Goal: Task Accomplishment & Management: Manage account settings

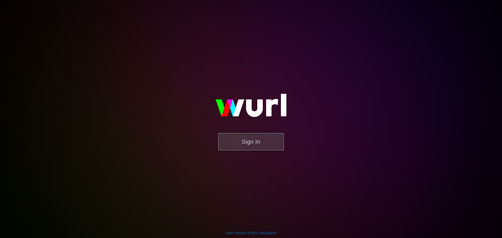
click at [255, 135] on button "Sign In" at bounding box center [251, 141] width 65 height 17
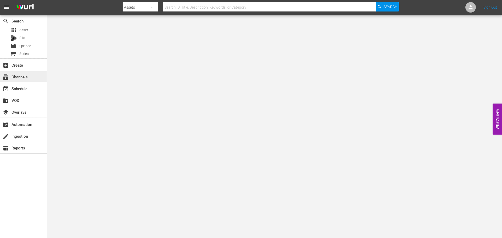
click at [20, 74] on div "subscriptions Channels" at bounding box center [14, 76] width 29 height 5
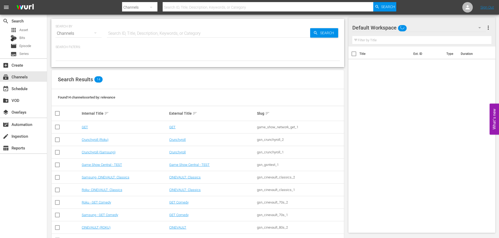
scroll to position [68, 0]
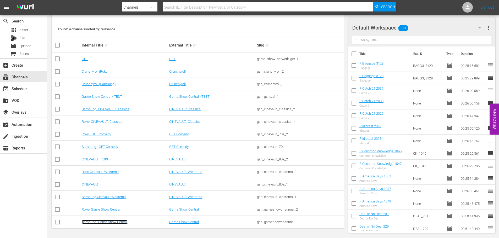
click at [110, 221] on link "Samsung- Game Show Central" at bounding box center [105, 222] width 46 height 4
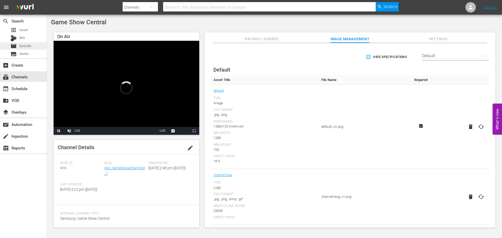
click at [42, 46] on div "movie Episode" at bounding box center [23, 45] width 47 height 7
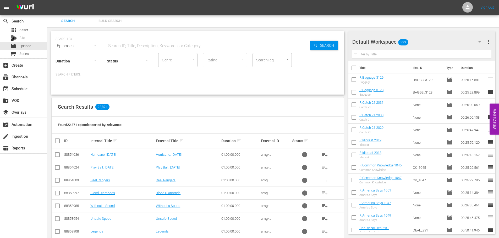
click at [179, 46] on input "text" at bounding box center [208, 46] width 203 height 13
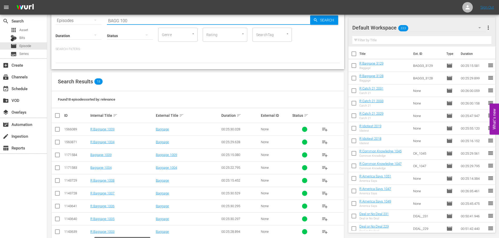
scroll to position [151, 0]
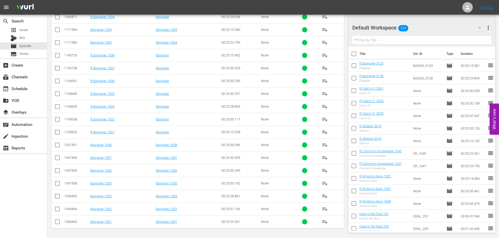
type input "BAGG 100"
click at [67, 211] on td "1043464" at bounding box center [76, 209] width 26 height 13
drag, startPoint x: 57, startPoint y: 207, endPoint x: 56, endPoint y: 201, distance: 6.3
click at [57, 206] on span at bounding box center [57, 209] width 6 height 6
click at [58, 195] on input "checkbox" at bounding box center [57, 197] width 6 height 6
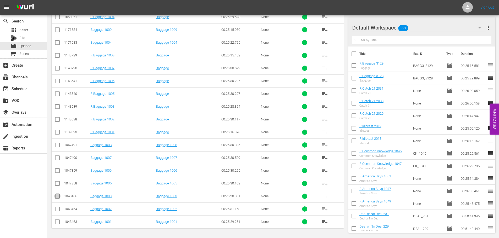
checkbox input "true"
click at [57, 186] on input "checkbox" at bounding box center [57, 185] width 6 height 6
checkbox input "true"
click at [56, 171] on input "checkbox" at bounding box center [57, 172] width 6 height 6
checkbox input "true"
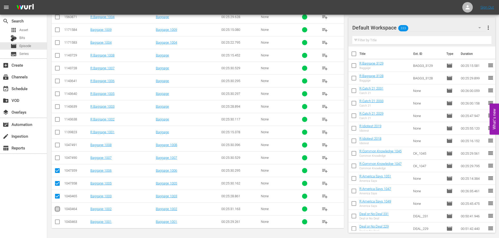
click at [57, 210] on input "checkbox" at bounding box center [57, 210] width 6 height 6
checkbox input "true"
click at [56, 173] on input "checkbox" at bounding box center [57, 172] width 6 height 6
checkbox input "false"
click at [57, 43] on input "checkbox" at bounding box center [57, 44] width 6 height 6
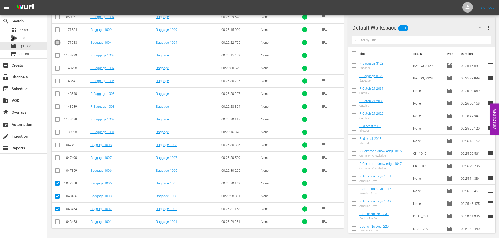
checkbox input "true"
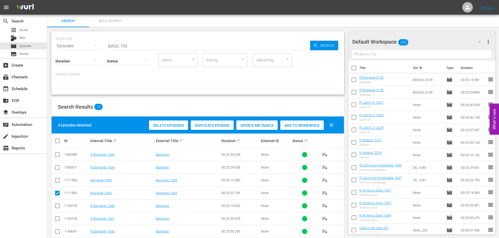
drag, startPoint x: 286, startPoint y: 125, endPoint x: 253, endPoint y: 97, distance: 42.9
click at [286, 125] on span "Add to Workspace" at bounding box center [301, 126] width 43 height 4
drag, startPoint x: 51, startPoint y: 38, endPoint x: 19, endPoint y: 61, distance: 39.1
click at [47, 0] on div "search Search apps Asset Bits movie Episode subtitles Series add_box Create sub…" at bounding box center [272, 0] width 451 height 0
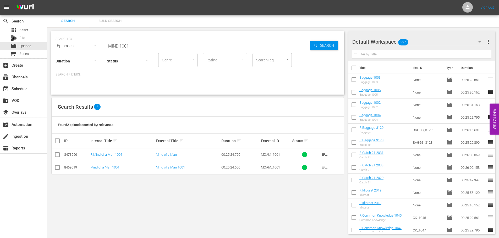
type input "MIND 1001"
click at [59, 166] on input "checkbox" at bounding box center [57, 169] width 6 height 6
checkbox input "true"
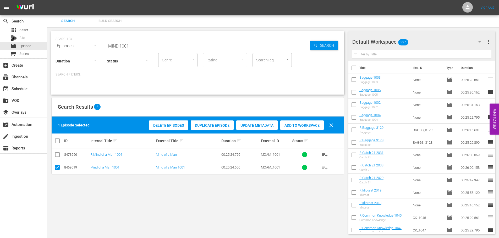
click at [315, 124] on span "Add to Workspace" at bounding box center [301, 126] width 43 height 4
click at [47, 0] on div "search Search apps Asset Bits movie Episode subtitles Series add_box Create sub…" at bounding box center [272, 0] width 451 height 0
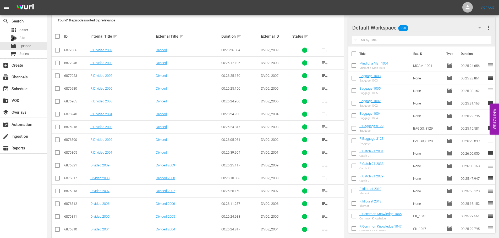
scroll to position [151, 0]
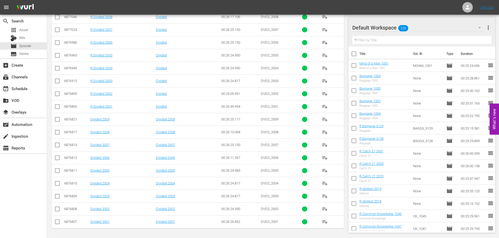
type input "divided 200"
click at [56, 210] on input "checkbox" at bounding box center [57, 210] width 6 height 6
checkbox input "true"
click at [59, 196] on input "checkbox" at bounding box center [57, 197] width 6 height 6
checkbox input "true"
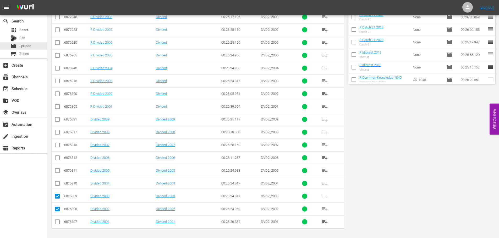
scroll to position [0, 0]
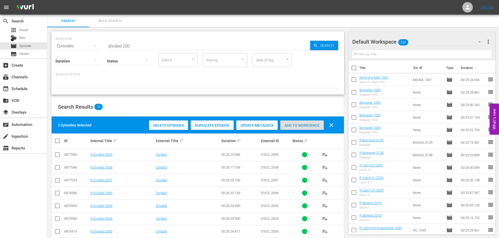
click at [303, 124] on span "Add to Workspace" at bounding box center [301, 126] width 43 height 4
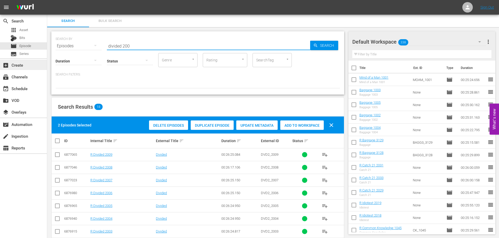
drag, startPoint x: 132, startPoint y: 44, endPoint x: 0, endPoint y: 68, distance: 134.3
click at [47, 0] on div "search Search apps Asset Bits movie Episode subtitles Series add_box Create sub…" at bounding box center [272, 0] width 451 height 0
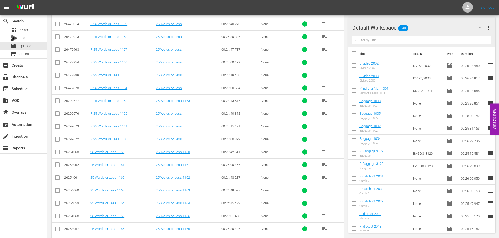
scroll to position [176, 0]
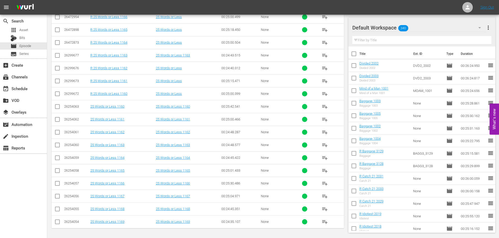
type input "25 words 116"
drag, startPoint x: 58, startPoint y: 210, endPoint x: 59, endPoint y: 219, distance: 8.9
click at [58, 210] on input "checkbox" at bounding box center [57, 210] width 6 height 6
checkbox input "true"
click at [59, 219] on icon at bounding box center [57, 222] width 6 height 6
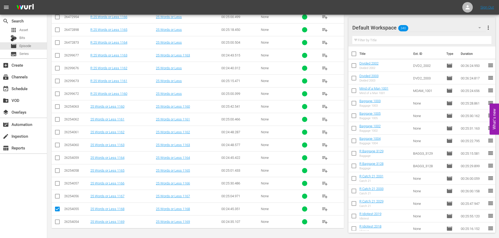
click at [56, 221] on input "checkbox" at bounding box center [57, 223] width 6 height 6
checkbox input "true"
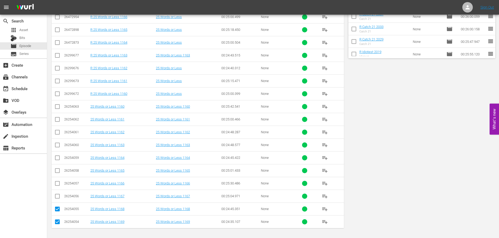
scroll to position [0, 0]
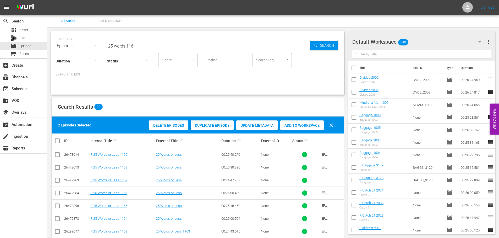
click at [289, 131] on div "Delete Episodes Duplicate Episode Update Metadata Add to Workspace clear" at bounding box center [243, 125] width 190 height 13
click at [290, 130] on div "Add to Workspace" at bounding box center [301, 126] width 43 height 10
click at [291, 124] on span "Add to Workspace" at bounding box center [301, 126] width 43 height 4
click at [121, 49] on div "SEARCH BY Search By Episodes Search ID, Title, Description, Keywords, or Catego…" at bounding box center [197, 62] width 293 height 63
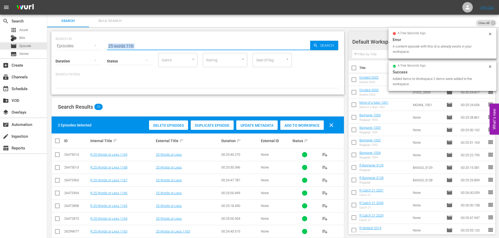
click at [177, 38] on div "SEARCH BY Search By Episodes Search ID, Title, Description, Keywords, or Catego…" at bounding box center [197, 42] width 284 height 19
click at [178, 51] on input "25 words 116" at bounding box center [208, 46] width 203 height 13
drag, startPoint x: 160, startPoint y: 49, endPoint x: 31, endPoint y: 49, distance: 129.5
click at [47, 0] on div "search Search apps Asset Bits movie Episode subtitles Series add_box Create sub…" at bounding box center [272, 0] width 451 height 0
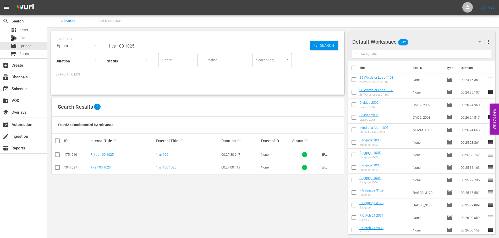
type input "1 vs 100 1025"
click at [57, 169] on input "checkbox" at bounding box center [57, 169] width 6 height 6
checkbox input "true"
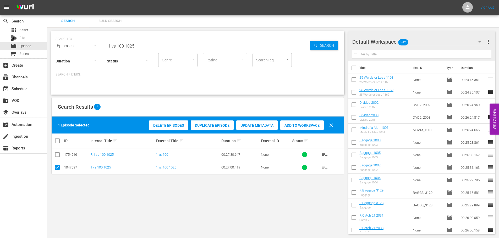
click at [301, 125] on span "Add to Workspace" at bounding box center [301, 126] width 43 height 4
drag, startPoint x: 165, startPoint y: 45, endPoint x: 0, endPoint y: 64, distance: 166.4
click at [47, 0] on div "search Search apps Asset Bits movie Episode subtitles Series add_box Create sub…" at bounding box center [272, 0] width 451 height 0
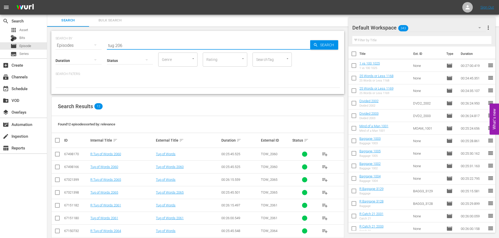
scroll to position [74, 0]
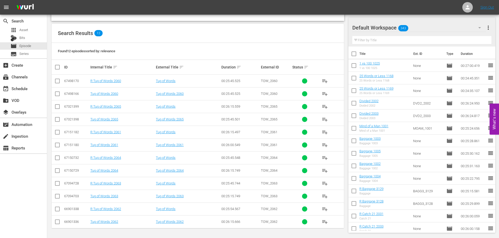
type input "tug 206"
click at [55, 197] on input "checkbox" at bounding box center [57, 197] width 6 height 6
checkbox input "true"
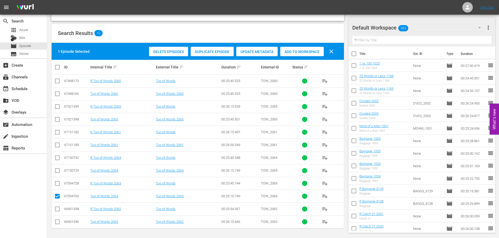
click at [55, 147] on input "checkbox" at bounding box center [57, 146] width 6 height 6
checkbox input "true"
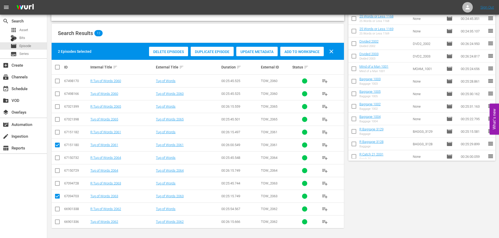
scroll to position [0, 0]
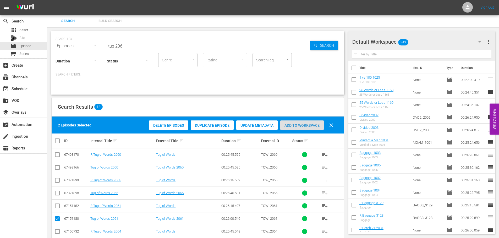
drag, startPoint x: 294, startPoint y: 126, endPoint x: 249, endPoint y: 93, distance: 55.6
click at [294, 125] on span "Add to Workspace" at bounding box center [301, 126] width 43 height 4
drag, startPoint x: 136, startPoint y: 43, endPoint x: 6, endPoint y: 53, distance: 130.4
click at [47, 0] on div "search Search apps Asset Bits movie Episode subtitles Series add_box Create sub…" at bounding box center [272, 0] width 451 height 0
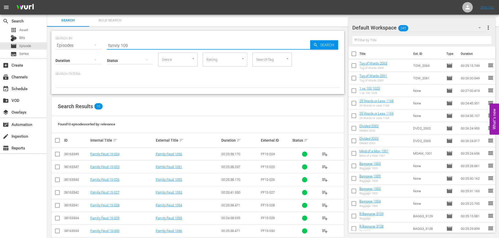
scroll to position [48, 0]
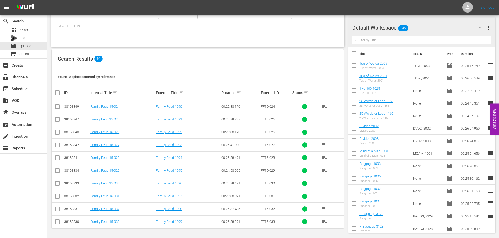
type input "family 109"
drag, startPoint x: 54, startPoint y: 186, endPoint x: 55, endPoint y: 191, distance: 5.8
click at [55, 186] on input "checkbox" at bounding box center [57, 185] width 6 height 6
checkbox input "true"
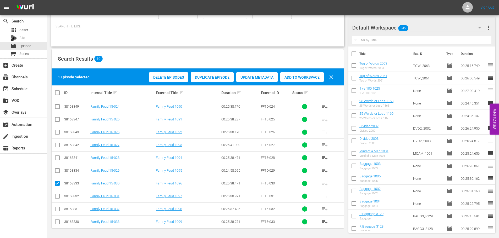
click at [56, 197] on input "checkbox" at bounding box center [57, 197] width 6 height 6
checkbox input "true"
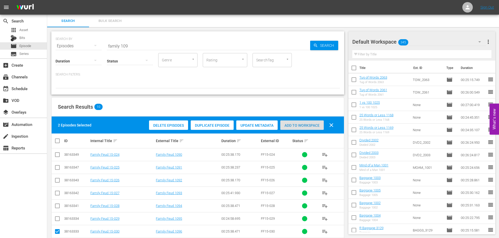
click at [309, 123] on div "Add to Workspace" at bounding box center [301, 126] width 43 height 10
drag, startPoint x: 148, startPoint y: 42, endPoint x: 0, endPoint y: 99, distance: 158.5
click at [47, 0] on div "search Search apps Asset Bits movie Episode subtitles Series add_box Create sub…" at bounding box center [272, 0] width 451 height 0
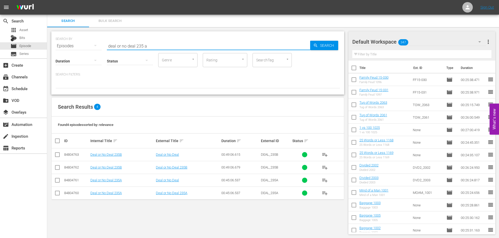
scroll to position [1, 0]
type input "deal or no deal 235 a"
drag, startPoint x: 59, startPoint y: 197, endPoint x: 45, endPoint y: 136, distance: 62.5
click at [59, 197] on input "checkbox" at bounding box center [57, 194] width 6 height 6
checkbox input "true"
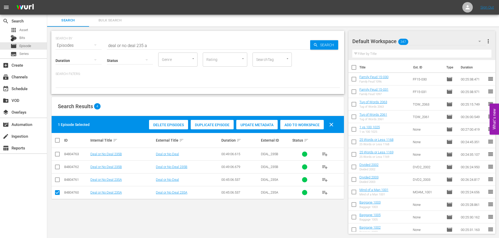
drag, startPoint x: 56, startPoint y: 170, endPoint x: 96, endPoint y: 129, distance: 57.2
click at [57, 170] on input "checkbox" at bounding box center [57, 168] width 6 height 6
checkbox input "true"
click at [297, 130] on div "Delete Episodes Duplicate Episode Update Metadata Add to Workspace clear" at bounding box center [243, 125] width 190 height 13
click at [303, 117] on div "2 Episodes Selected Delete Episodes Duplicate Episode Update Metadata Add to Wo…" at bounding box center [198, 124] width 292 height 17
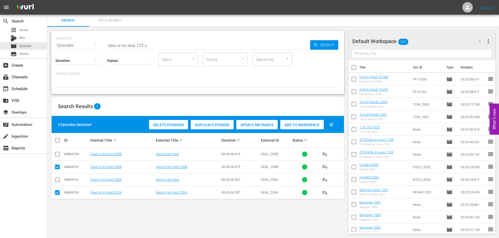
click at [305, 120] on div "Add to Workspace" at bounding box center [301, 125] width 43 height 10
drag, startPoint x: 160, startPoint y: 36, endPoint x: 158, endPoint y: 41, distance: 6.0
click at [159, 41] on div "SEARCH BY Search By Episodes Search ID, Title, Description, Keywords, or Catego…" at bounding box center [197, 42] width 284 height 19
drag, startPoint x: 158, startPoint y: 41, endPoint x: 40, endPoint y: 43, distance: 117.3
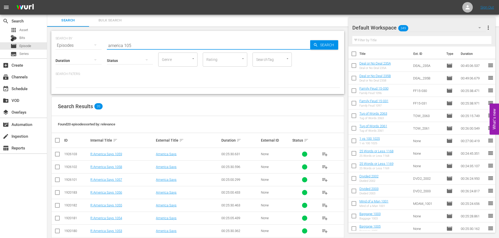
scroll to position [176, 0]
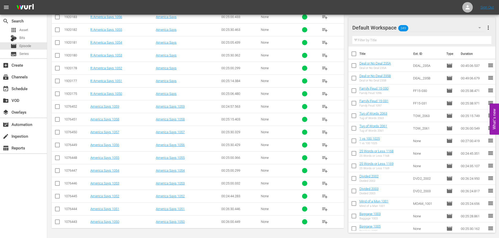
type input "america 105"
drag, startPoint x: 53, startPoint y: 161, endPoint x: 56, endPoint y: 159, distance: 3.6
click at [56, 159] on td at bounding box center [58, 158] width 12 height 13
click at [56, 159] on input "checkbox" at bounding box center [57, 159] width 6 height 6
checkbox input "true"
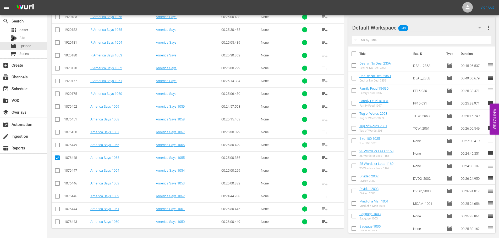
click at [56, 134] on input "checkbox" at bounding box center [57, 133] width 6 height 6
checkbox input "true"
click at [57, 183] on input "checkbox" at bounding box center [57, 185] width 6 height 6
checkbox input "true"
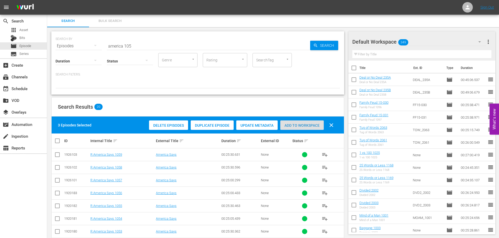
click at [294, 121] on div "Add to Workspace" at bounding box center [301, 126] width 43 height 10
drag, startPoint x: 151, startPoint y: 48, endPoint x: 0, endPoint y: 58, distance: 151.6
click at [47, 0] on div "search Search apps Asset Bits movie Episode subtitles Series add_box Create sub…" at bounding box center [272, 0] width 451 height 0
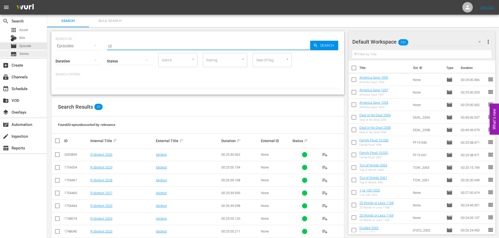
type input "i"
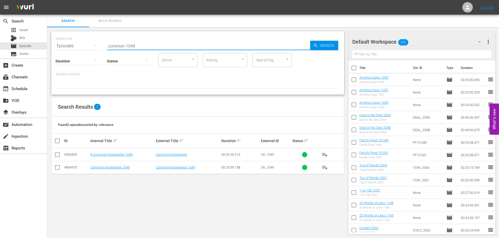
type input "common 1049"
click at [56, 169] on input "checkbox" at bounding box center [57, 169] width 6 height 6
checkbox input "true"
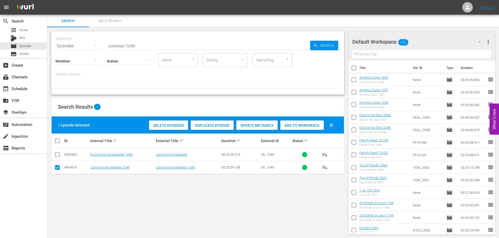
click at [310, 131] on div "Delete Episodes Duplicate Episode Update Metadata Add to Workspace clear" at bounding box center [243, 125] width 190 height 13
click at [297, 128] on div "Add to Workspace" at bounding box center [301, 126] width 43 height 10
click at [139, 49] on div "Status" at bounding box center [130, 57] width 46 height 19
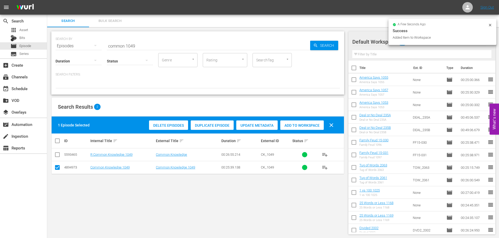
click at [139, 47] on input "common 1049" at bounding box center [208, 46] width 203 height 13
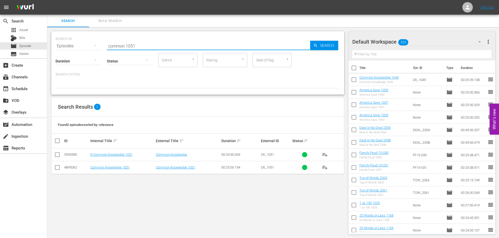
type input "common 1051"
click at [56, 167] on input "checkbox" at bounding box center [57, 169] width 6 height 6
checkbox input "true"
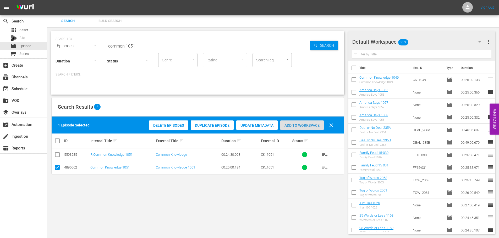
click at [309, 126] on span "Add to Workspace" at bounding box center [301, 126] width 43 height 4
drag, startPoint x: 141, startPoint y: 47, endPoint x: 0, endPoint y: 85, distance: 146.3
click at [59, 51] on div "SEARCH BY Search By Episodes Search ID, Title, Description, Keywords, or Catego…" at bounding box center [197, 62] width 293 height 63
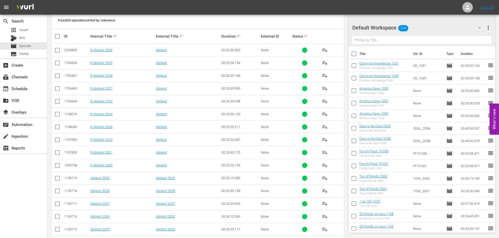
scroll to position [176, 0]
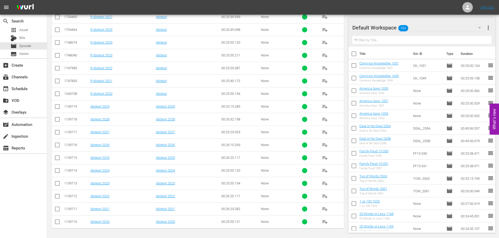
type input "idiotest 202"
click at [55, 215] on td at bounding box center [58, 209] width 12 height 13
click at [58, 202] on td at bounding box center [58, 196] width 12 height 13
click at [58, 208] on input "checkbox" at bounding box center [57, 210] width 6 height 6
checkbox input "true"
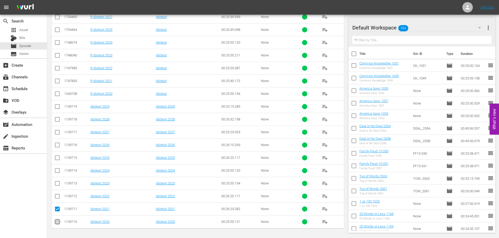
click at [58, 224] on input "checkbox" at bounding box center [57, 223] width 6 height 6
checkbox input "true"
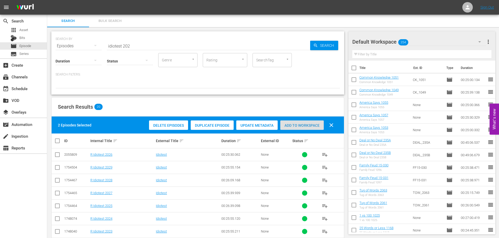
click at [303, 128] on div "Add to Workspace" at bounding box center [301, 126] width 43 height 10
click at [138, 38] on div "SEARCH BY Search By Episodes Search ID, Title, Description, Keywords, or Catego…" at bounding box center [197, 42] width 284 height 19
click at [127, 40] on div "SEARCH BY Search By Episodes Search ID, Title, Description, Keywords, or Catego…" at bounding box center [197, 42] width 284 height 19
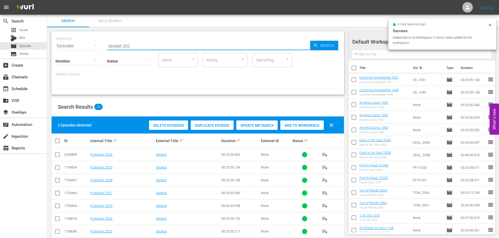
drag, startPoint x: 136, startPoint y: 44, endPoint x: 62, endPoint y: 30, distance: 75.9
click at [96, 49] on div "SEARCH BY Search By Episodes Search ID, Title, Description, Keywords, or Catego…" at bounding box center [197, 62] width 293 height 63
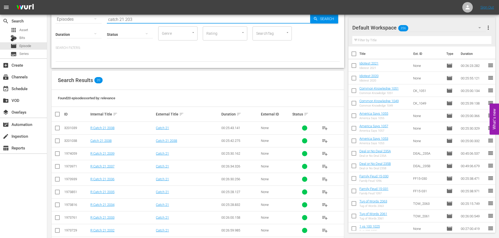
scroll to position [176, 0]
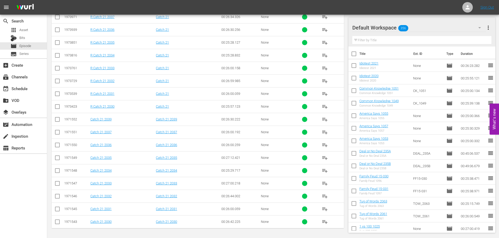
type input "catch 21 203"
drag, startPoint x: 57, startPoint y: 159, endPoint x: 54, endPoint y: 138, distance: 21.1
click at [57, 159] on input "checkbox" at bounding box center [57, 159] width 6 height 6
checkbox input "true"
click at [55, 131] on input "checkbox" at bounding box center [57, 133] width 6 height 6
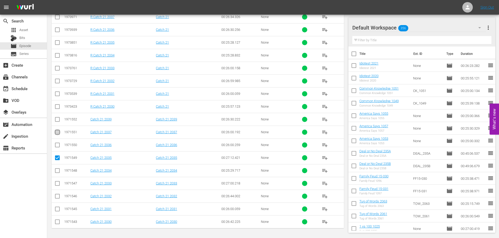
checkbox input "true"
click at [59, 120] on input "checkbox" at bounding box center [57, 121] width 6 height 6
checkbox input "true"
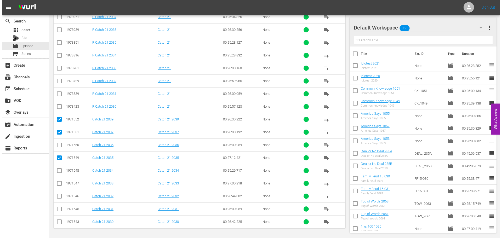
scroll to position [0, 0]
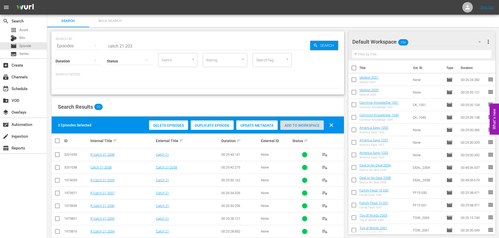
click at [298, 125] on span "Add to Workspace" at bounding box center [301, 126] width 43 height 4
click at [15, 89] on div "event_available Schedule" at bounding box center [14, 88] width 29 height 5
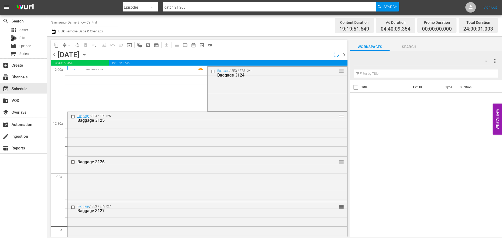
click at [89, 58] on div "Monday, August 25th August 25th" at bounding box center [73, 55] width 31 height 9
click at [87, 55] on icon "button" at bounding box center [85, 55] width 6 height 6
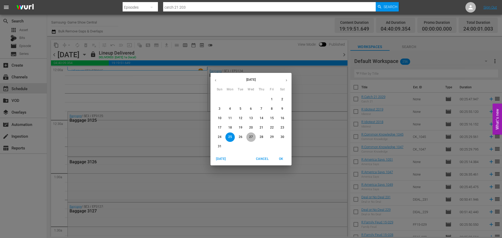
click at [249, 139] on span "27" at bounding box center [251, 137] width 9 height 4
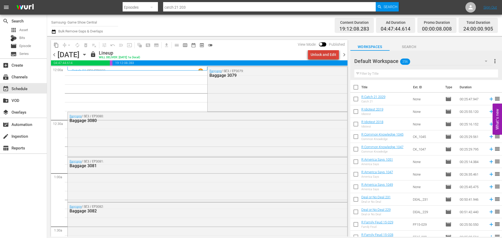
click at [329, 54] on div "Unlock and Edit" at bounding box center [324, 54] width 26 height 9
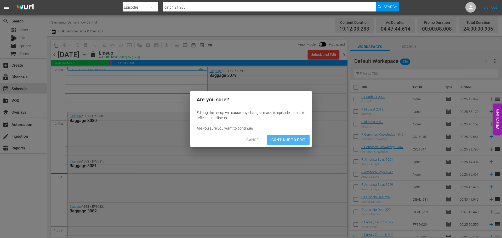
click at [293, 141] on span "Continue to Edit" at bounding box center [289, 140] width 34 height 7
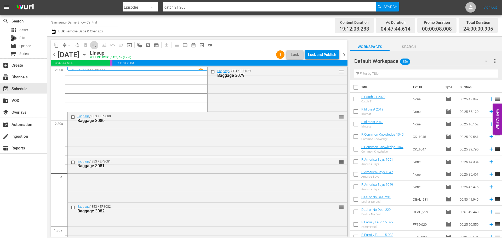
click at [94, 43] on span "playlist_remove_outlined" at bounding box center [94, 45] width 5 height 5
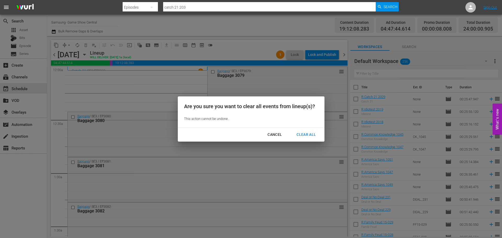
click at [302, 135] on div "Clear All" at bounding box center [307, 135] width 28 height 7
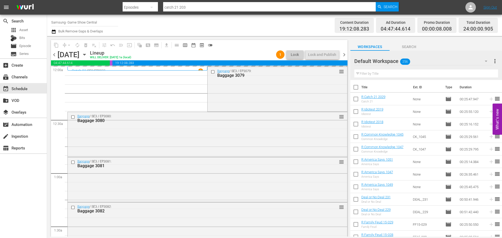
click at [87, 55] on icon "button" at bounding box center [85, 55] width 6 height 6
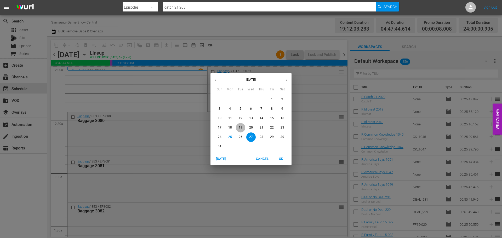
click at [241, 129] on p "19" at bounding box center [241, 128] width 4 height 4
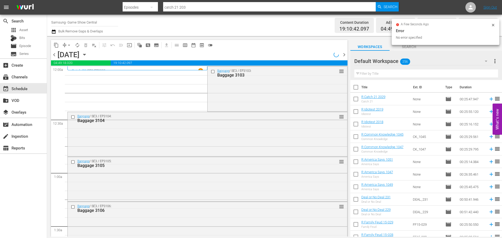
click at [58, 44] on span "content_copy" at bounding box center [56, 45] width 5 height 5
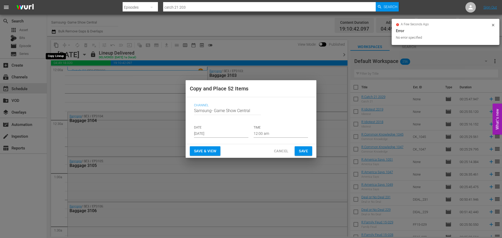
click at [221, 135] on input "[DATE]" at bounding box center [221, 134] width 54 height 8
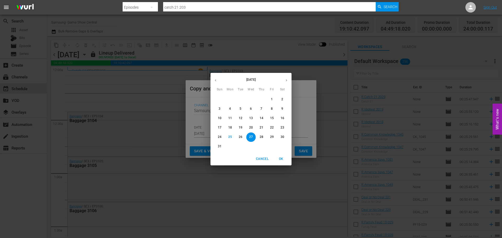
click at [283, 81] on button "button" at bounding box center [287, 80] width 10 height 10
click at [241, 101] on p "2" at bounding box center [241, 99] width 2 height 4
type input "Sep 2nd 2025"
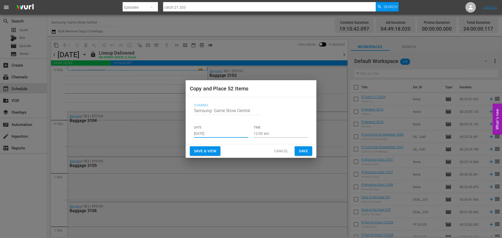
click at [305, 150] on span "Save" at bounding box center [303, 151] width 9 height 7
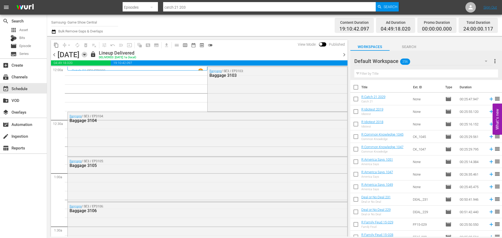
click at [87, 57] on icon "button" at bounding box center [85, 55] width 6 height 6
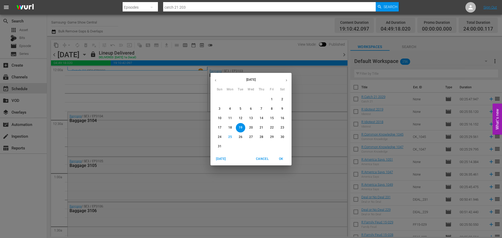
click at [284, 79] on button "button" at bounding box center [287, 80] width 10 height 10
click at [244, 100] on span "2" at bounding box center [240, 99] width 9 height 4
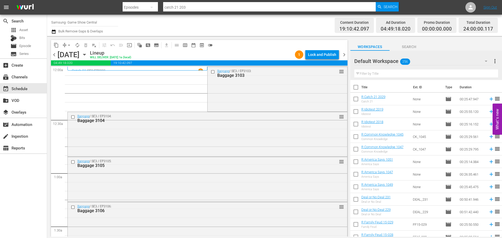
click at [211, 71] on input "checkbox" at bounding box center [213, 72] width 5 height 4
click at [75, 118] on input "checkbox" at bounding box center [73, 117] width 5 height 4
click at [71, 164] on input "checkbox" at bounding box center [73, 162] width 5 height 4
click at [72, 208] on input "checkbox" at bounding box center [73, 207] width 5 height 4
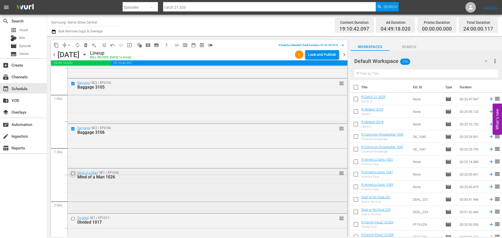
click at [73, 172] on input "checkbox" at bounding box center [73, 174] width 5 height 4
click at [72, 219] on input "checkbox" at bounding box center [73, 219] width 5 height 4
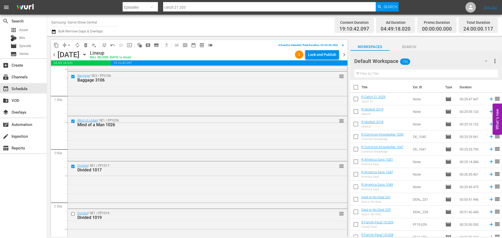
drag, startPoint x: 75, startPoint y: 213, endPoint x: 64, endPoint y: 26, distance: 187.4
click at [74, 213] on input "checkbox" at bounding box center [73, 214] width 5 height 4
click at [57, 47] on span "content_copy" at bounding box center [56, 45] width 5 height 5
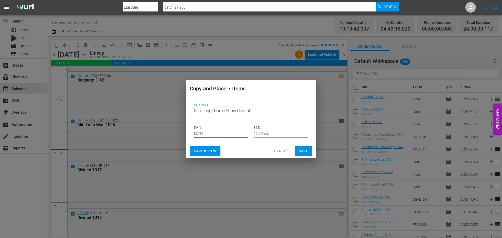
click at [205, 131] on input "[DATE]" at bounding box center [221, 134] width 54 height 8
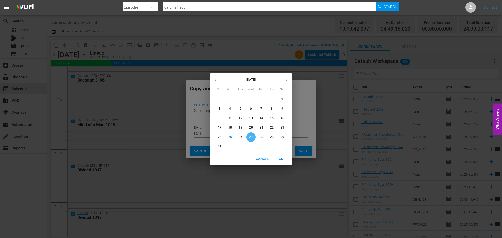
drag, startPoint x: 249, startPoint y: 138, endPoint x: 254, endPoint y: 131, distance: 8.1
click at [249, 138] on p "27" at bounding box center [251, 137] width 4 height 4
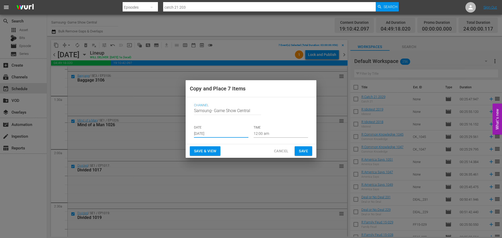
click at [279, 136] on input "12:00 am" at bounding box center [281, 134] width 54 height 8
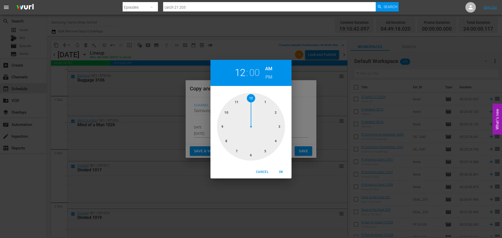
click at [278, 129] on div at bounding box center [251, 127] width 68 height 68
click at [279, 172] on span "OK" at bounding box center [281, 172] width 13 height 5
type input "03:00 am"
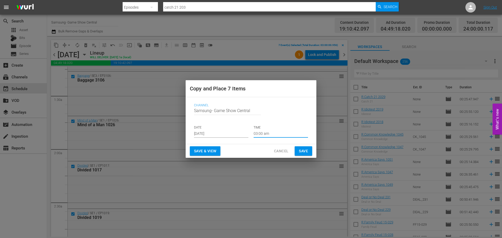
click at [299, 150] on button "Save" at bounding box center [304, 152] width 18 height 10
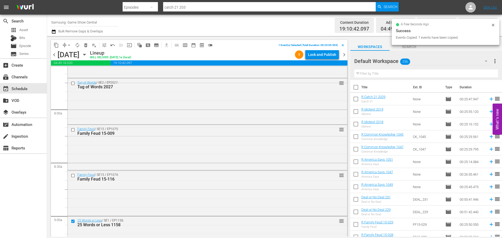
scroll to position [864, 0]
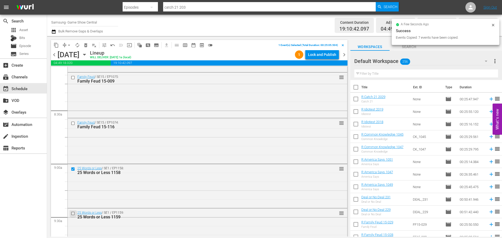
click at [74, 215] on input "checkbox" at bounding box center [73, 214] width 5 height 4
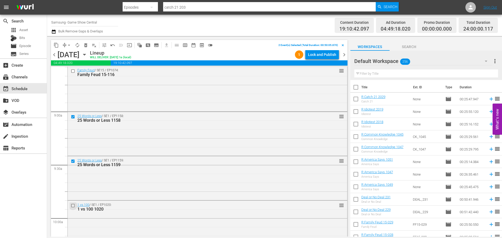
click at [74, 206] on input "checkbox" at bounding box center [73, 206] width 5 height 4
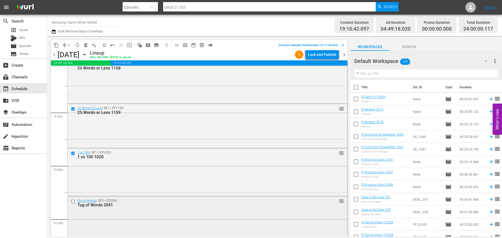
click at [73, 202] on input "checkbox" at bounding box center [73, 202] width 5 height 4
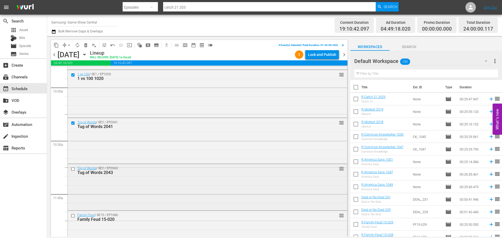
click at [72, 170] on input "checkbox" at bounding box center [73, 169] width 5 height 4
click at [74, 214] on input "checkbox" at bounding box center [73, 216] width 5 height 4
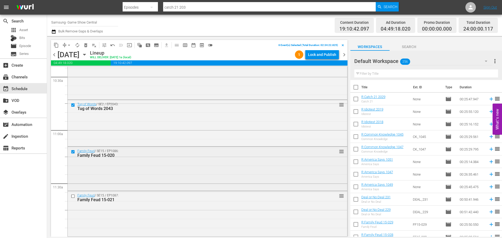
scroll to position [1125, 0]
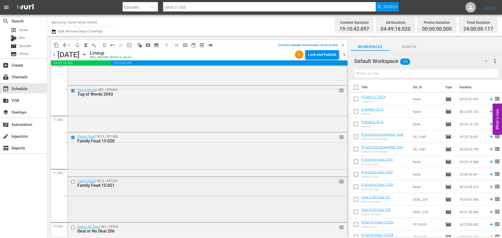
click at [74, 181] on input "checkbox" at bounding box center [73, 182] width 5 height 4
click at [58, 46] on span "content_copy" at bounding box center [56, 45] width 5 height 5
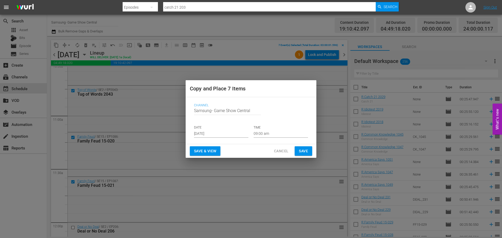
click at [199, 133] on input "[DATE]" at bounding box center [221, 134] width 54 height 8
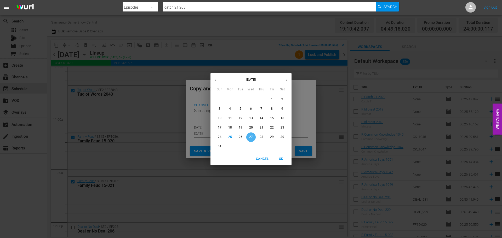
click at [250, 138] on p "27" at bounding box center [251, 137] width 4 height 4
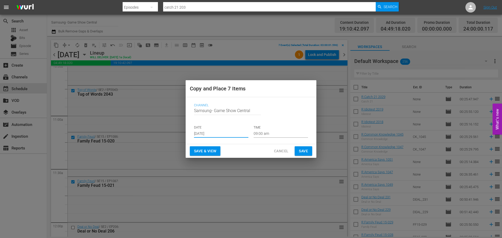
click at [267, 135] on input "09:00 am" at bounding box center [281, 134] width 54 height 8
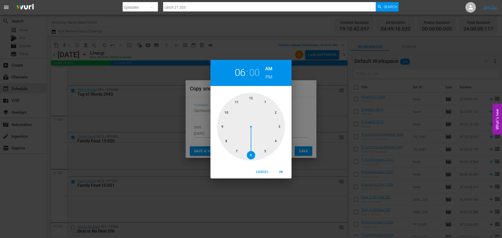
click at [247, 157] on div at bounding box center [251, 127] width 68 height 68
click at [285, 170] on span "OK" at bounding box center [281, 172] width 13 height 5
type input "06:00 am"
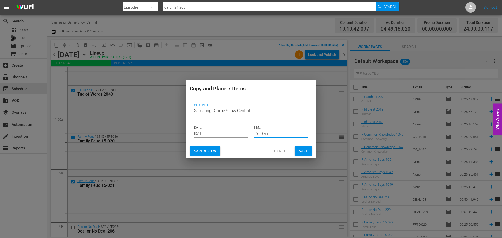
click at [308, 154] on button "Save" at bounding box center [304, 152] width 18 height 10
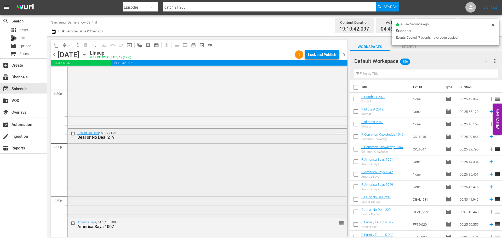
scroll to position [1910, 0]
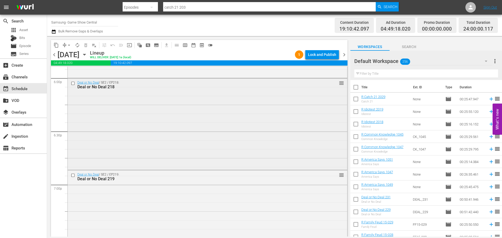
click at [72, 85] on input "checkbox" at bounding box center [73, 83] width 5 height 4
click at [72, 175] on input "checkbox" at bounding box center [73, 176] width 5 height 4
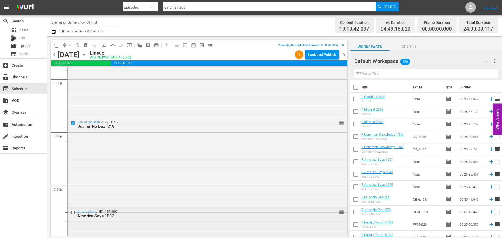
click at [76, 214] on input "checkbox" at bounding box center [73, 212] width 5 height 4
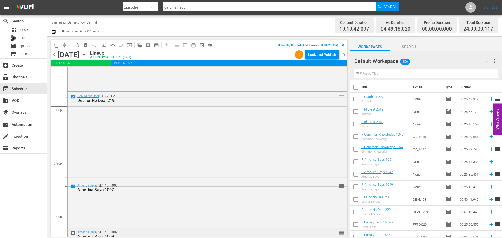
click at [71, 235] on input "checkbox" at bounding box center [73, 233] width 5 height 4
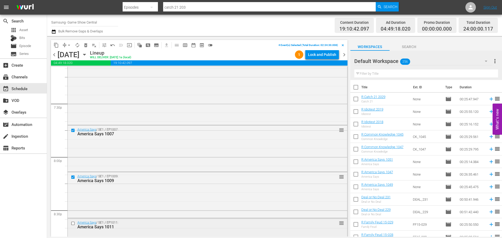
scroll to position [2068, 0]
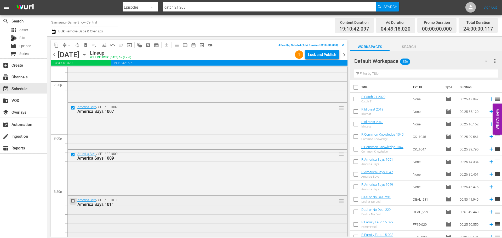
click at [73, 203] on input "checkbox" at bounding box center [73, 201] width 5 height 4
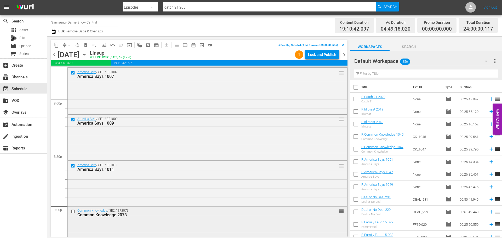
scroll to position [2146, 0]
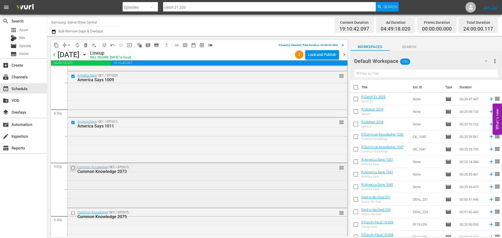
click at [74, 169] on input "checkbox" at bounding box center [73, 168] width 5 height 4
click at [73, 214] on input "checkbox" at bounding box center [73, 213] width 5 height 4
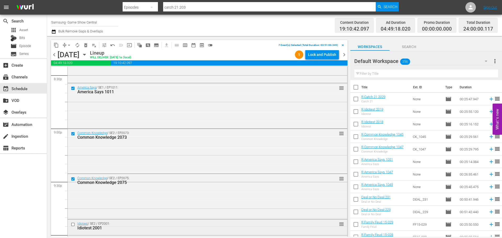
scroll to position [2198, 0]
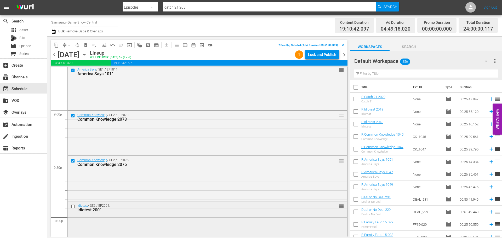
click at [72, 205] on input "checkbox" at bounding box center [73, 207] width 5 height 4
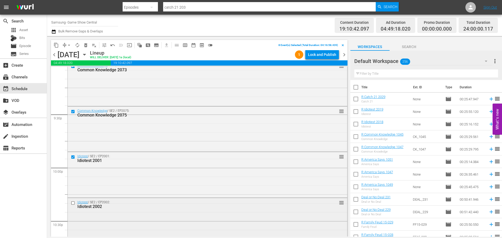
scroll to position [2251, 0]
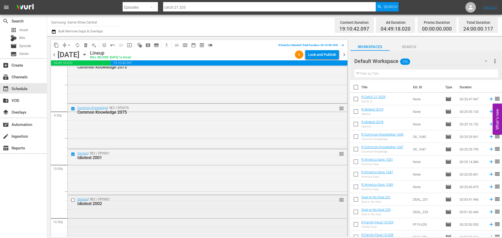
click at [73, 201] on input "checkbox" at bounding box center [73, 200] width 5 height 4
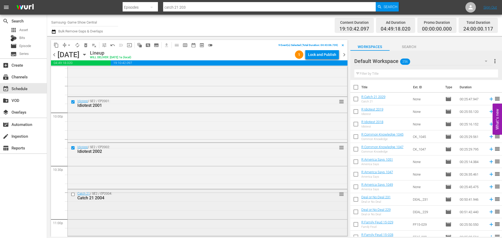
click at [73, 198] on div "Catch 21 / SE2 / EP2004: Catch 21 2004" at bounding box center [194, 196] width 249 height 9
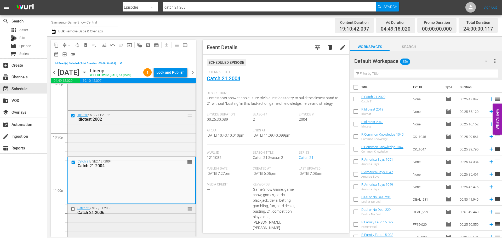
scroll to position [2382, 0]
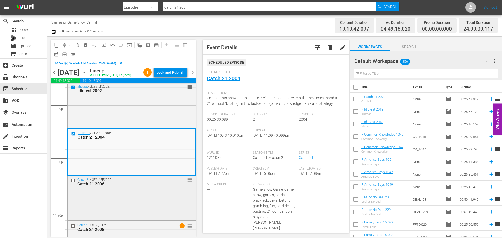
click at [75, 183] on input "checkbox" at bounding box center [73, 181] width 5 height 4
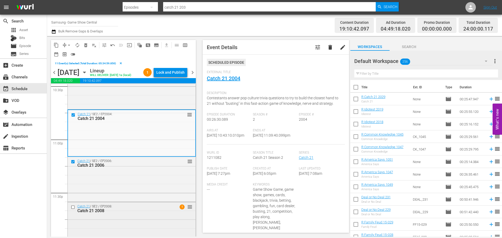
scroll to position [2419, 0]
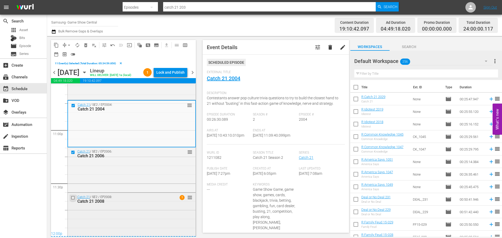
click at [74, 197] on input "checkbox" at bounding box center [73, 198] width 5 height 4
click at [58, 49] on button "content_copy" at bounding box center [56, 45] width 8 height 8
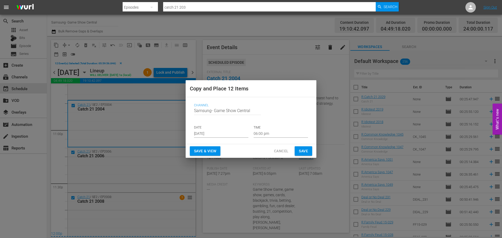
click at [209, 137] on input "[DATE]" at bounding box center [221, 134] width 54 height 8
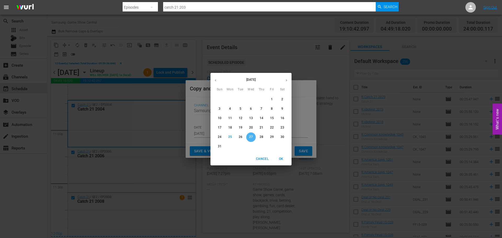
click at [250, 135] on p "27" at bounding box center [251, 137] width 4 height 4
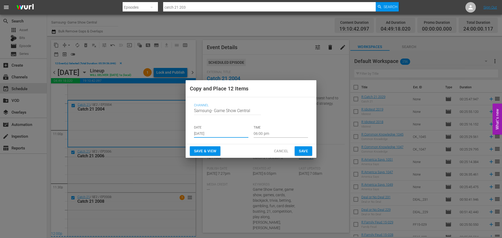
click at [270, 133] on input "06:00 pm" at bounding box center [281, 134] width 54 height 8
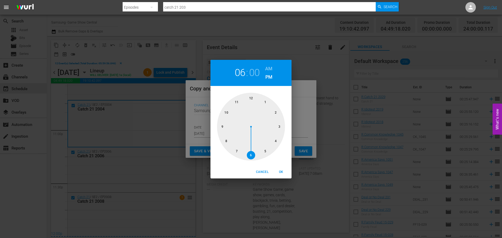
click at [252, 102] on div at bounding box center [251, 127] width 68 height 68
drag, startPoint x: 283, startPoint y: 171, endPoint x: 284, endPoint y: 162, distance: 8.7
click at [283, 171] on span "OK" at bounding box center [281, 172] width 13 height 5
type input "12:00 pm"
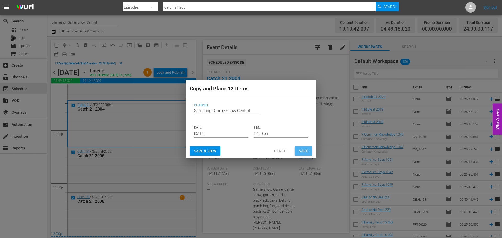
click at [310, 150] on button "Save" at bounding box center [304, 152] width 18 height 10
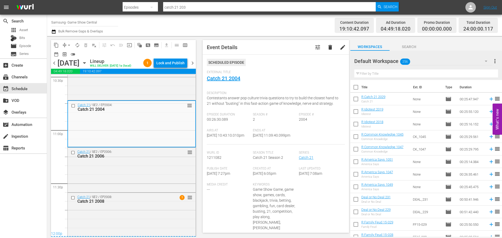
scroll to position [2409, 0]
click at [89, 68] on div "Tuesday, September 2nd September 2nd" at bounding box center [73, 63] width 31 height 9
click at [87, 66] on icon "button" at bounding box center [85, 63] width 6 height 6
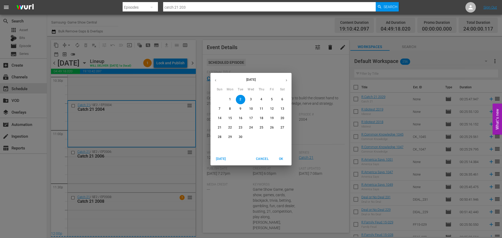
click at [215, 84] on button "button" at bounding box center [216, 80] width 10 height 10
click at [249, 139] on span "27" at bounding box center [251, 137] width 9 height 4
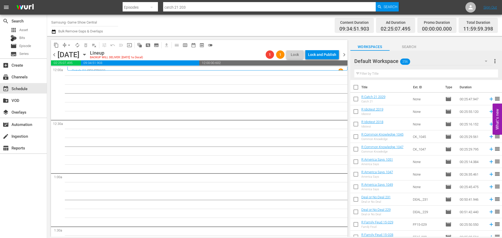
click at [432, 58] on div "Default Workspace 256" at bounding box center [424, 61] width 138 height 15
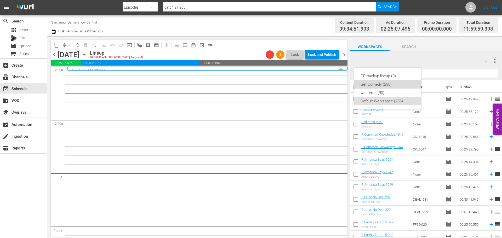
click at [391, 85] on div "Get Comedy (238)" at bounding box center [388, 84] width 54 height 8
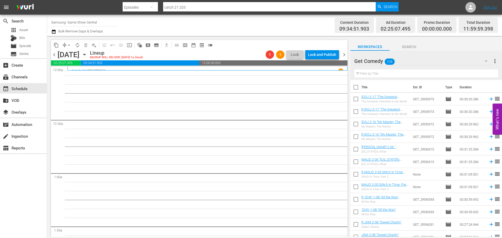
click at [421, 59] on div "Get Comedy 238" at bounding box center [424, 61] width 138 height 15
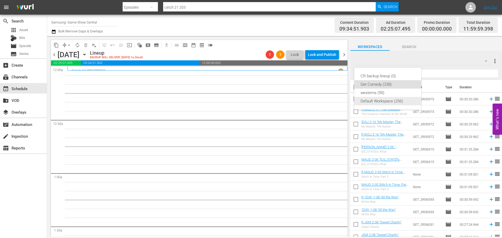
click at [377, 100] on div "Default Workspace (256)" at bounding box center [388, 101] width 54 height 8
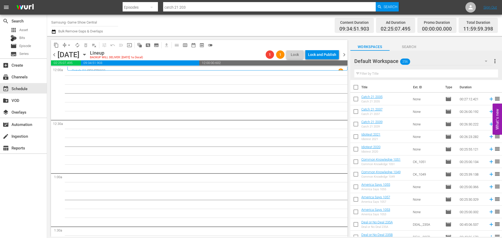
click at [379, 68] on div at bounding box center [374, 61] width 38 height 13
click at [374, 68] on div "Filter by Title" at bounding box center [427, 74] width 144 height 13
click at [376, 70] on div "Filter by Title" at bounding box center [427, 74] width 144 height 13
click at [29, 44] on span "Episode" at bounding box center [25, 45] width 12 height 5
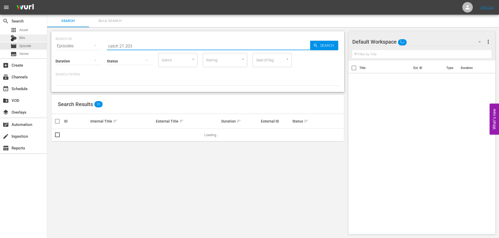
drag, startPoint x: 150, startPoint y: 45, endPoint x: 42, endPoint y: 38, distance: 108.9
click at [47, 0] on div "search Search apps Asset Bits movie Episode subtitles Series add_box Create sub…" at bounding box center [272, 0] width 451 height 0
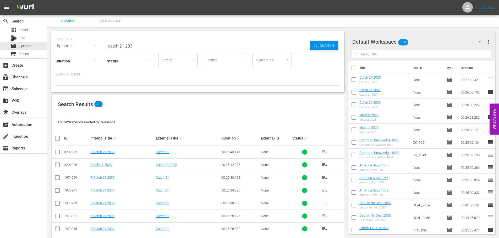
click at [175, 41] on input "catch 21 203" at bounding box center [208, 46] width 203 height 13
drag, startPoint x: 170, startPoint y: 42, endPoint x: 6, endPoint y: 44, distance: 163.3
click at [47, 0] on div "search Search apps Asset Bits movie Episode subtitles Series add_box Create sub…" at bounding box center [272, 0] width 451 height 0
type input "v"
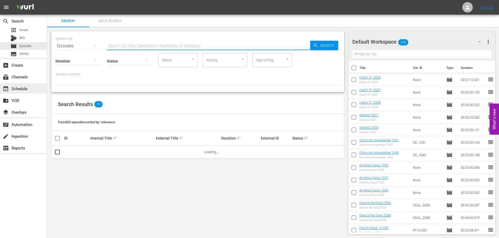
click at [45, 91] on div "event_available Schedule" at bounding box center [23, 88] width 47 height 10
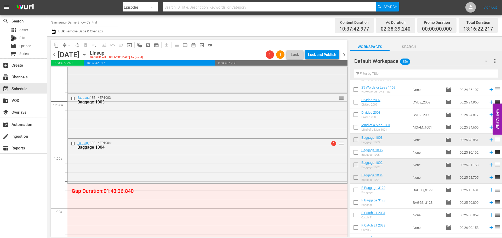
scroll to position [26, 0]
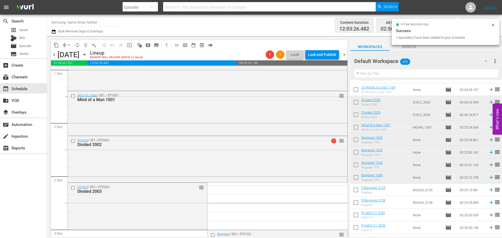
scroll to position [183, 0]
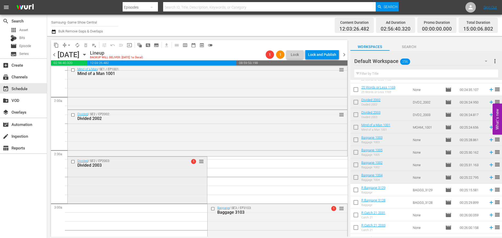
click at [178, 196] on div "Divided / SE2 / EP2003: Divided 2003 1 reorder" at bounding box center [137, 180] width 139 height 46
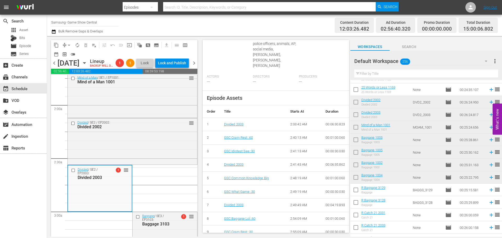
scroll to position [228, 0]
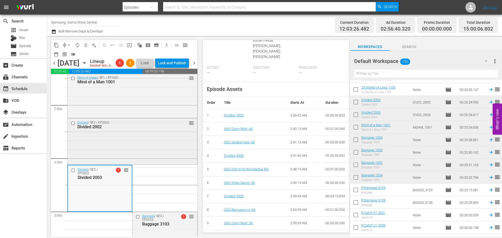
click at [122, 164] on div "Divided / SE2 / EP2002: Divided 2002 reorder" at bounding box center [133, 142] width 130 height 46
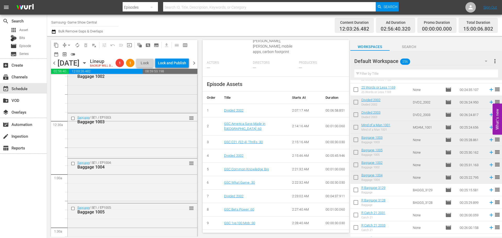
scroll to position [0, 0]
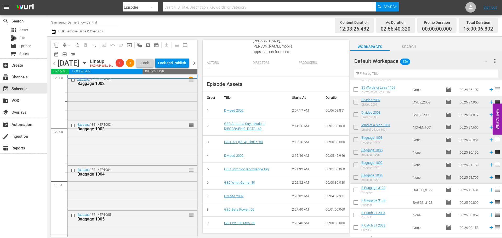
click at [126, 115] on div "Baggage / SE1 / EP1002: Baggage 1002 reorder" at bounding box center [133, 97] width 130 height 44
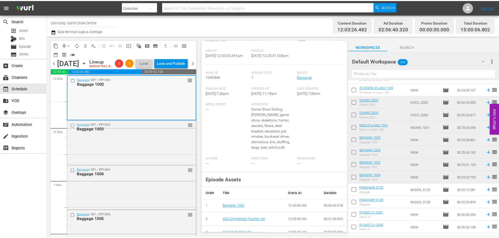
scroll to position [8, 0]
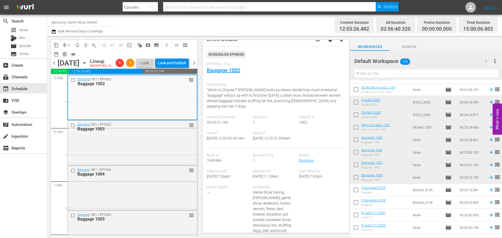
click at [225, 66] on span "External Title" at bounding box center [275, 64] width 136 height 4
click at [226, 69] on link "Baggage 1002" at bounding box center [223, 70] width 33 height 6
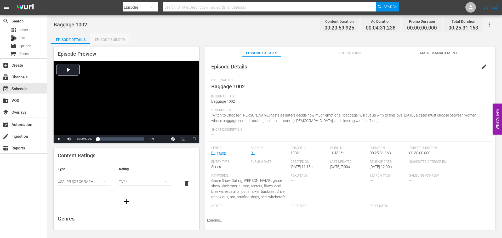
click at [111, 41] on div "Episode Builder" at bounding box center [109, 39] width 39 height 13
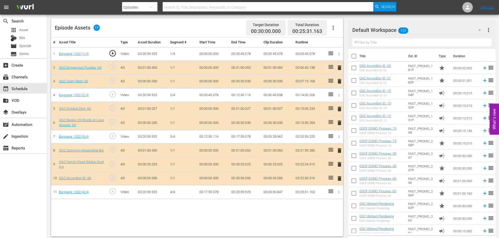
scroll to position [136, 0]
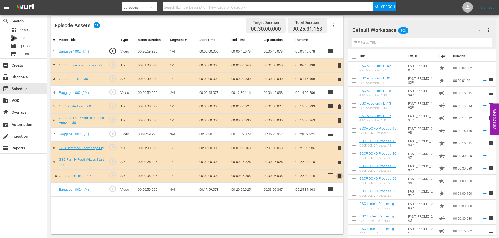
click at [337, 178] on span "delete" at bounding box center [339, 176] width 6 height 6
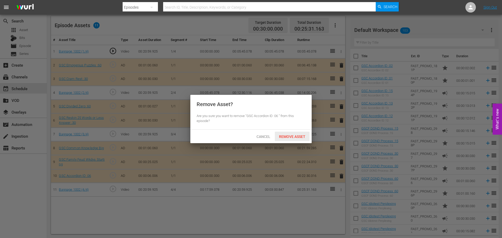
drag, startPoint x: 302, startPoint y: 136, endPoint x: 145, endPoint y: 99, distance: 161.3
click at [302, 135] on span "Remove Asset" at bounding box center [292, 137] width 35 height 4
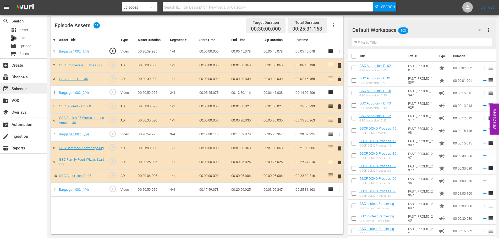
click at [16, 88] on div "event_available Schedule" at bounding box center [14, 88] width 29 height 5
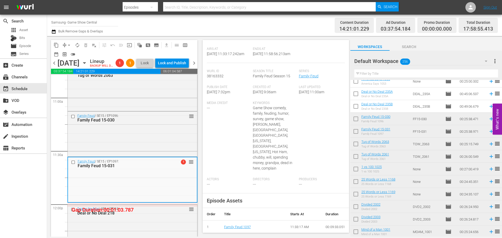
scroll to position [213, 0]
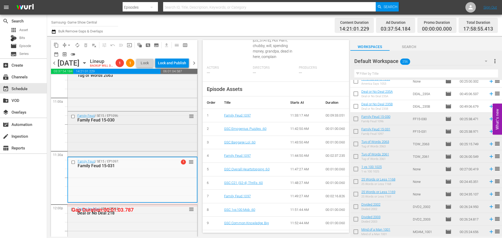
click at [91, 156] on div "Family Feud / SE15 / EP1096: Family Feud 15-030 reorder" at bounding box center [133, 134] width 130 height 44
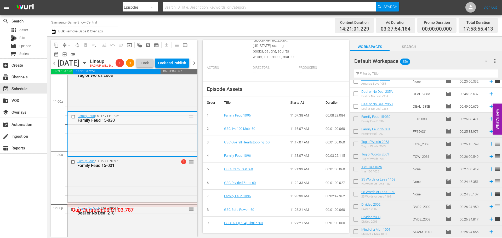
scroll to position [1099, 0]
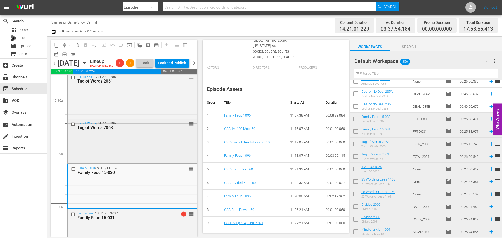
click at [153, 158] on div "Tug of Words / SE2 / EP2063: Tug of Words 2063 reorder" at bounding box center [133, 140] width 130 height 43
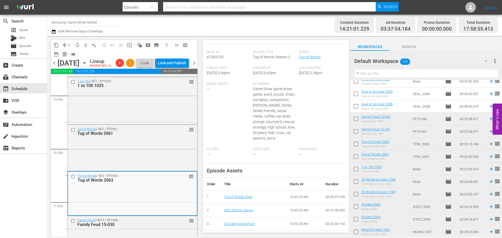
scroll to position [0, 0]
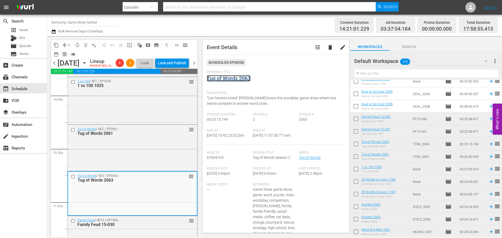
click at [221, 81] on link "Tug of Words 2063" at bounding box center [229, 78] width 44 height 6
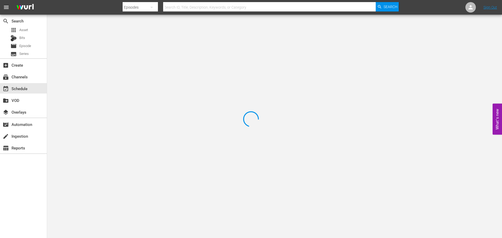
click at [108, 37] on div at bounding box center [251, 119] width 502 height 238
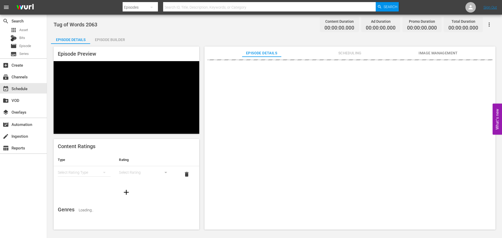
click at [124, 39] on div "Episode Builder" at bounding box center [109, 39] width 39 height 13
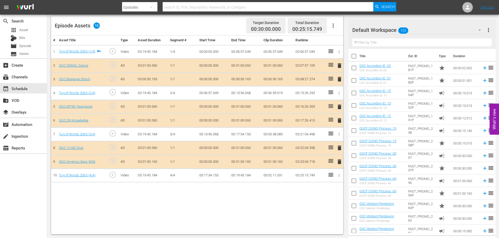
scroll to position [136, 0]
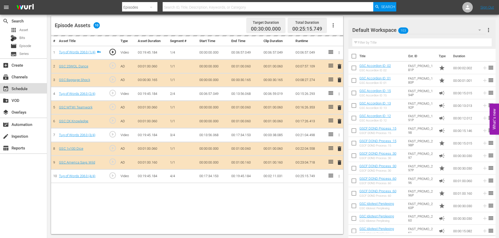
click at [9, 91] on div "event_available Schedule" at bounding box center [23, 88] width 47 height 10
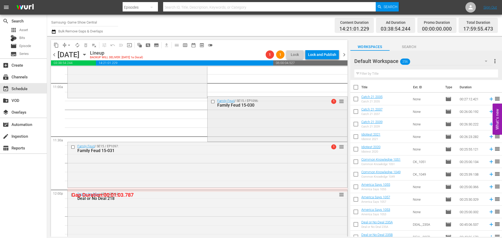
scroll to position [1106, 0]
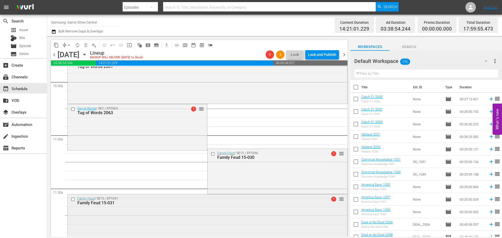
click at [202, 206] on div "Family Feud / SE15 / EP1097: Family Feud 15-031 1 reorder" at bounding box center [208, 201] width 280 height 13
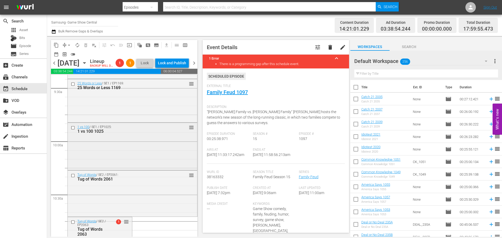
scroll to position [949, 0]
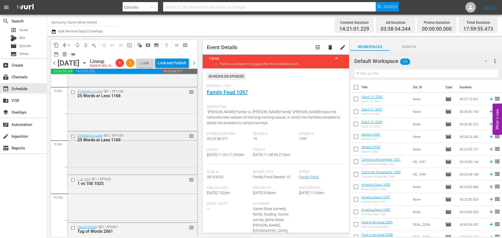
click at [138, 162] on div "25 Words or Less / SE1 / EP1169: 25 Words or Less 1169 reorder" at bounding box center [133, 153] width 130 height 42
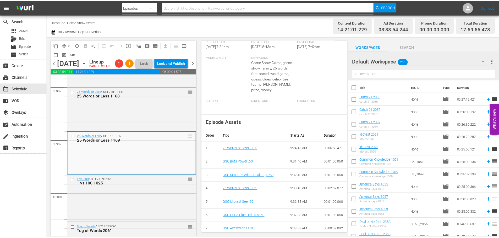
scroll to position [10, 0]
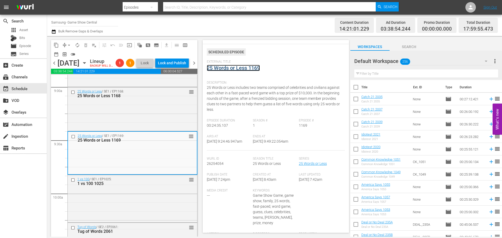
click at [221, 70] on link "25 Words or Less 1169" at bounding box center [233, 68] width 53 height 6
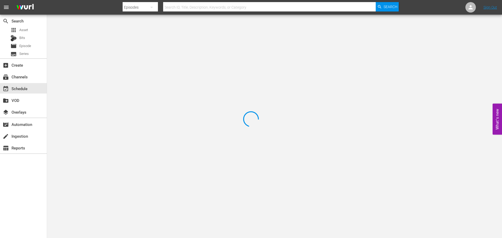
click at [120, 39] on div at bounding box center [251, 119] width 502 height 238
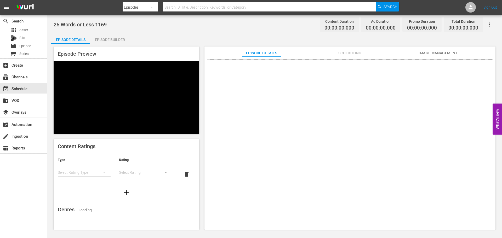
click at [118, 37] on div "Episode Builder" at bounding box center [109, 39] width 39 height 13
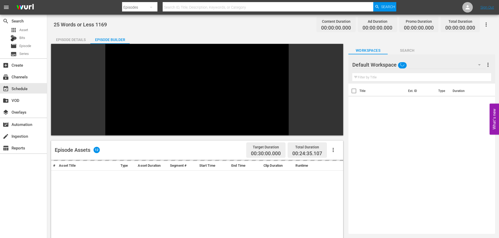
click at [380, 77] on input "text" at bounding box center [421, 77] width 139 height 8
type input "6"
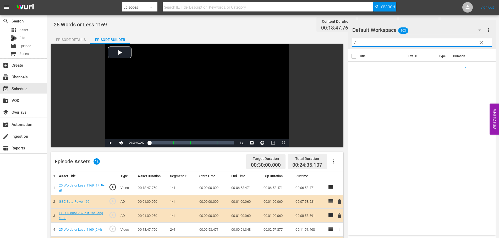
scroll to position [136, 0]
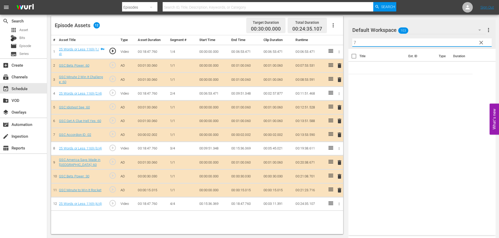
type input "7"
click at [339, 140] on td "delete" at bounding box center [338, 135] width 9 height 14
click at [343, 137] on td "delete" at bounding box center [338, 135] width 9 height 14
click at [340, 135] on span "delete" at bounding box center [339, 135] width 6 height 6
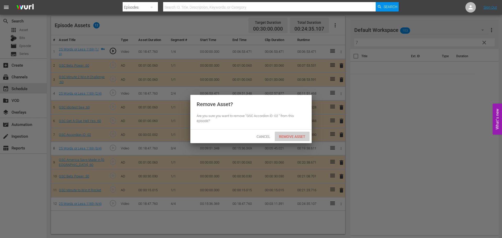
click at [309, 136] on span "Remove Asset" at bounding box center [292, 137] width 35 height 4
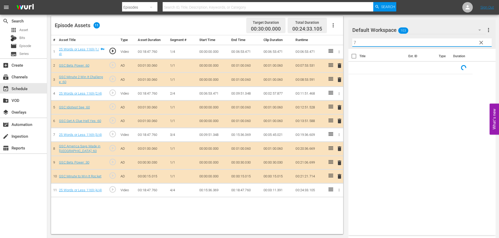
click at [374, 44] on input "7" at bounding box center [421, 42] width 139 height 8
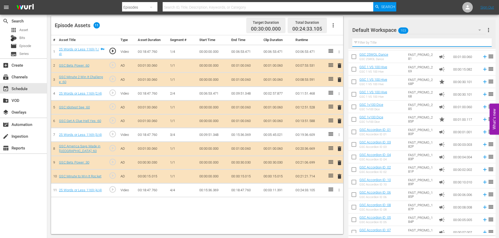
scroll to position [971, 0]
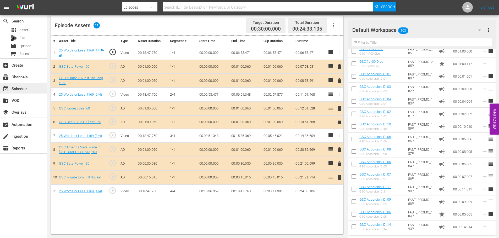
click at [26, 90] on div "event_available Schedule" at bounding box center [14, 88] width 29 height 5
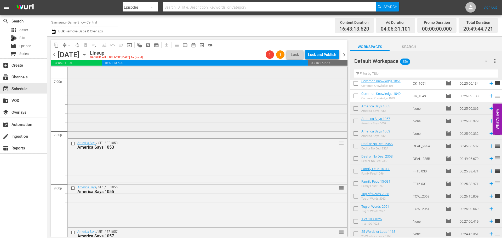
scroll to position [1945, 0]
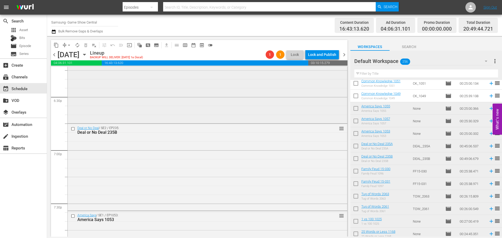
click at [150, 92] on div "Deal or No Deal / SE2 / EP235: Deal or No Deal 235A reorder" at bounding box center [208, 83] width 280 height 79
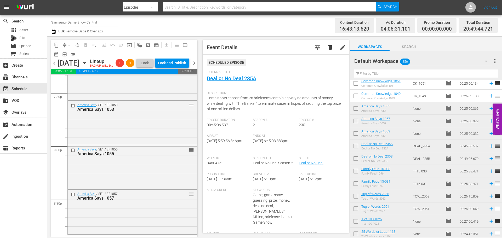
scroll to position [2154, 0]
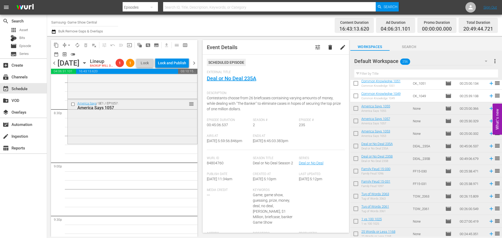
click at [133, 129] on div "America Says / SE1 / EP1057: America Says 1057 reorder" at bounding box center [133, 121] width 130 height 44
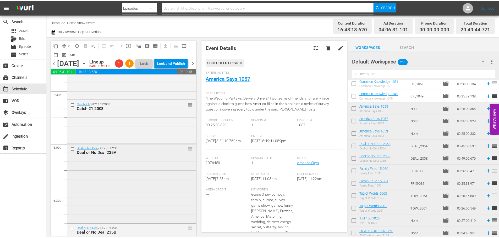
scroll to position [1893, 0]
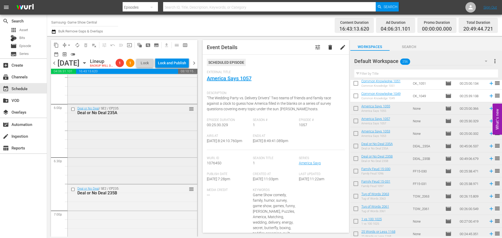
click at [92, 175] on div "Deal or No Deal / SE2 / EP235: Deal or No Deal 235A reorder" at bounding box center [133, 143] width 130 height 79
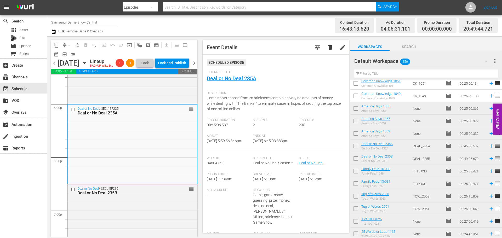
click at [229, 82] on div "External Title Deal or No Deal 235A" at bounding box center [276, 79] width 138 height 18
click at [230, 80] on link "Deal or No Deal 235A" at bounding box center [231, 78] width 49 height 6
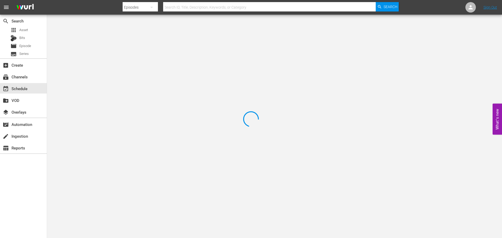
click at [100, 43] on div at bounding box center [251, 119] width 502 height 238
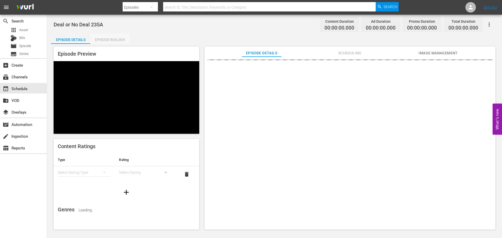
click at [117, 38] on div "Episode Builder" at bounding box center [109, 39] width 39 height 13
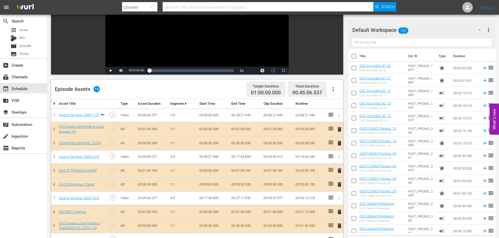
scroll to position [136, 0]
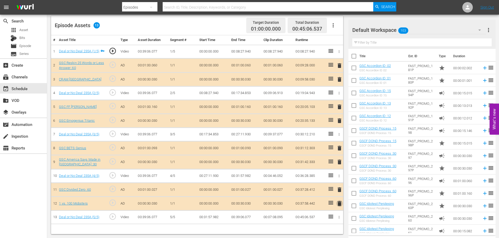
click at [340, 204] on span "delete" at bounding box center [339, 204] width 6 height 6
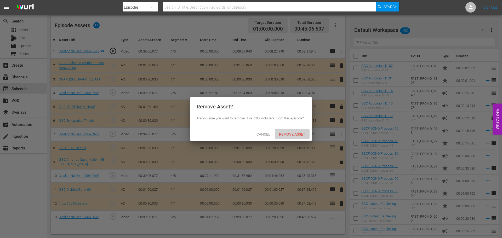
click at [296, 130] on div "Remove Asset" at bounding box center [292, 135] width 35 height 10
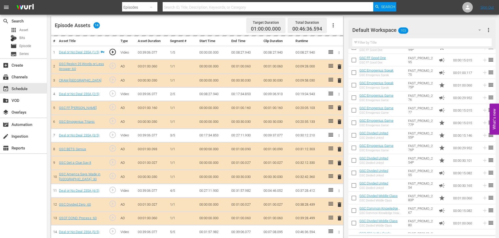
scroll to position [375, 0]
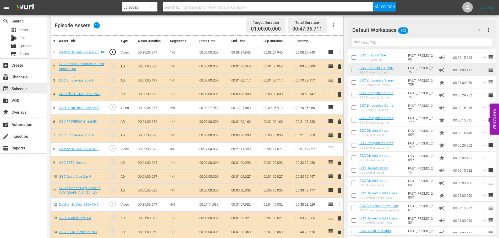
click at [33, 86] on div "event_available Schedule" at bounding box center [23, 88] width 47 height 10
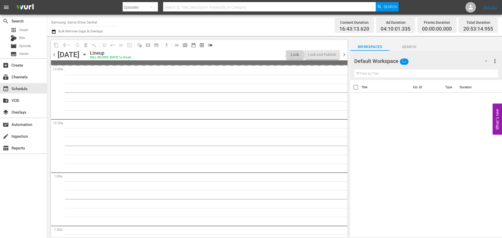
drag, startPoint x: 494, startPoint y: 27, endPoint x: 491, endPoint y: 24, distance: 4.7
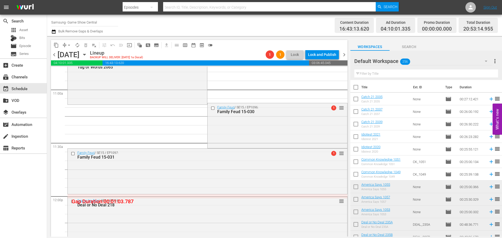
scroll to position [1335, 0]
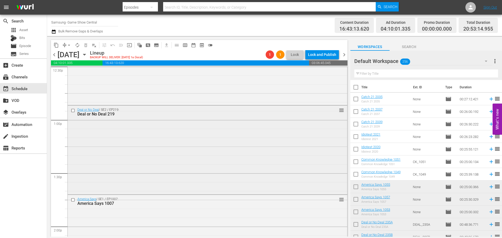
click at [182, 162] on div "Deal or No Deal / SE2 / EP219: Deal or No Deal 219 reorder" at bounding box center [208, 150] width 280 height 88
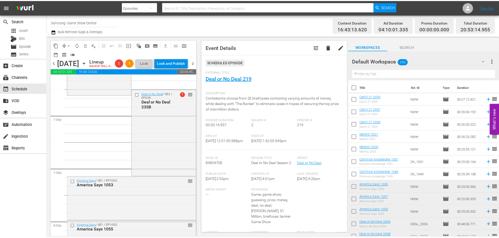
scroll to position [1989, 0]
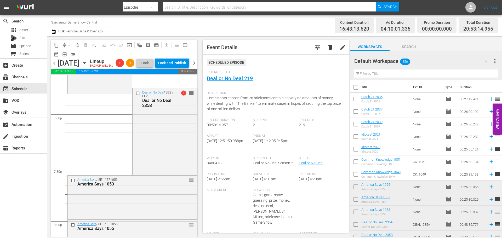
click at [163, 167] on div "Deal or No Deal / SE2 / EP235: Deal or No Deal 235B 1 reorder" at bounding box center [165, 131] width 64 height 86
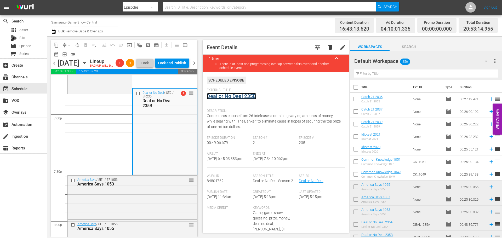
click at [217, 95] on link "Deal or No Deal 235B" at bounding box center [231, 96] width 49 height 6
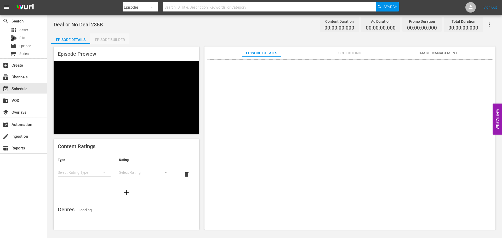
click at [115, 37] on div "Episode Builder" at bounding box center [109, 39] width 39 height 13
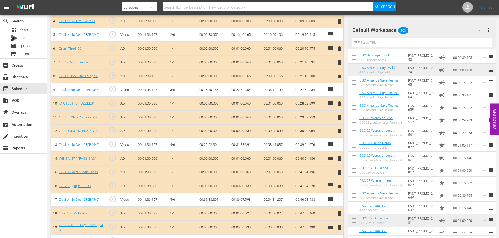
scroll to position [210, 0]
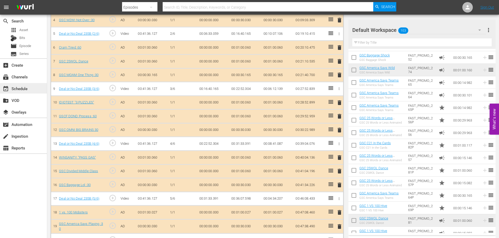
click at [32, 88] on div "event_available Schedule" at bounding box center [23, 88] width 47 height 10
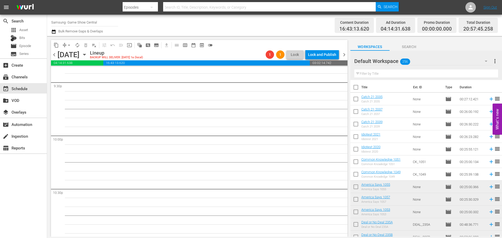
scroll to position [2052, 0]
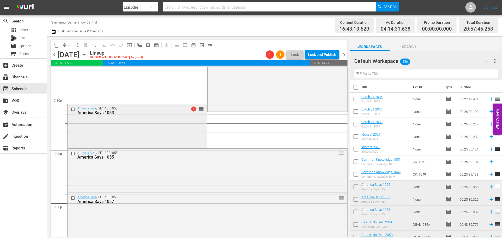
click at [133, 121] on div "America Says / SE1 / EP1053: America Says 1053 1 reorder" at bounding box center [137, 125] width 139 height 43
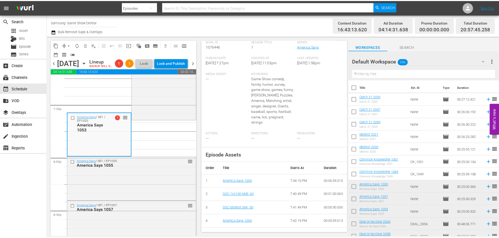
scroll to position [33, 0]
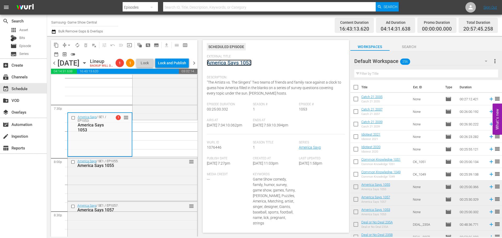
click at [231, 63] on link "America Says 1053" at bounding box center [229, 63] width 45 height 6
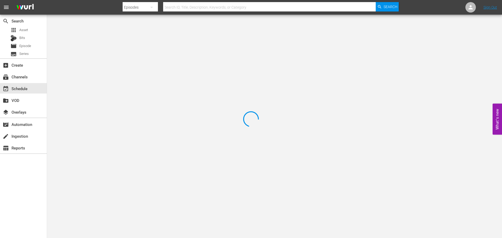
click at [110, 31] on div at bounding box center [251, 119] width 502 height 238
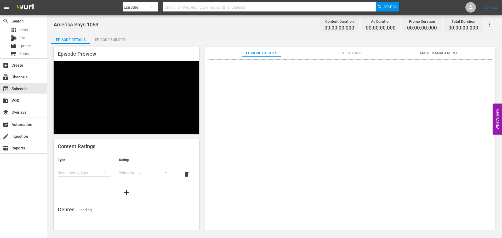
click at [111, 38] on div "Episode Builder" at bounding box center [109, 39] width 39 height 13
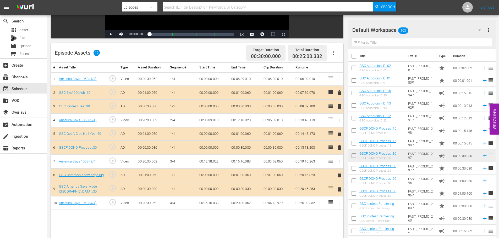
scroll to position [136, 0]
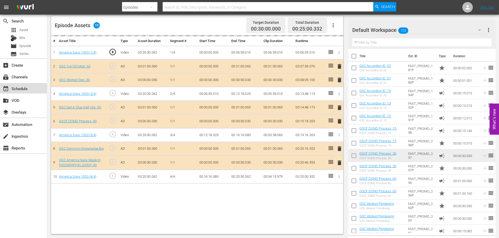
click at [31, 89] on div "event_available Schedule" at bounding box center [23, 88] width 47 height 10
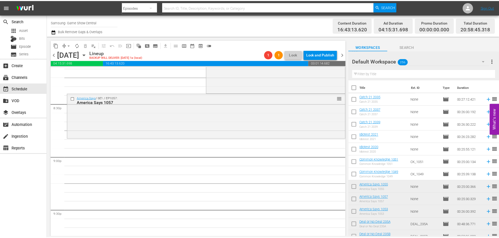
scroll to position [2131, 0]
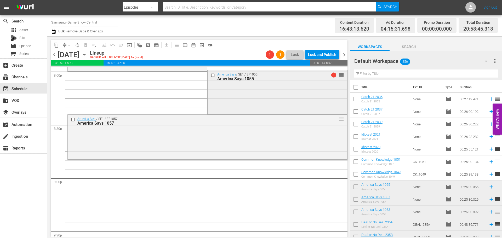
click at [283, 80] on div "America Says 1055" at bounding box center [268, 78] width 103 height 5
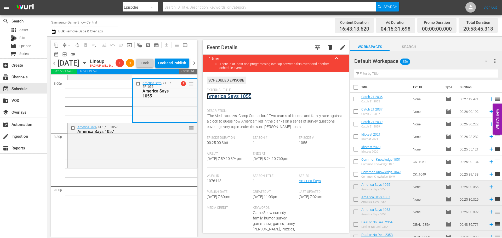
click at [249, 95] on link "America Says 1055" at bounding box center [229, 96] width 45 height 6
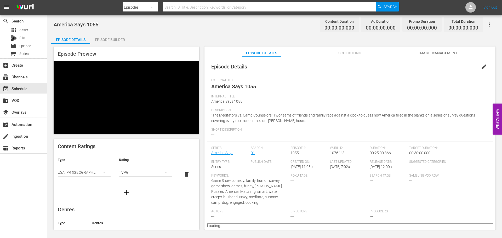
click at [111, 41] on div "Episode Builder" at bounding box center [109, 39] width 39 height 13
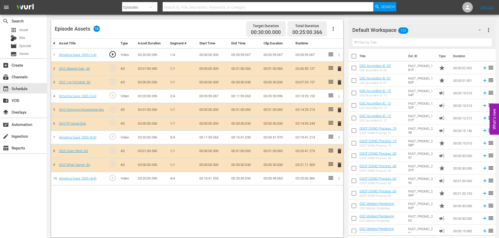
scroll to position [136, 0]
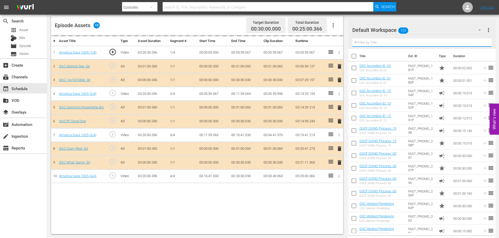
drag, startPoint x: 383, startPoint y: 43, endPoint x: 385, endPoint y: 47, distance: 4.0
click at [383, 43] on input "text" at bounding box center [421, 42] width 139 height 8
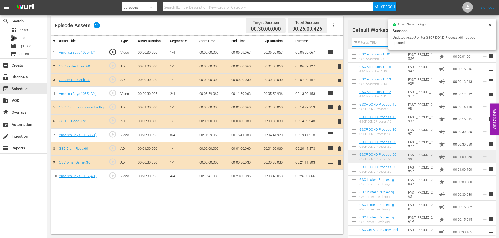
scroll to position [26, 0]
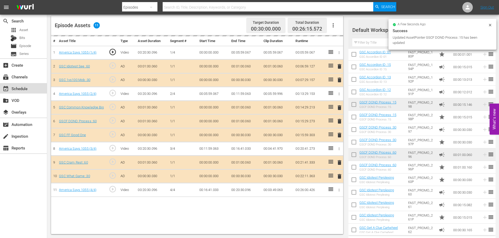
click at [36, 84] on div "event_available Schedule" at bounding box center [23, 88] width 47 height 10
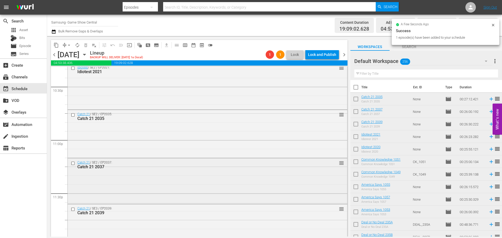
scroll to position [2397, 0]
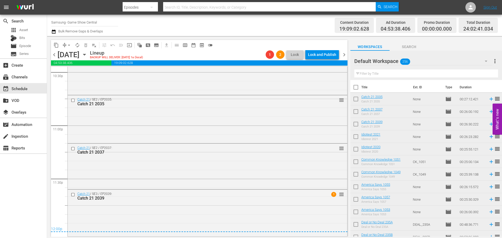
drag, startPoint x: 397, startPoint y: 123, endPoint x: 271, endPoint y: 157, distance: 130.8
click at [154, 213] on div "Catch 21 / SE3 / EP2039: Catch 21 2039 1 reorder" at bounding box center [208, 213] width 280 height 46
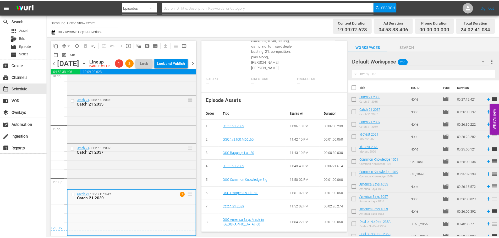
scroll to position [18, 0]
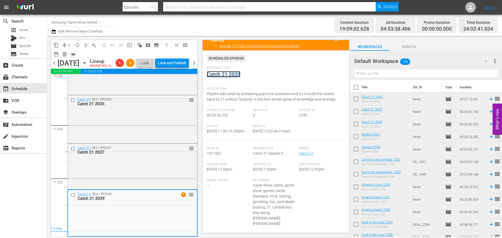
click at [238, 72] on link "Catch 21 2039" at bounding box center [223, 74] width 33 height 6
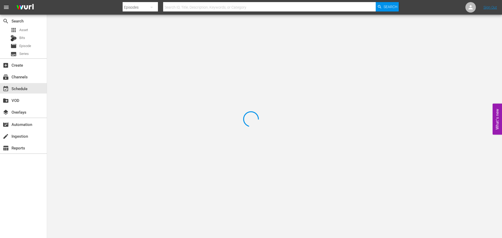
click at [102, 23] on div at bounding box center [251, 119] width 502 height 238
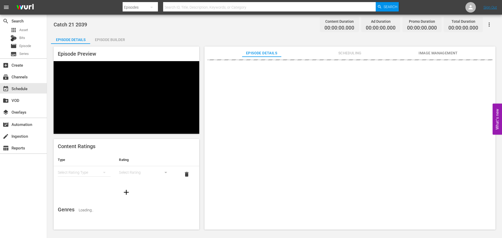
click at [129, 26] on div "Catch 21 2039 Content Duration 00:00:00.000 Ad Duration 00:00:00.000 Promo Dura…" at bounding box center [275, 25] width 442 height 12
click at [109, 33] on div "Catch 21 2039 Content Duration 00:00:00.000 Ad Duration 00:00:00.000 Promo Dura…" at bounding box center [274, 123] width 455 height 216
click at [109, 36] on div "Episode Builder" at bounding box center [109, 39] width 39 height 13
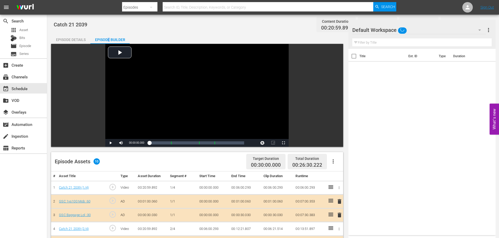
scroll to position [136, 0]
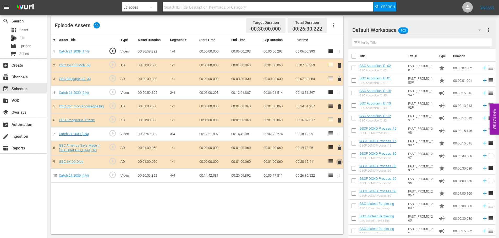
click at [338, 164] on span "delete" at bounding box center [339, 162] width 6 height 6
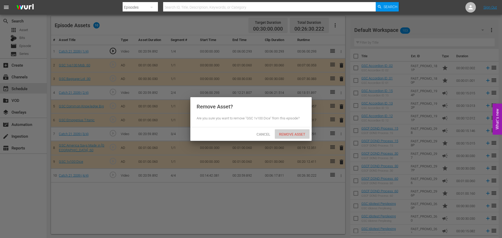
click at [300, 135] on span "Remove Asset" at bounding box center [292, 134] width 35 height 4
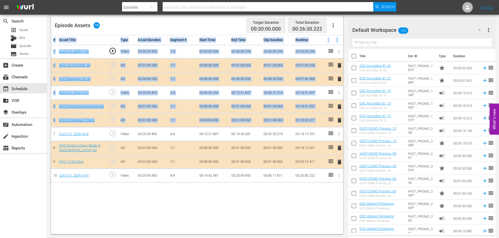
click at [343, 127] on div "Video Player is loading. Play Video Play Mute Current Time 00:00:00.000 / Durat…" at bounding box center [198, 71] width 294 height 327
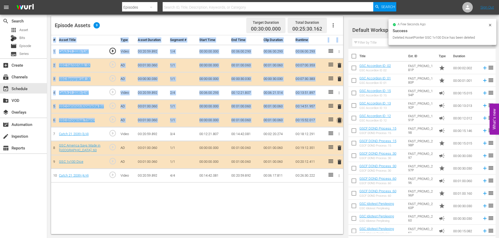
click at [339, 119] on span "delete" at bounding box center [339, 120] width 6 height 6
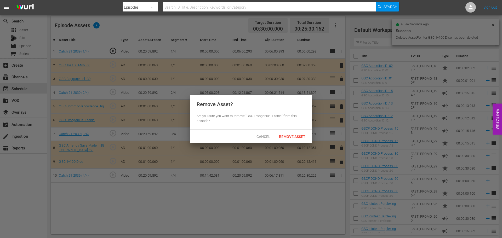
click at [301, 142] on div "Cancel Remove Asset" at bounding box center [251, 137] width 121 height 14
click at [300, 138] on span "Remove Asset" at bounding box center [292, 137] width 35 height 4
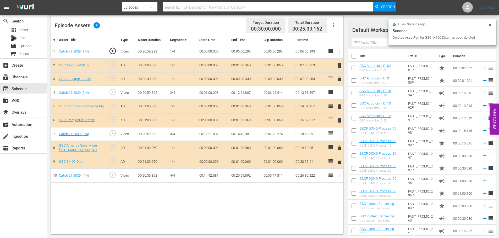
click at [324, 210] on div "# Asset Title Type Asset Duration Segment # Start Time End Time Clip Duration R…" at bounding box center [197, 134] width 292 height 199
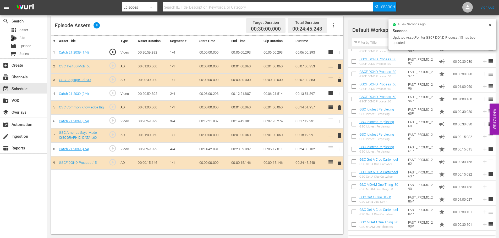
scroll to position [105, 0]
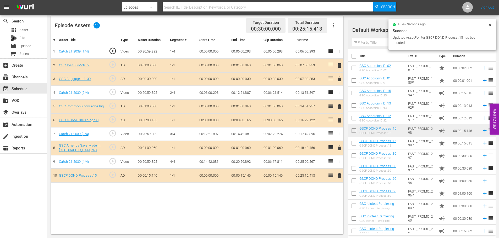
scroll to position [105, 0]
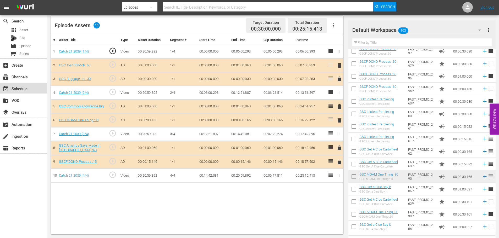
click at [14, 85] on div "event_available Schedule" at bounding box center [23, 88] width 47 height 10
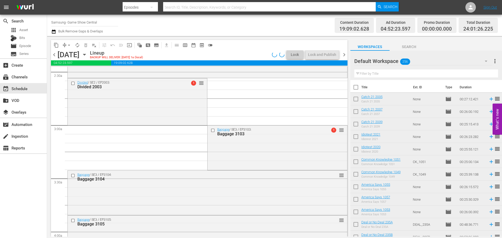
scroll to position [2395, 0]
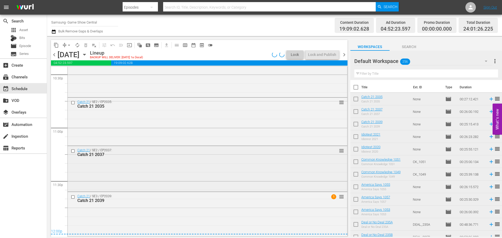
click at [177, 175] on div "Catch 21 / SE2 / EP2037: Catch 21 2037 reorder" at bounding box center [208, 168] width 280 height 45
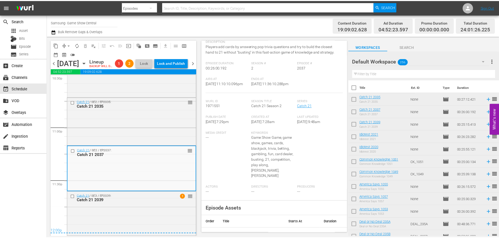
scroll to position [0, 0]
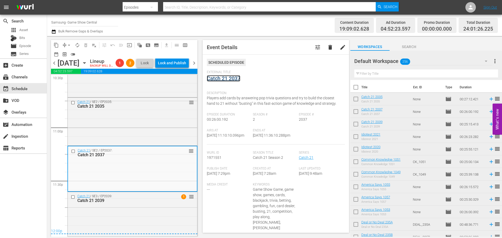
click at [228, 78] on link "Catch 21 2037" at bounding box center [223, 78] width 33 height 6
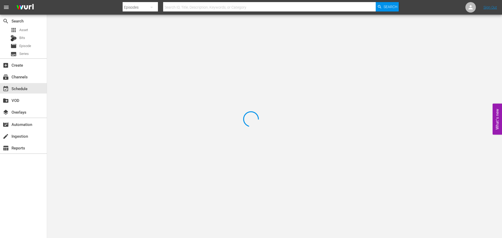
click at [138, 36] on div at bounding box center [251, 119] width 502 height 238
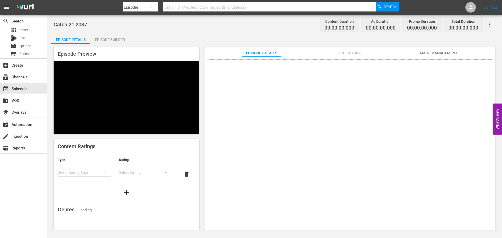
click at [126, 36] on div "Episode Builder" at bounding box center [109, 39] width 39 height 13
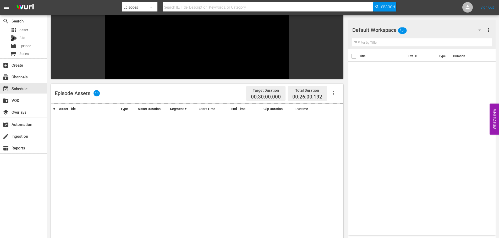
scroll to position [72, 0]
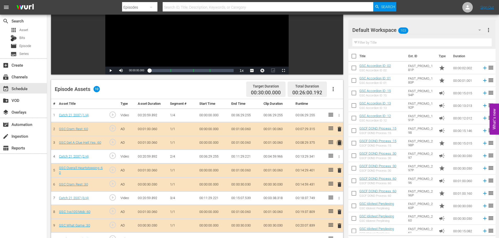
click at [339, 142] on span "delete" at bounding box center [339, 143] width 6 height 6
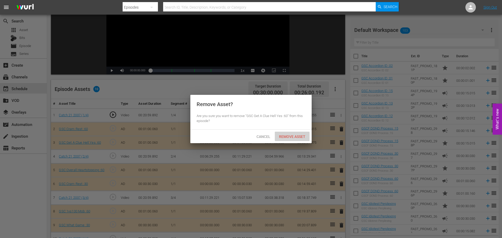
click at [293, 136] on span "Remove Asset" at bounding box center [292, 137] width 35 height 4
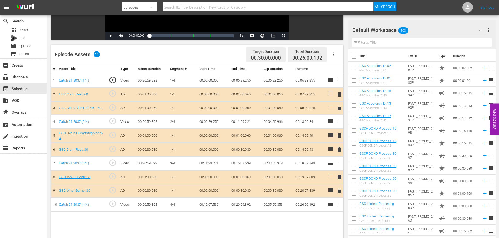
scroll to position [136, 0]
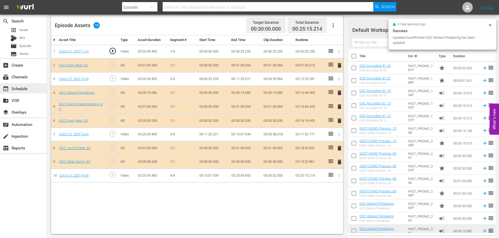
click at [24, 90] on div "event_available Schedule" at bounding box center [14, 88] width 29 height 5
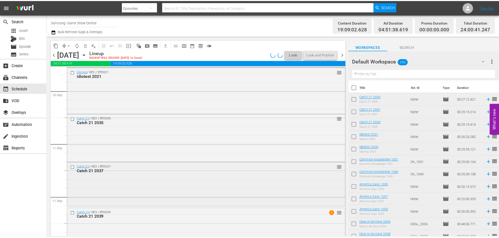
scroll to position [2395, 0]
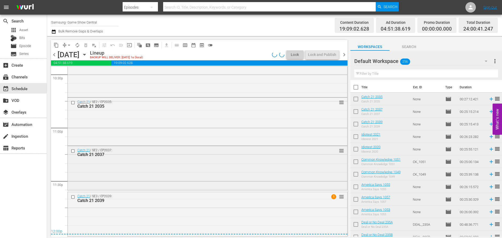
click at [170, 170] on div "Catch 21 / SE2 / EP2037: Catch 21 2037 reorder" at bounding box center [208, 167] width 280 height 43
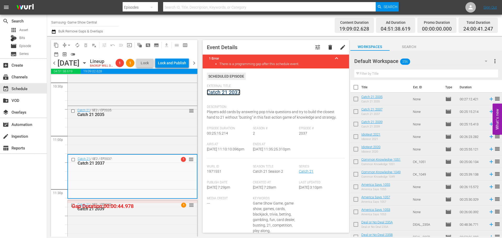
click at [230, 94] on link "Catch 21 2037" at bounding box center [223, 92] width 33 height 6
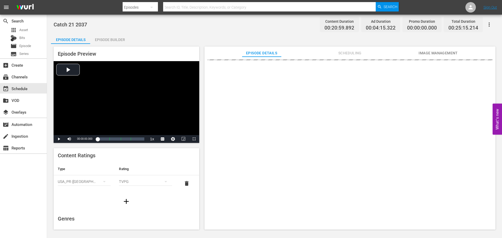
click at [116, 40] on div "Episode Builder" at bounding box center [109, 39] width 39 height 13
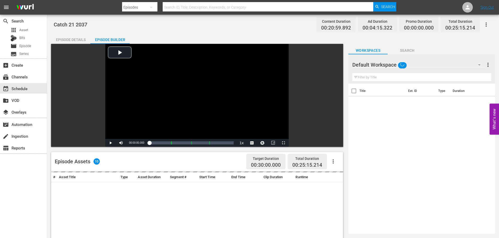
scroll to position [136, 0]
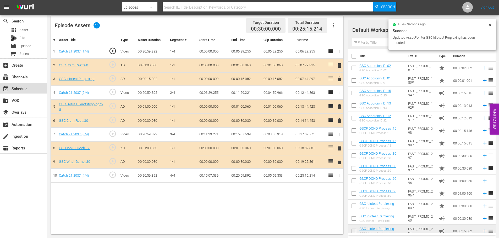
click at [38, 88] on div "event_available Schedule" at bounding box center [23, 88] width 47 height 10
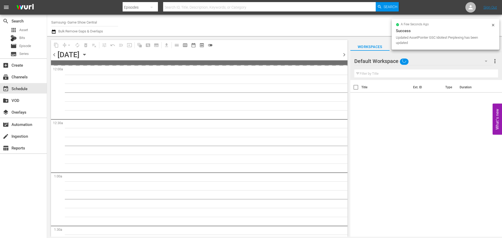
scroll to position [2392, 0]
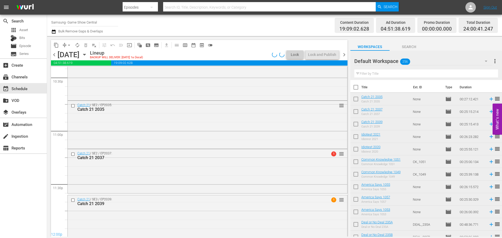
click at [115, 52] on div "Idiotest / SE2 / EP2020: Idiotest 2020 reorder" at bounding box center [208, 30] width 280 height 44
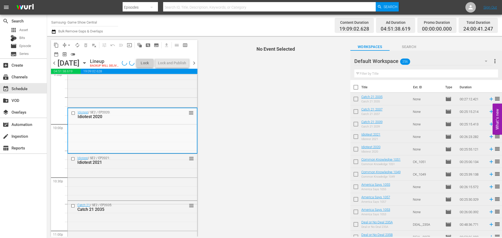
scroll to position [2406, 0]
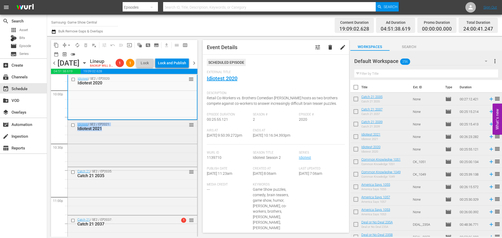
click at [160, 146] on div "Idiotest / SE2 / EP2021: Idiotest 2021 reorder" at bounding box center [133, 142] width 130 height 45
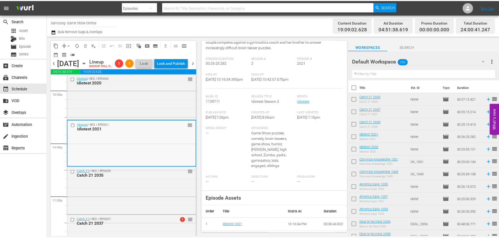
scroll to position [13, 0]
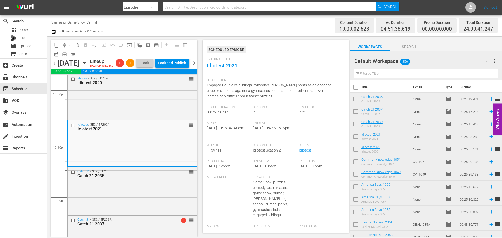
click at [230, 62] on span "External Title" at bounding box center [275, 60] width 136 height 4
click at [230, 64] on link "Idiotest 2021" at bounding box center [222, 66] width 31 height 6
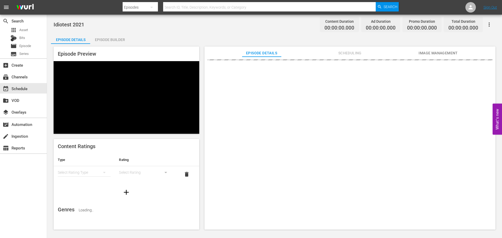
click at [119, 35] on div "Episode Builder" at bounding box center [109, 39] width 39 height 13
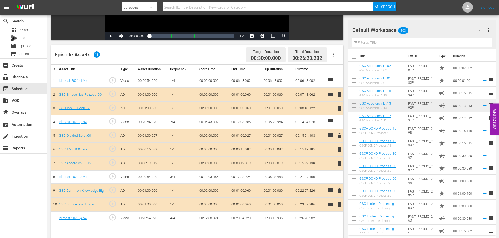
scroll to position [136, 0]
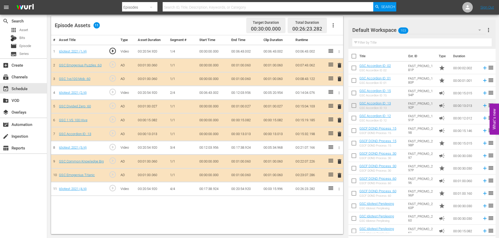
click at [339, 174] on span "delete" at bounding box center [339, 175] width 6 height 6
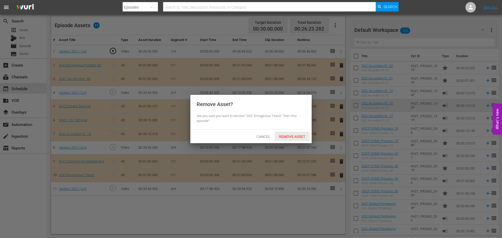
click at [294, 138] on span "Remove Asset" at bounding box center [292, 137] width 35 height 4
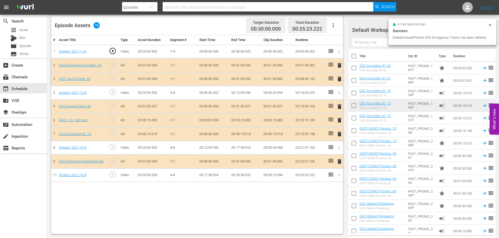
click at [337, 133] on span "delete" at bounding box center [339, 134] width 6 height 6
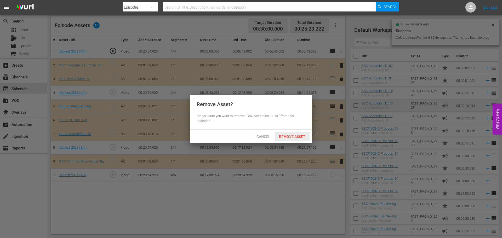
click at [284, 135] on span "Remove Asset" at bounding box center [292, 137] width 35 height 4
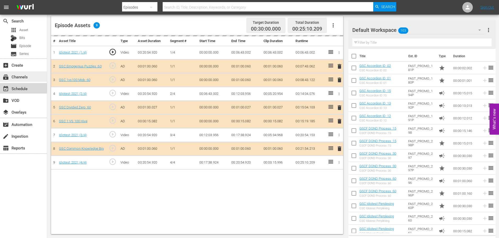
drag, startPoint x: 13, startPoint y: 83, endPoint x: 0, endPoint y: 79, distance: 13.4
click at [0, 95] on div "search Search apps Asset Bits movie Episode subtitles Series add_box Create sub…" at bounding box center [23, 134] width 47 height 238
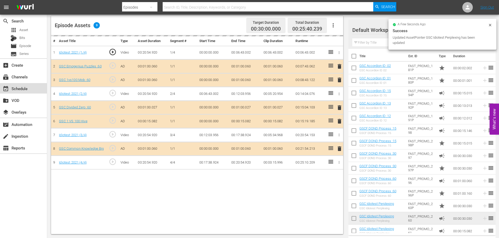
click at [30, 87] on div "event_available Schedule" at bounding box center [23, 88] width 47 height 10
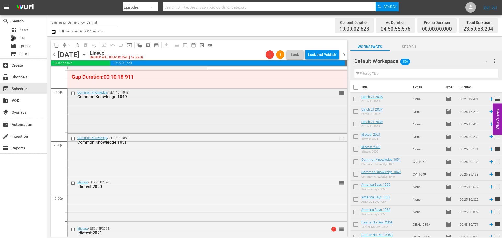
scroll to position [2211, 0]
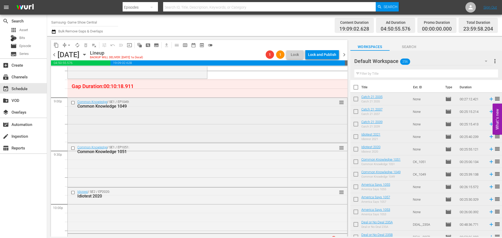
click at [120, 108] on div "Common Knowledge 1049" at bounding box center [197, 106] width 241 height 5
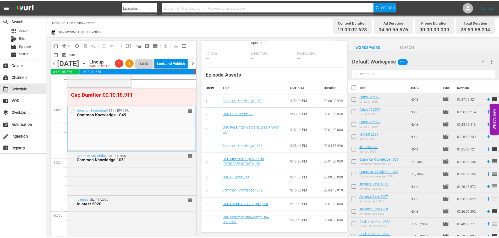
scroll to position [18, 0]
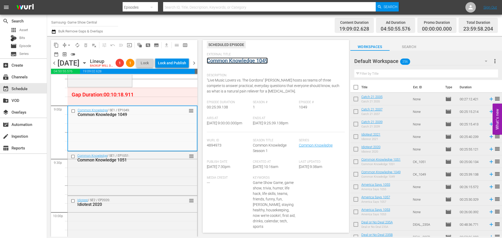
click at [229, 60] on link "Common Knowledge 1049" at bounding box center [237, 61] width 61 height 6
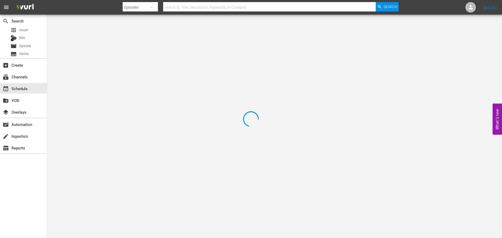
click at [101, 26] on div at bounding box center [251, 119] width 502 height 238
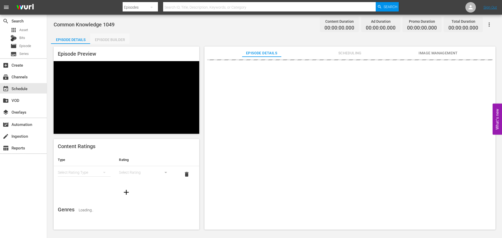
click at [115, 35] on div "Episode Builder" at bounding box center [109, 39] width 39 height 13
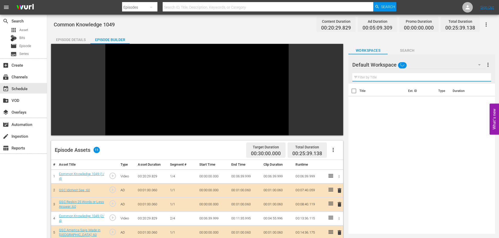
drag, startPoint x: 405, startPoint y: 75, endPoint x: 400, endPoint y: 79, distance: 6.2
click at [405, 75] on input "text" at bounding box center [421, 77] width 139 height 8
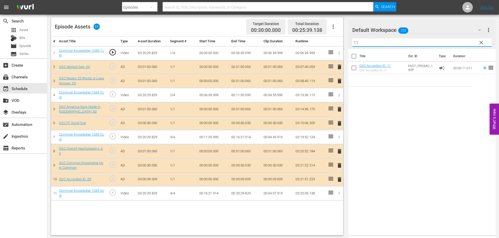
scroll to position [136, 0]
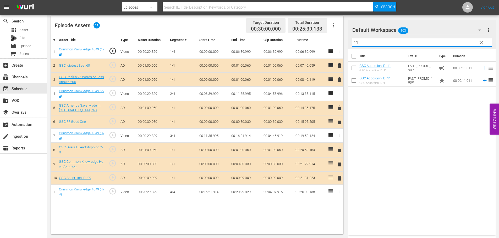
type input "11"
click at [339, 180] on span "delete" at bounding box center [339, 178] width 6 height 6
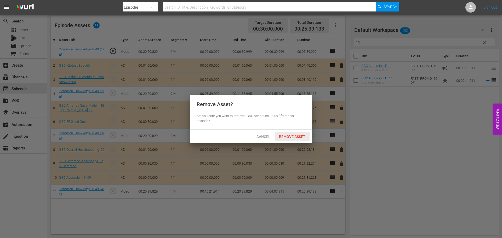
click at [290, 135] on span "Remove Asset" at bounding box center [292, 137] width 35 height 4
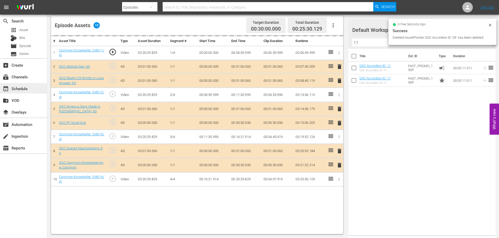
click at [3, 90] on span "event_available" at bounding box center [6, 89] width 6 height 6
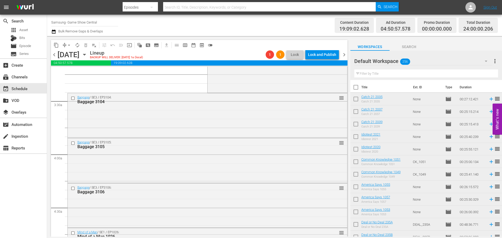
scroll to position [2395, 0]
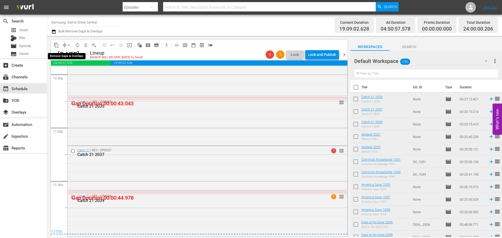
click at [69, 44] on span "arrow_drop_down" at bounding box center [68, 45] width 5 height 5
click at [68, 60] on li "Align to First Episode" at bounding box center [69, 64] width 55 height 9
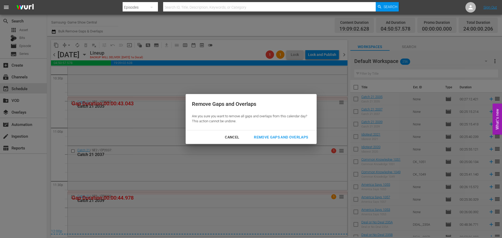
click at [279, 136] on div "Remove Gaps and Overlaps" at bounding box center [281, 137] width 63 height 7
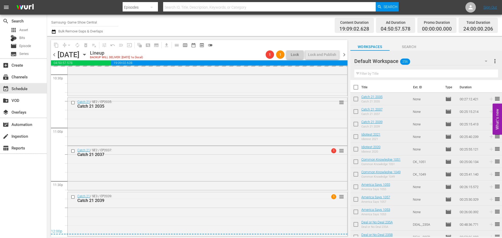
click at [302, 42] on div "content_copy compress arrow_drop_down autorenew_outlined delete_forever_outline…" at bounding box center [199, 45] width 297 height 10
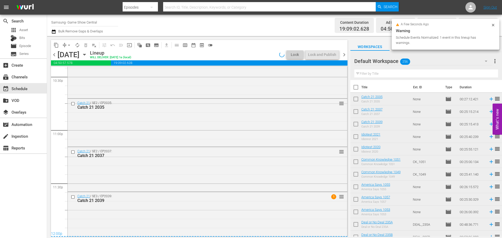
scroll to position [2392, 0]
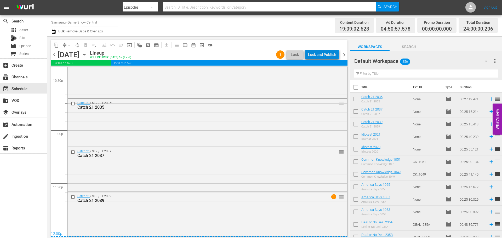
click at [325, 54] on div "Lock and Publish" at bounding box center [322, 54] width 28 height 9
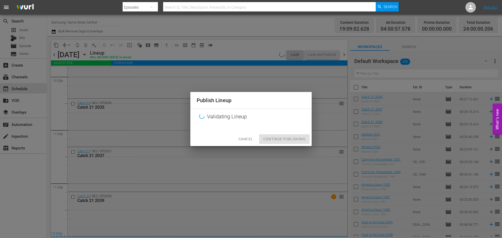
click at [306, 142] on div "Cancel Continue Publishing" at bounding box center [251, 139] width 121 height 14
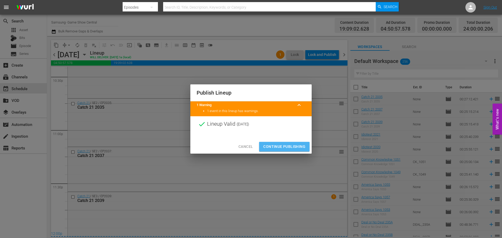
click at [277, 149] on span "Continue Publishing" at bounding box center [285, 147] width 42 height 7
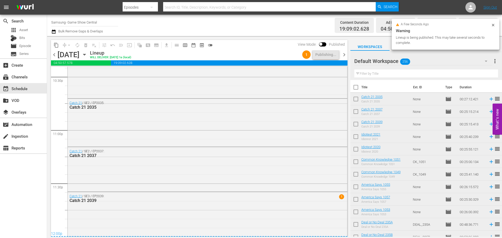
drag, startPoint x: 141, startPoint y: 58, endPoint x: 143, endPoint y: 55, distance: 2.8
click at [89, 55] on div "Wednesday, August 27th August 27th" at bounding box center [73, 55] width 31 height 9
click at [87, 54] on icon "button" at bounding box center [85, 55] width 6 height 6
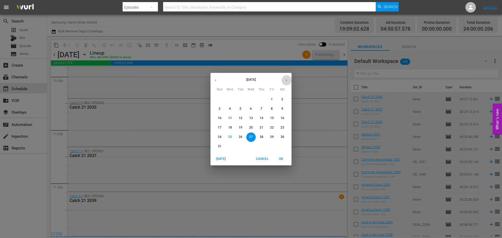
click at [285, 82] on icon "button" at bounding box center [287, 81] width 4 height 4
click at [243, 101] on span "2" at bounding box center [240, 99] width 9 height 4
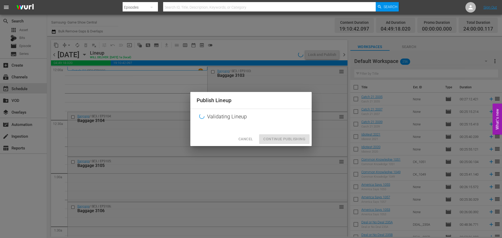
click at [323, 55] on div "Publish Lineup Validating Lineup Cancel Continue Publishing" at bounding box center [251, 119] width 502 height 238
click at [272, 142] on div "Cancel Continue Publishing" at bounding box center [251, 139] width 121 height 14
click at [274, 138] on div "Publish Lineup Validating Lineup Cancel Continue Publishing" at bounding box center [251, 119] width 121 height 54
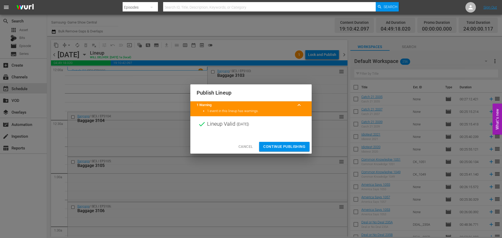
click at [286, 142] on button "Continue Publishing" at bounding box center [284, 147] width 51 height 10
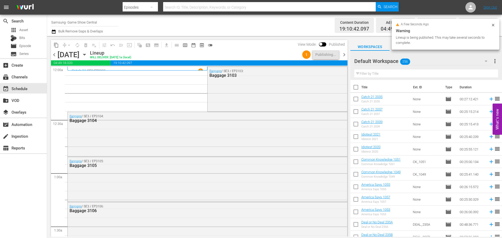
click at [286, 142] on div "Cancel Continue Publishing" at bounding box center [251, 140] width 121 height 14
click at [23, 77] on div "subscriptions Channels" at bounding box center [14, 76] width 29 height 5
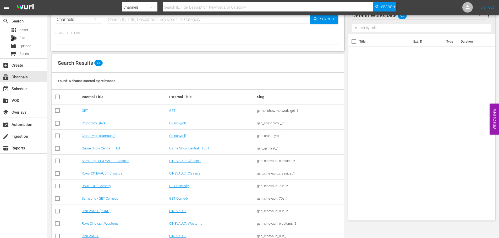
scroll to position [66, 0]
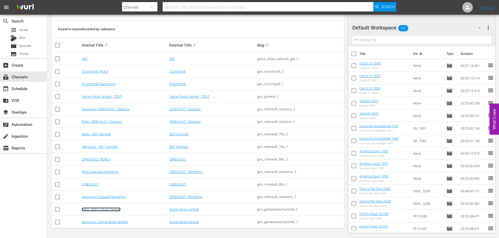
click at [97, 208] on link "Roku- Game Show Central" at bounding box center [101, 210] width 39 height 4
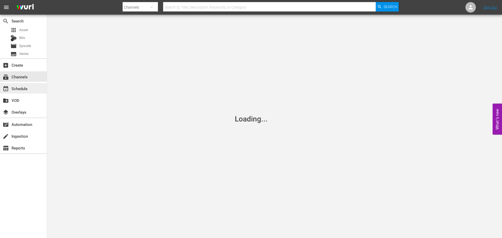
click at [30, 85] on div "event_available Schedule" at bounding box center [23, 88] width 47 height 10
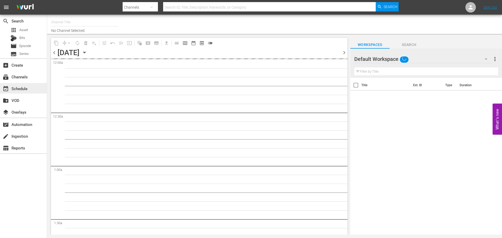
type input "Roku- Game Show Central (462)"
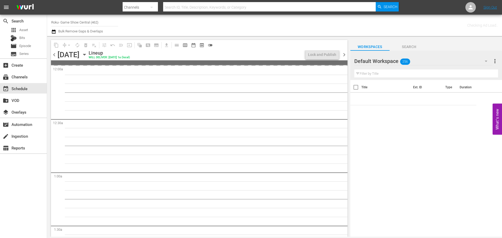
click at [87, 55] on icon "button" at bounding box center [85, 55] width 6 height 6
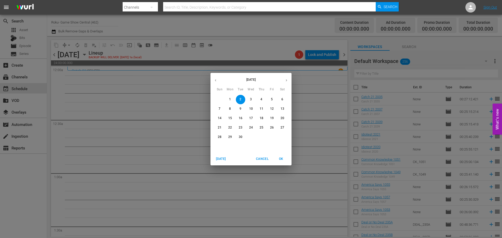
click at [214, 83] on button "button" at bounding box center [216, 80] width 10 height 10
click at [242, 131] on button "19" at bounding box center [240, 127] width 9 height 9
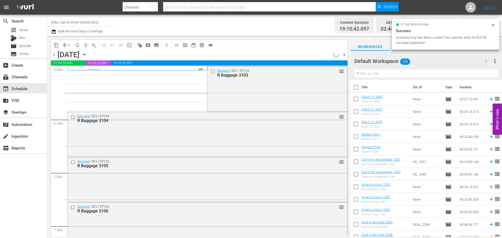
click at [55, 44] on span "content_copy" at bounding box center [56, 45] width 5 height 5
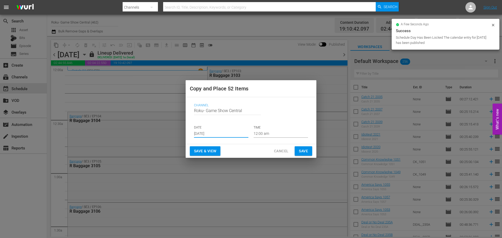
click at [209, 134] on input "[DATE]" at bounding box center [221, 134] width 54 height 8
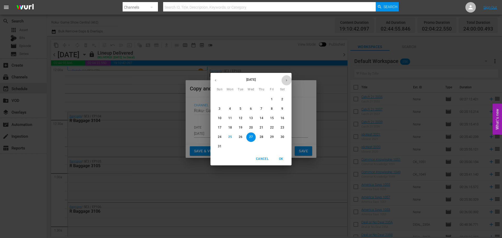
click at [289, 83] on button "button" at bounding box center [287, 80] width 10 height 10
click at [238, 100] on span "2" at bounding box center [240, 99] width 9 height 4
type input "Sep 2nd 2025"
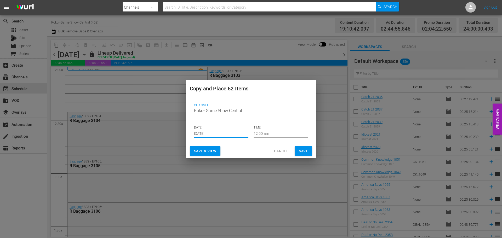
click at [308, 148] on button "Save" at bounding box center [304, 152] width 18 height 10
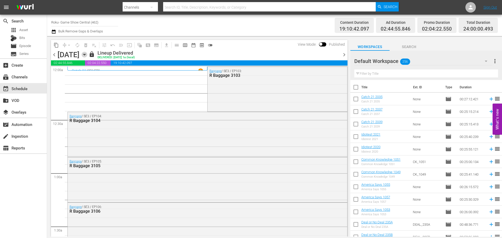
click at [87, 53] on icon "button" at bounding box center [85, 55] width 6 height 6
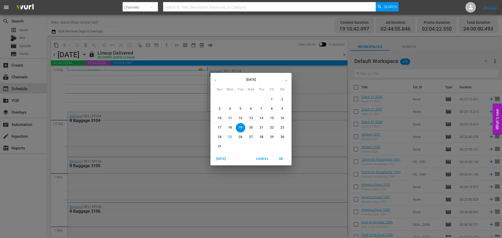
click at [288, 79] on icon "button" at bounding box center [287, 81] width 4 height 4
click at [35, 48] on div "September 2025 Sun Mon Tue Wed Thu Fri Sat 31 1 2 3 4 5 6 7 8 9 10 11 12 13 14 …" at bounding box center [251, 119] width 502 height 238
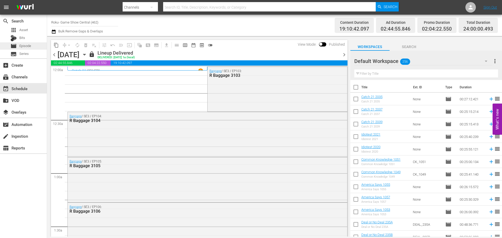
click at [35, 44] on div "movie Episode" at bounding box center [23, 45] width 47 height 7
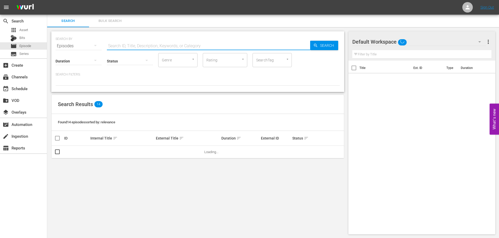
click at [147, 46] on input "text" at bounding box center [208, 46] width 203 height 13
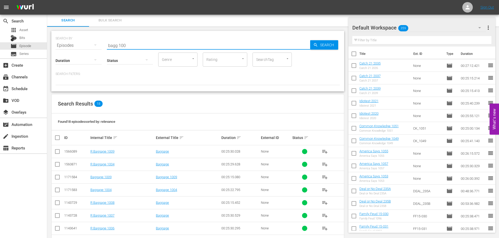
scroll to position [148, 0]
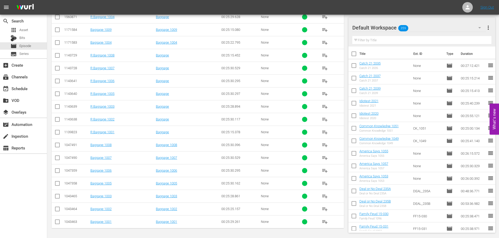
type input "bagg 100"
click at [59, 122] on input "checkbox" at bounding box center [57, 121] width 6 height 6
checkbox input "true"
click at [58, 106] on input "checkbox" at bounding box center [57, 108] width 6 height 6
checkbox input "true"
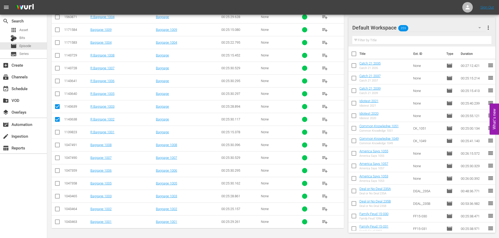
click at [58, 94] on input "checkbox" at bounding box center [57, 95] width 6 height 6
checkbox input "true"
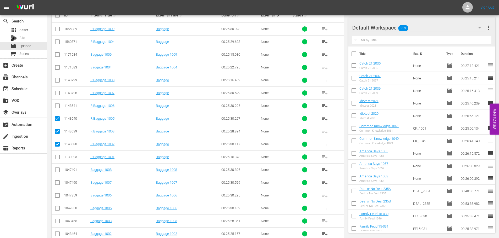
scroll to position [122, 0]
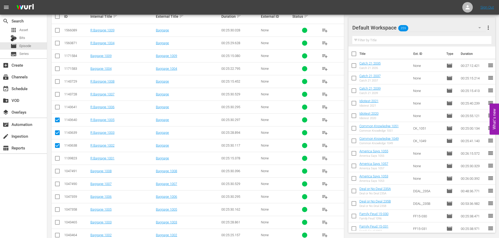
click at [60, 47] on input "checkbox" at bounding box center [57, 44] width 6 height 6
checkbox input "true"
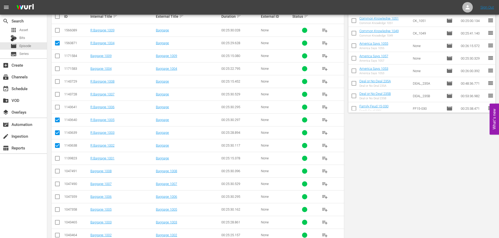
scroll to position [0, 0]
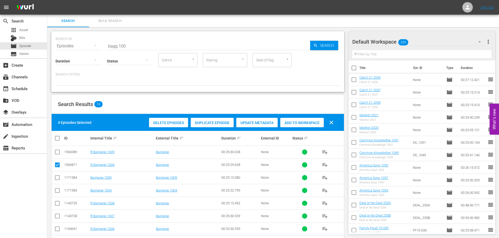
drag, startPoint x: 306, startPoint y: 122, endPoint x: 252, endPoint y: 86, distance: 65.0
click at [305, 121] on span "Add to Workspace" at bounding box center [301, 123] width 43 height 4
click at [111, 38] on div "SEARCH BY Search By Episodes Search ID, Title, Description, Keywords, or Catego…" at bounding box center [197, 42] width 284 height 19
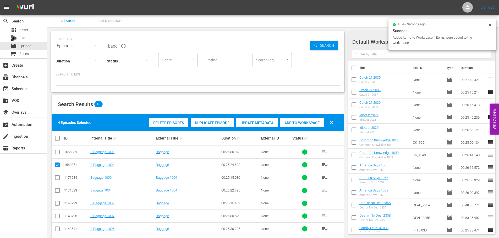
drag, startPoint x: 131, startPoint y: 40, endPoint x: 108, endPoint y: 44, distance: 23.7
click at [108, 44] on div "SEARCH BY Search By Episodes Search ID, Title, Description, Keywords, or Catego…" at bounding box center [197, 42] width 284 height 19
drag, startPoint x: 127, startPoint y: 47, endPoint x: 106, endPoint y: 49, distance: 21.2
click at [106, 49] on div "SEARCH BY Search By Episodes Search ID, Title, Description, Keywords, or Catego…" at bounding box center [197, 42] width 284 height 19
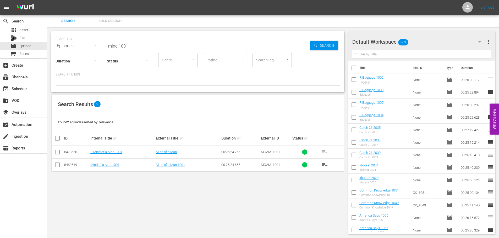
type input "mind 1001"
drag, startPoint x: 59, startPoint y: 148, endPoint x: 56, endPoint y: 155, distance: 8.2
click at [56, 155] on input "checkbox" at bounding box center [57, 153] width 6 height 6
checkbox input "true"
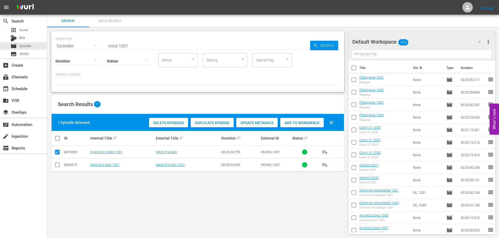
click at [299, 122] on span "Add to Workspace" at bounding box center [301, 123] width 43 height 4
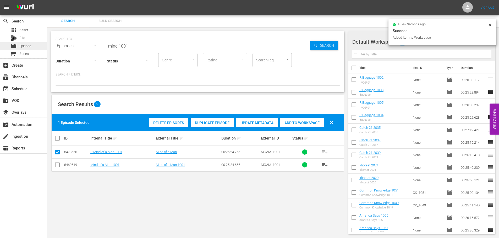
drag, startPoint x: 138, startPoint y: 46, endPoint x: 19, endPoint y: 45, distance: 119.1
click at [47, 0] on div "search Search apps Asset Bits movie Episode subtitles Series add_box Create sub…" at bounding box center [272, 0] width 451 height 0
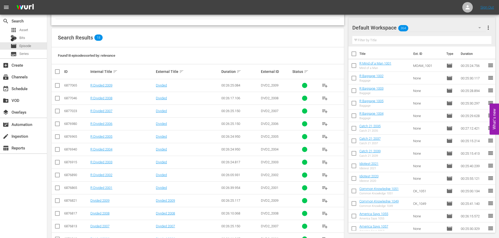
scroll to position [79, 0]
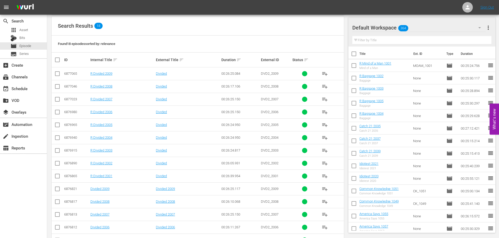
type input "divided 200"
click at [56, 165] on input "checkbox" at bounding box center [57, 164] width 6 height 6
checkbox input "true"
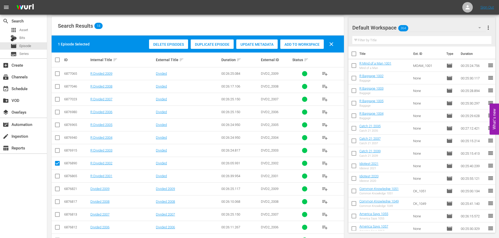
click at [52, 148] on td at bounding box center [58, 150] width 12 height 13
click at [56, 150] on input "checkbox" at bounding box center [57, 152] width 6 height 6
checkbox input "true"
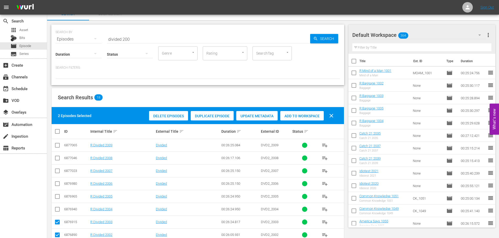
scroll to position [0, 0]
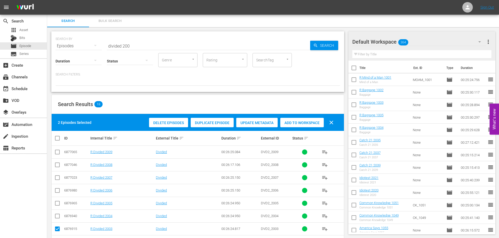
click at [313, 125] on span "Add to Workspace" at bounding box center [301, 123] width 43 height 4
drag, startPoint x: 135, startPoint y: 48, endPoint x: 0, endPoint y: 55, distance: 135.0
click at [47, 0] on div "search Search apps Asset Bits movie Episode subtitles Series add_box Create sub…" at bounding box center [272, 0] width 451 height 0
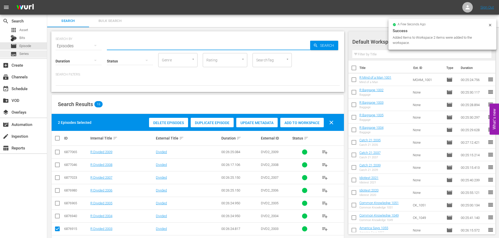
type input "2"
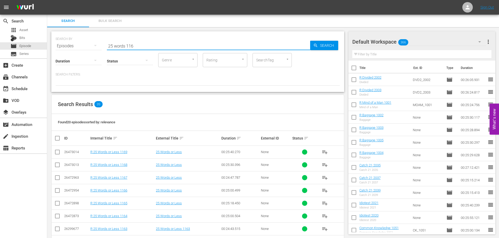
type input "25 words 116"
click at [59, 152] on input "checkbox" at bounding box center [57, 153] width 6 height 6
checkbox input "true"
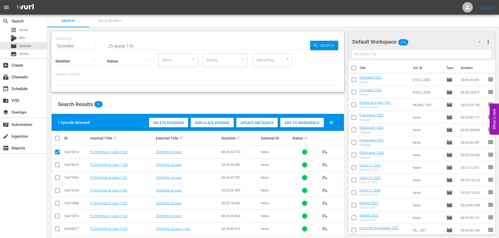
click at [55, 170] on td at bounding box center [58, 165] width 12 height 13
click at [57, 165] on input "checkbox" at bounding box center [57, 166] width 6 height 6
checkbox input "true"
click at [311, 119] on div "Add to Workspace" at bounding box center [301, 123] width 43 height 10
click at [313, 120] on div "Add to Workspace" at bounding box center [301, 123] width 43 height 10
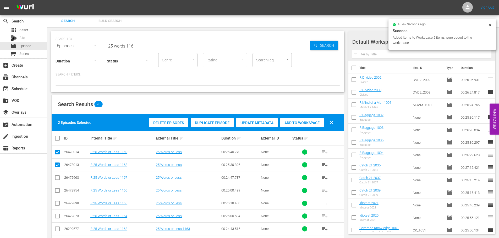
drag, startPoint x: 138, startPoint y: 47, endPoint x: 72, endPoint y: 50, distance: 65.2
click at [72, 50] on div "SEARCH BY Search By Episodes Search ID, Title, Description, Keywords, or Catego…" at bounding box center [197, 61] width 293 height 61
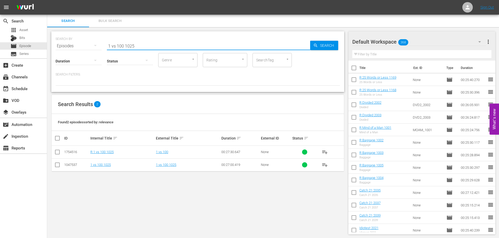
type input "1 vs 100 1025"
click at [55, 157] on td at bounding box center [58, 152] width 12 height 13
click at [57, 148] on td at bounding box center [58, 152] width 12 height 13
click at [58, 148] on td at bounding box center [58, 152] width 12 height 13
click at [57, 152] on input "checkbox" at bounding box center [57, 153] width 6 height 6
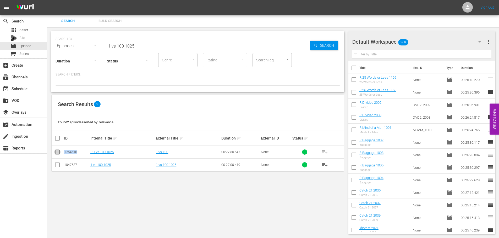
checkbox input "true"
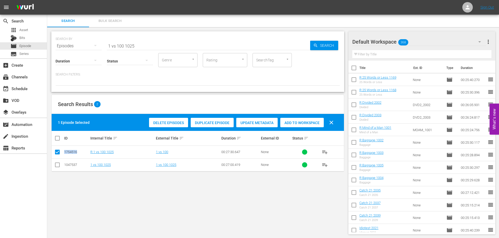
click at [307, 124] on span "Add to Workspace" at bounding box center [301, 123] width 43 height 4
drag, startPoint x: 150, startPoint y: 42, endPoint x: 0, endPoint y: 80, distance: 154.9
click at [47, 0] on div "search Search apps Asset Bits movie Episode subtitles Series add_box Create sub…" at bounding box center [272, 0] width 451 height 0
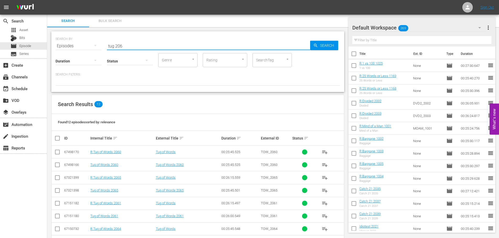
scroll to position [52, 0]
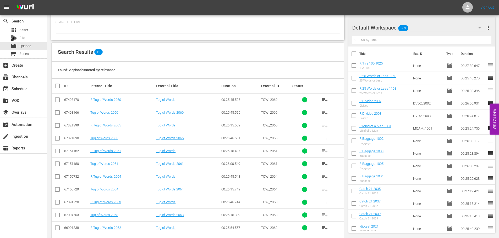
type input "tug 206"
click at [56, 205] on input "checkbox" at bounding box center [57, 203] width 6 height 6
checkbox input "true"
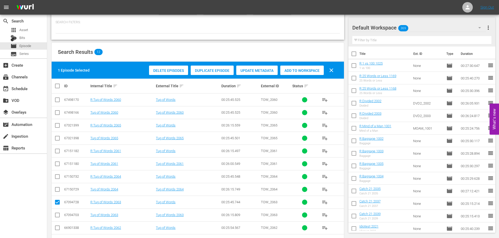
scroll to position [71, 0]
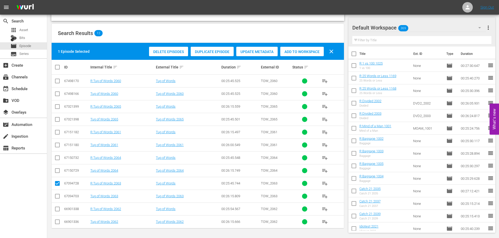
click at [58, 134] on input "checkbox" at bounding box center [57, 133] width 6 height 6
checkbox input "true"
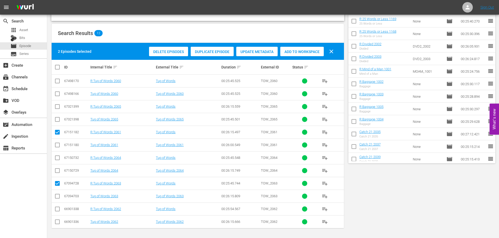
scroll to position [0, 0]
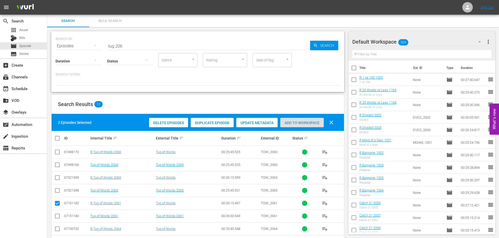
click at [294, 126] on div "Add to Workspace" at bounding box center [301, 123] width 43 height 10
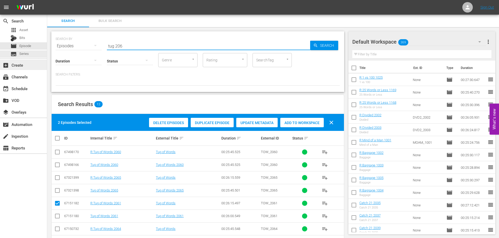
drag, startPoint x: 143, startPoint y: 42, endPoint x: 0, endPoint y: 63, distance: 145.1
click at [47, 0] on div "search Search apps Asset Bits movie Episode subtitles Series add_box Create sub…" at bounding box center [272, 0] width 451 height 0
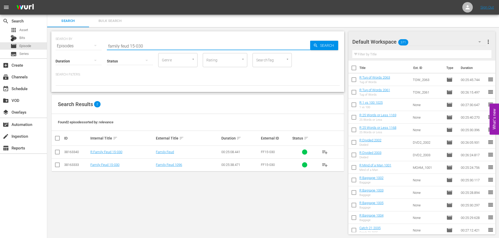
type input "family feud 15-030"
click at [58, 157] on td at bounding box center [58, 152] width 12 height 13
click at [57, 153] on input "checkbox" at bounding box center [57, 153] width 6 height 6
checkbox input "true"
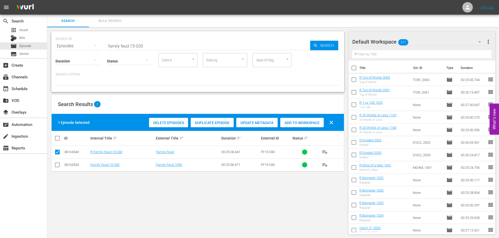
click at [321, 123] on span "Add to Workspace" at bounding box center [301, 123] width 43 height 4
click at [192, 49] on input "family feud 15-030" at bounding box center [208, 46] width 203 height 13
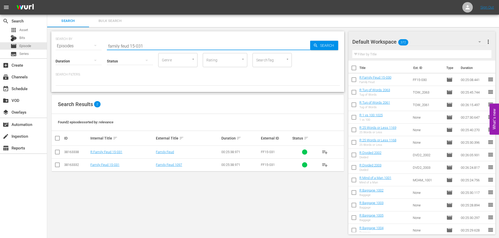
type input "family feud 15-031"
click at [56, 152] on input "checkbox" at bounding box center [57, 153] width 6 height 6
checkbox input "true"
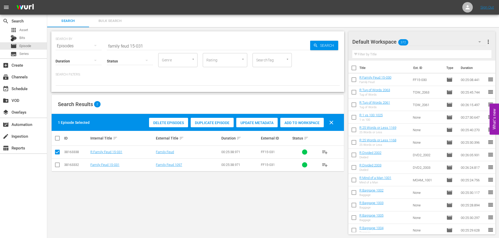
click at [308, 121] on span "Add to Workspace" at bounding box center [301, 123] width 43 height 4
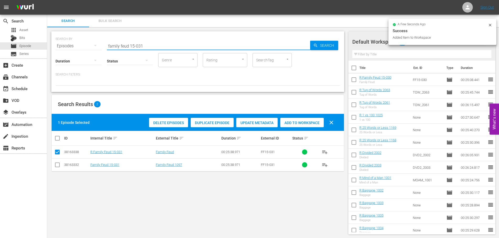
drag, startPoint x: 140, startPoint y: 42, endPoint x: 87, endPoint y: 46, distance: 53.3
click at [87, 46] on div "SEARCH BY Search By Episodes Search ID, Title, Description, Keywords, or Catego…" at bounding box center [197, 42] width 284 height 19
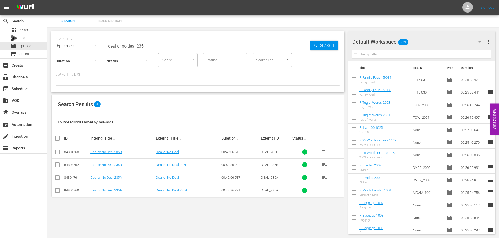
type input "deal or no deal 235"
click at [56, 154] on input "checkbox" at bounding box center [57, 153] width 6 height 6
checkbox input "true"
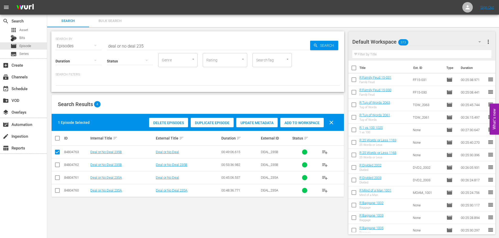
click at [56, 180] on input "checkbox" at bounding box center [57, 179] width 6 height 6
checkbox input "true"
click at [294, 119] on div "Add to Workspace" at bounding box center [301, 123] width 43 height 10
drag, startPoint x: 148, startPoint y: 46, endPoint x: 0, endPoint y: 136, distance: 174.0
click at [47, 0] on div "search Search apps Asset Bits movie Episode subtitles Series add_box Create sub…" at bounding box center [272, 0] width 451 height 0
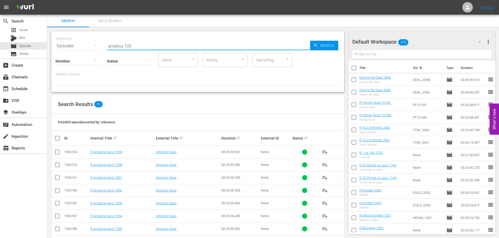
type input "america 105"
click at [56, 204] on input "checkbox" at bounding box center [57, 205] width 6 height 6
checkbox input "true"
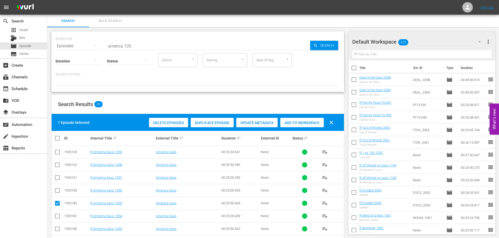
click at [58, 234] on td at bounding box center [58, 229] width 12 height 13
click at [54, 178] on input "checkbox" at bounding box center [57, 179] width 6 height 6
checkbox input "true"
click at [59, 229] on input "checkbox" at bounding box center [57, 230] width 6 height 6
checkbox input "true"
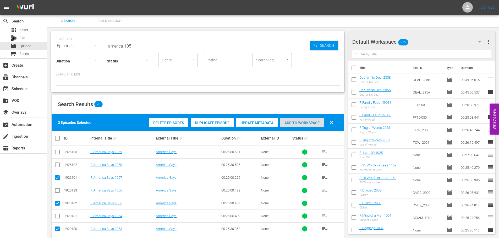
click at [309, 121] on span "Add to Workspace" at bounding box center [301, 123] width 43 height 4
drag, startPoint x: 155, startPoint y: 41, endPoint x: 95, endPoint y: 51, distance: 61.0
click at [153, 44] on input "america 105" at bounding box center [208, 46] width 203 height 13
drag, startPoint x: 95, startPoint y: 51, endPoint x: 0, endPoint y: 3, distance: 106.2
click at [47, 0] on div "search Search apps Asset Bits movie Episode subtitles Series add_box Create sub…" at bounding box center [272, 0] width 451 height 0
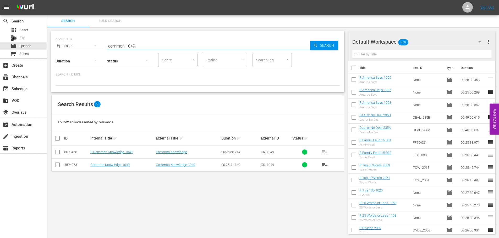
type input "common 1049"
click at [59, 154] on input "checkbox" at bounding box center [57, 153] width 6 height 6
checkbox input "true"
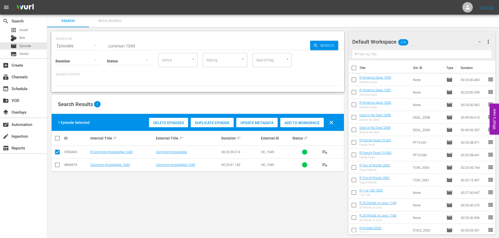
click at [308, 125] on span "Add to Workspace" at bounding box center [301, 123] width 43 height 4
click at [147, 42] on input "common 1049" at bounding box center [208, 46] width 203 height 13
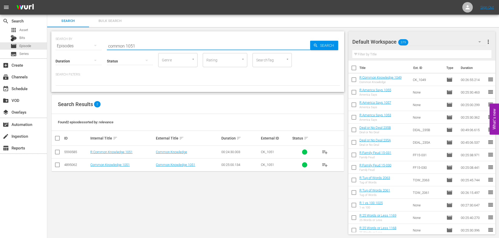
type input "common 1051"
click at [56, 150] on input "checkbox" at bounding box center [57, 153] width 6 height 6
checkbox input "true"
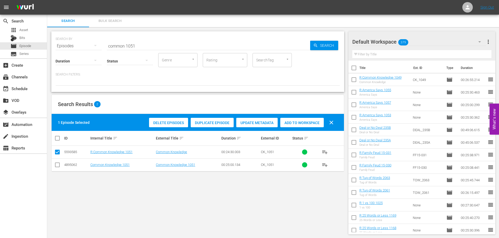
click at [315, 120] on div "Add to Workspace" at bounding box center [301, 123] width 43 height 10
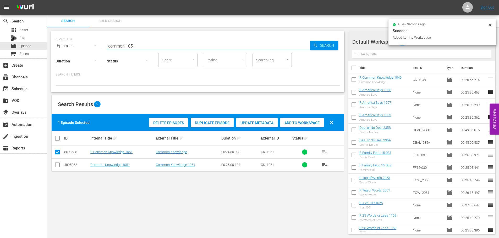
click at [106, 51] on div "SEARCH BY Search By Episodes Search ID, Title, Description, Keywords, or Catego…" at bounding box center [197, 42] width 284 height 19
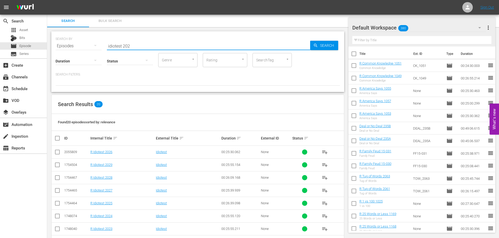
scroll to position [131, 0]
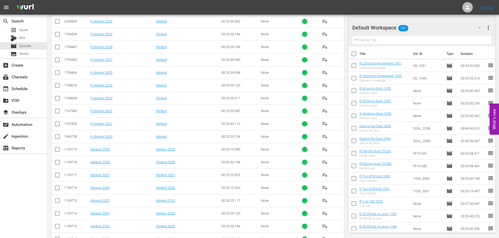
type input "idiotest 202"
click at [56, 137] on input "checkbox" at bounding box center [57, 138] width 6 height 6
checkbox input "true"
click at [61, 121] on td at bounding box center [58, 124] width 12 height 13
click at [58, 125] on input "checkbox" at bounding box center [57, 125] width 6 height 6
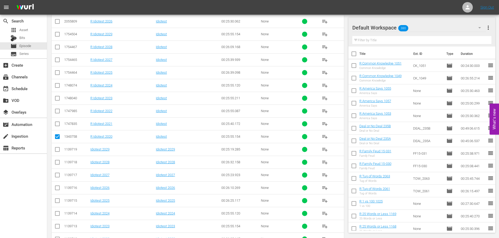
checkbox input "true"
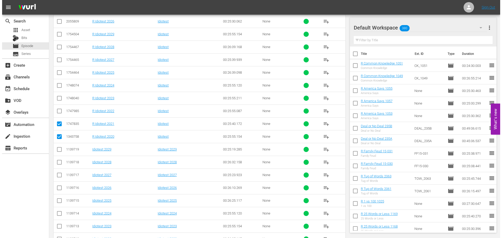
scroll to position [0, 0]
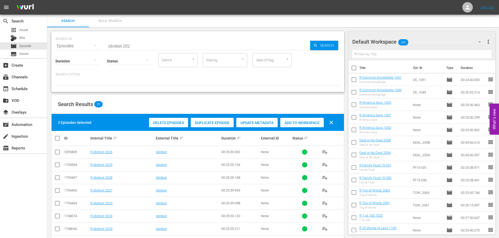
click at [297, 120] on div "Add to Workspace" at bounding box center [301, 123] width 43 height 10
drag, startPoint x: 163, startPoint y: 40, endPoint x: 0, endPoint y: 191, distance: 221.3
click at [47, 0] on div "search Search apps Asset Bits movie Episode subtitles Series add_box Create sub…" at bounding box center [272, 0] width 451 height 0
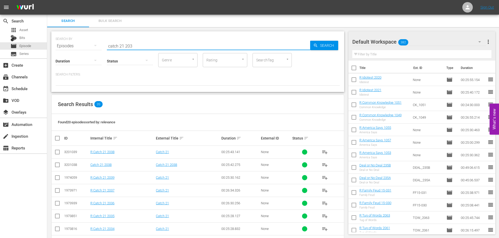
type input "catch 21 203"
click at [59, 192] on input "checkbox" at bounding box center [57, 192] width 6 height 6
checkbox input "true"
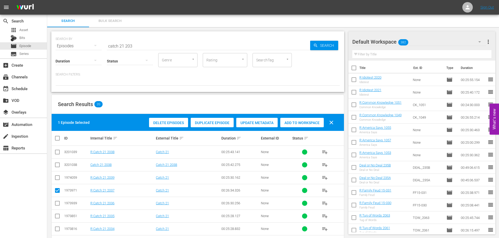
click at [56, 175] on icon at bounding box center [57, 178] width 6 height 6
click at [56, 177] on input "checkbox" at bounding box center [57, 179] width 6 height 6
checkbox input "true"
click at [56, 218] on input "checkbox" at bounding box center [57, 217] width 6 height 6
checkbox input "true"
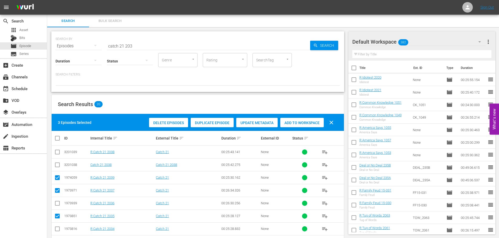
click at [310, 119] on div "Add to Workspace" at bounding box center [301, 123] width 43 height 10
click at [37, 92] on div "event_available Schedule" at bounding box center [23, 88] width 47 height 10
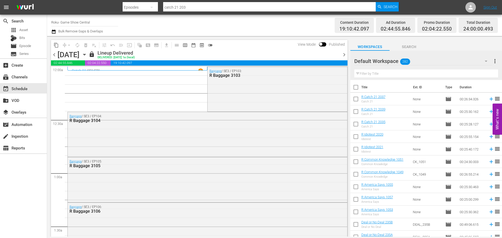
click at [86, 54] on icon "button" at bounding box center [84, 54] width 2 height 1
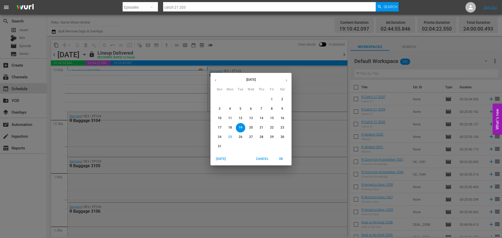
click at [255, 136] on span "27" at bounding box center [251, 137] width 9 height 4
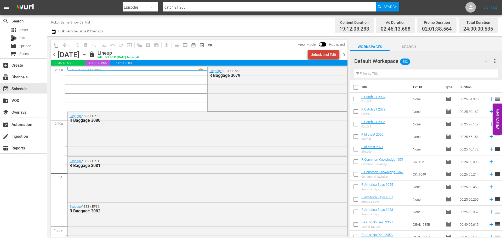
click at [335, 53] on div "Unlock and Edit" at bounding box center [324, 54] width 26 height 9
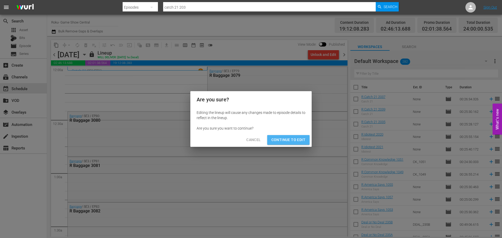
click at [291, 141] on span "Continue to Edit" at bounding box center [289, 140] width 34 height 7
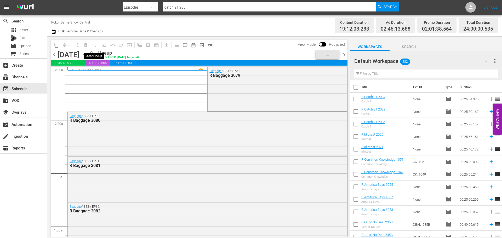
click at [95, 46] on span "playlist_remove_outlined" at bounding box center [94, 45] width 8 height 8
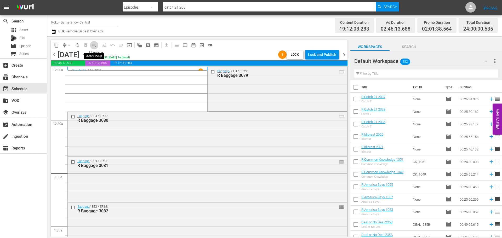
click at [93, 47] on span "playlist_remove_outlined" at bounding box center [94, 45] width 5 height 5
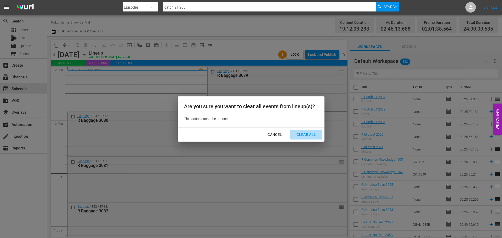
click at [305, 135] on div "Clear All" at bounding box center [307, 135] width 28 height 7
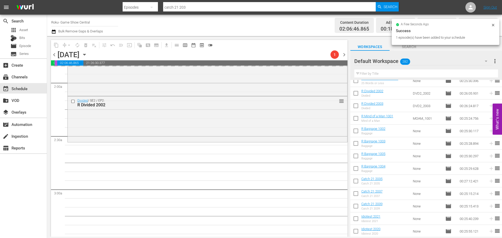
scroll to position [236, 0]
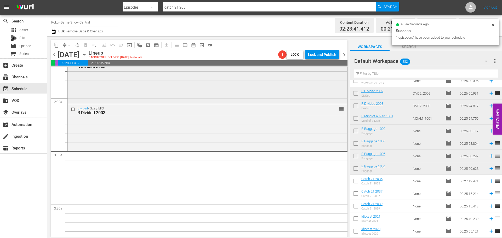
click at [141, 103] on div "Divided / SE2 / EP2: R Divided 2002 reorder" at bounding box center [208, 80] width 280 height 45
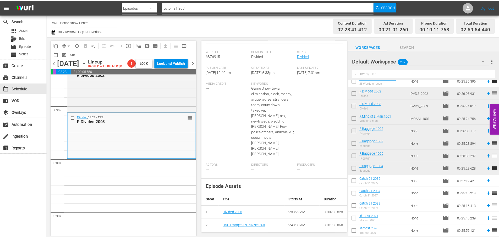
scroll to position [0, 0]
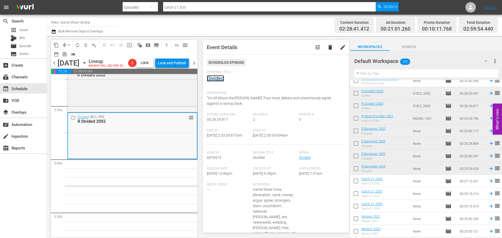
click at [219, 79] on link "Divided" at bounding box center [215, 78] width 17 height 6
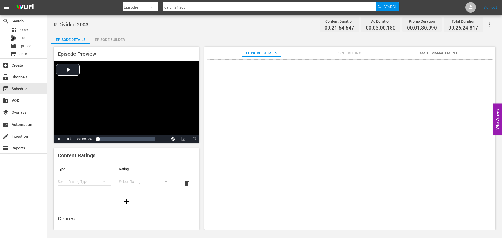
click at [122, 42] on div "Episode Builder" at bounding box center [109, 39] width 39 height 13
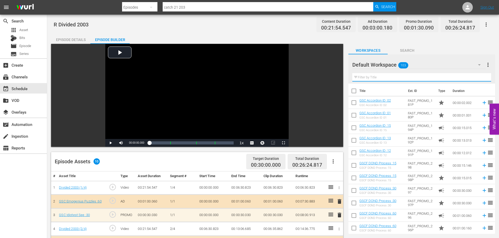
click at [404, 78] on input "text" at bounding box center [421, 77] width 139 height 8
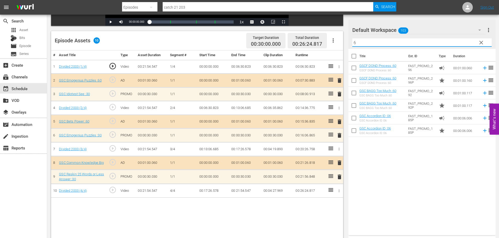
scroll to position [136, 0]
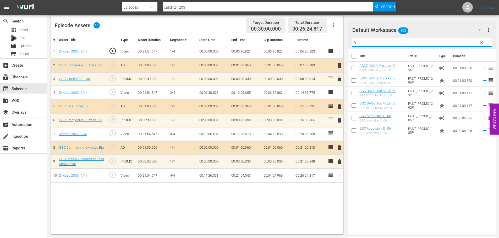
type input "6"
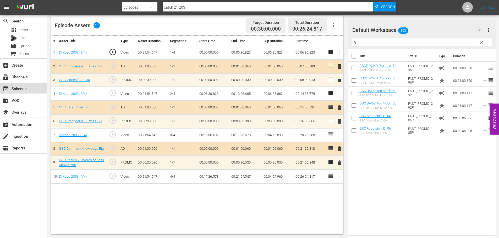
click at [32, 91] on div "event_available Schedule" at bounding box center [23, 88] width 47 height 10
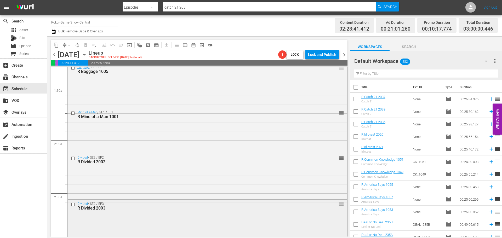
scroll to position [209, 0]
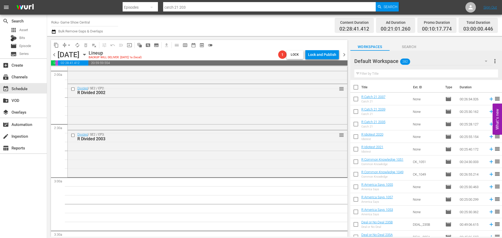
click at [87, 54] on icon "button" at bounding box center [85, 55] width 6 height 6
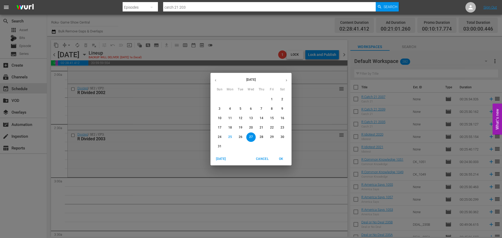
click at [286, 79] on icon "button" at bounding box center [287, 81] width 4 height 4
click at [242, 98] on span "2" at bounding box center [240, 99] width 9 height 4
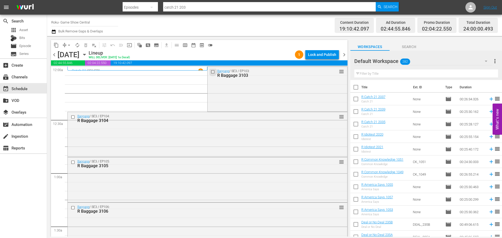
click at [212, 73] on input "checkbox" at bounding box center [213, 72] width 5 height 4
click at [72, 119] on input "checkbox" at bounding box center [73, 117] width 5 height 4
click at [75, 161] on input "checkbox" at bounding box center [73, 162] width 5 height 4
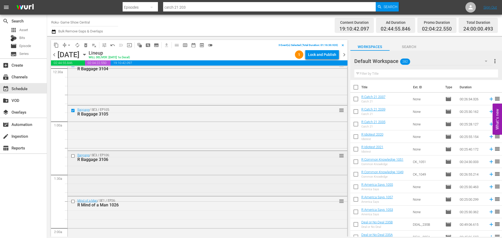
scroll to position [52, 0]
click at [71, 157] on input "checkbox" at bounding box center [73, 155] width 5 height 4
click at [72, 201] on input "checkbox" at bounding box center [73, 201] width 5 height 4
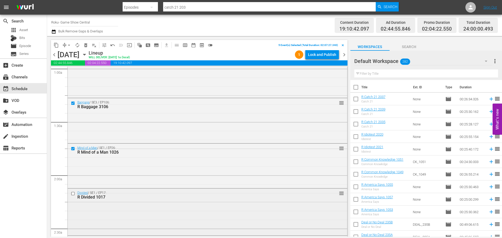
click at [73, 193] on input "checkbox" at bounding box center [73, 194] width 5 height 4
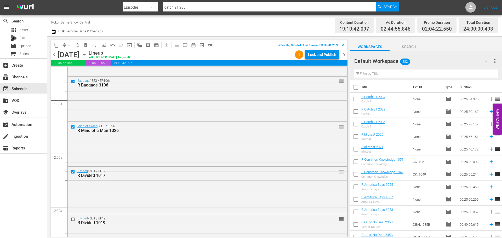
scroll to position [131, 0]
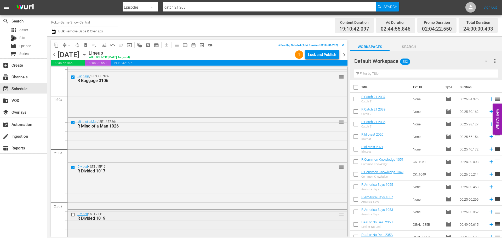
click at [73, 216] on input "checkbox" at bounding box center [73, 215] width 5 height 4
click at [57, 49] on button "content_copy" at bounding box center [56, 45] width 8 height 8
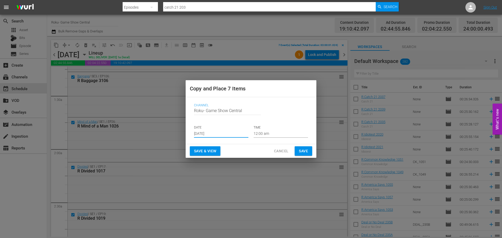
click at [214, 133] on input "Aug 27th 2025" at bounding box center [221, 134] width 54 height 8
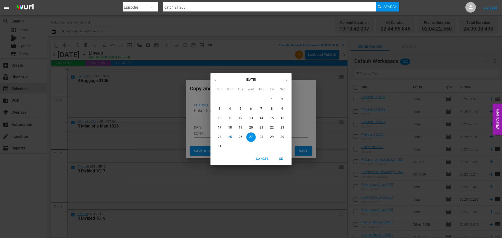
click at [251, 136] on p "27" at bounding box center [251, 137] width 4 height 4
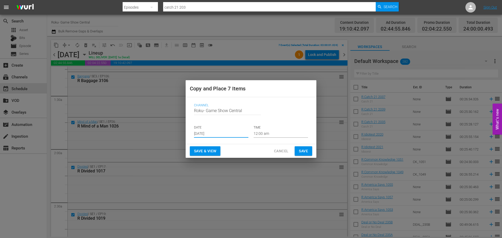
click at [276, 133] on input "12:00 am" at bounding box center [281, 134] width 54 height 8
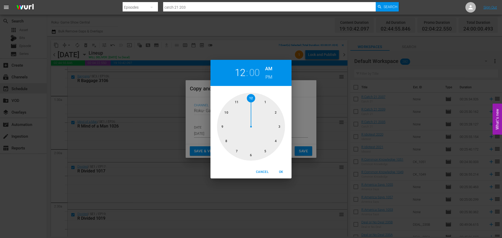
click at [276, 133] on div at bounding box center [251, 127] width 68 height 68
click at [282, 177] on div "Cancel OK" at bounding box center [251, 172] width 81 height 13
click at [283, 171] on span "OK" at bounding box center [281, 172] width 13 height 5
type input "03:00 am"
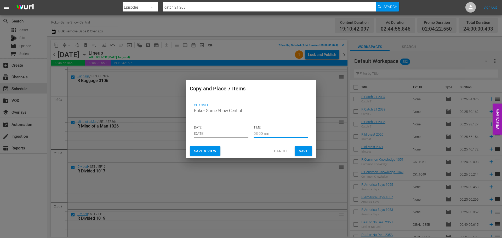
click at [297, 152] on button "Save" at bounding box center [304, 152] width 18 height 10
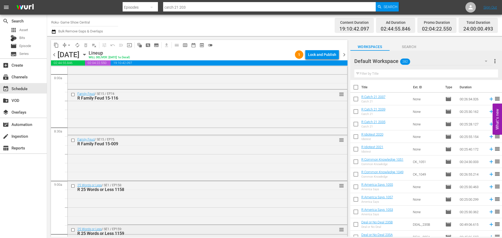
scroll to position [916, 0]
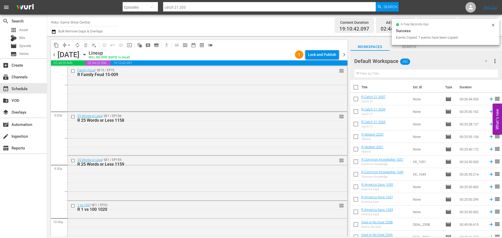
click at [75, 118] on input "checkbox" at bounding box center [73, 117] width 5 height 4
click at [74, 161] on input "checkbox" at bounding box center [73, 161] width 5 height 4
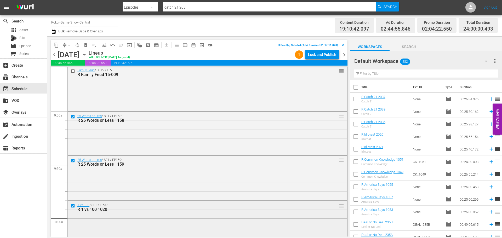
scroll to position [942, 0]
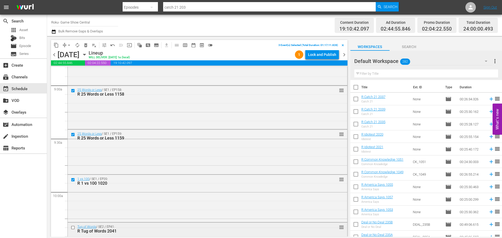
click at [72, 229] on input "checkbox" at bounding box center [73, 228] width 5 height 4
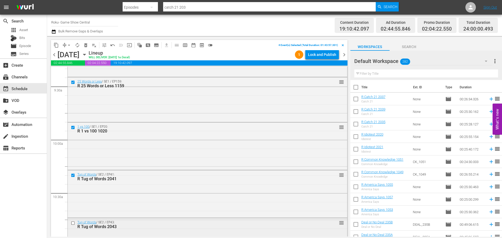
click at [72, 225] on input "checkbox" at bounding box center [73, 223] width 5 height 4
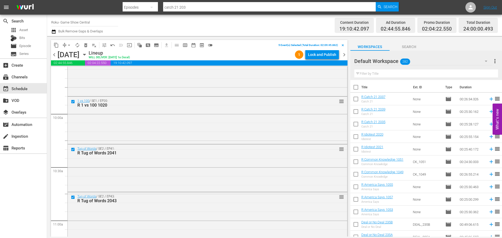
scroll to position [1047, 0]
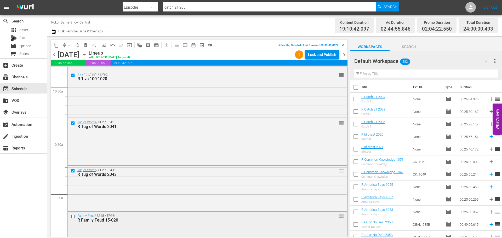
click at [73, 218] on input "checkbox" at bounding box center [73, 217] width 5 height 4
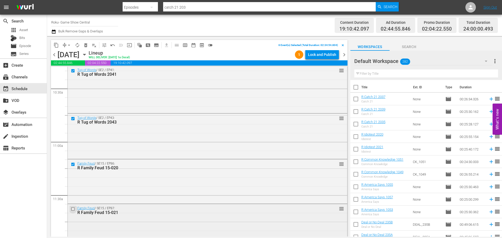
click at [71, 210] on input "checkbox" at bounding box center [73, 209] width 5 height 4
click at [58, 46] on span "content_copy" at bounding box center [56, 45] width 5 height 5
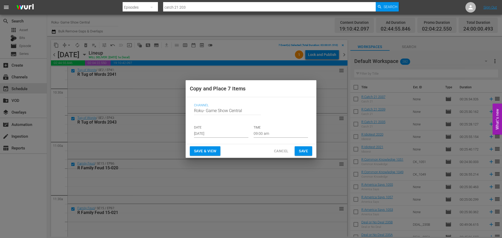
click at [208, 134] on input "Aug 27th 2025" at bounding box center [221, 134] width 54 height 8
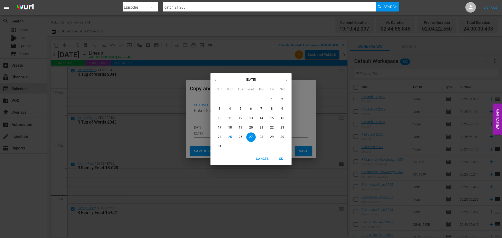
click at [253, 135] on p "27" at bounding box center [251, 137] width 4 height 4
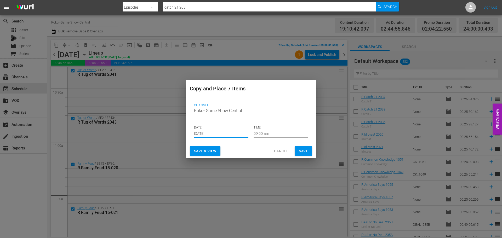
click at [270, 130] on p "TIME" at bounding box center [281, 128] width 54 height 4
click at [264, 136] on input "09:00 am" at bounding box center [281, 134] width 54 height 8
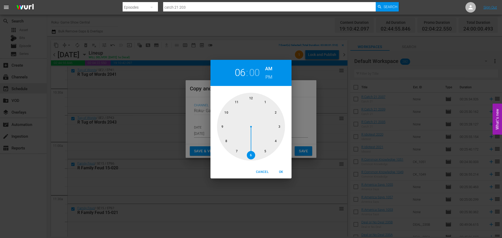
drag, startPoint x: 253, startPoint y: 149, endPoint x: 255, endPoint y: 158, distance: 9.6
click at [254, 153] on div at bounding box center [251, 127] width 68 height 68
click at [281, 170] on span "OK" at bounding box center [281, 172] width 13 height 5
type input "06:00 am"
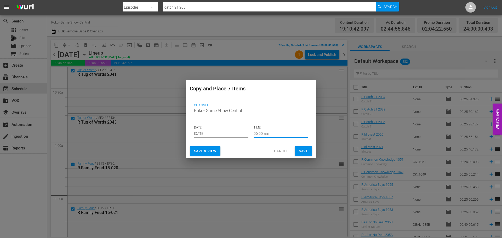
click at [306, 153] on span "Save" at bounding box center [303, 151] width 9 height 7
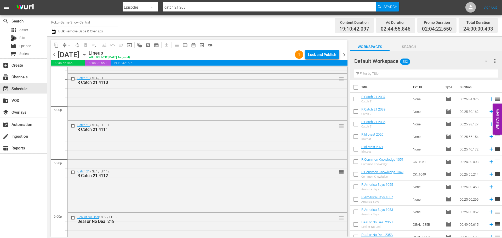
scroll to position [1780, 0]
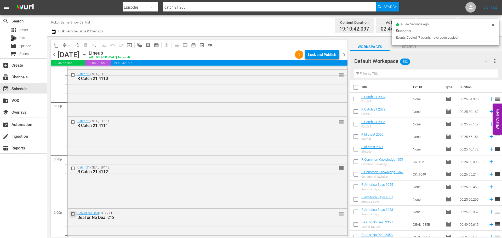
click at [75, 214] on input "checkbox" at bounding box center [73, 214] width 5 height 4
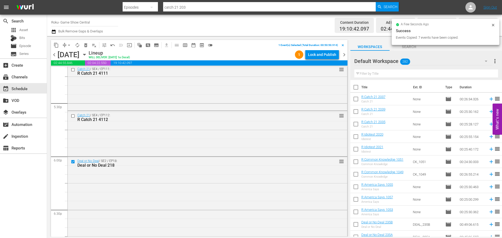
scroll to position [1884, 0]
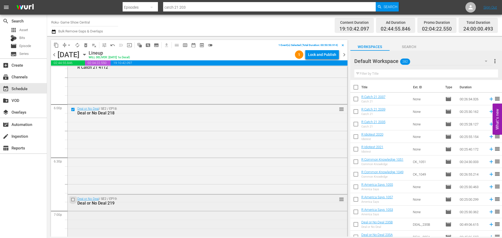
click at [73, 200] on input "checkbox" at bounding box center [73, 200] width 5 height 4
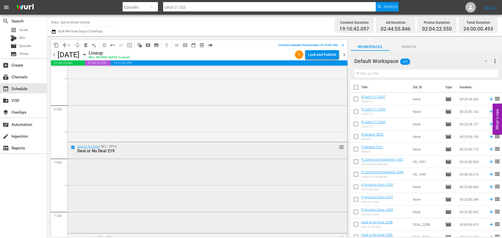
scroll to position [1989, 0]
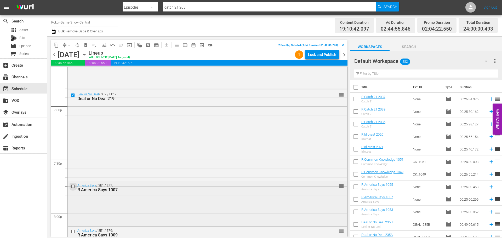
click at [71, 187] on input "checkbox" at bounding box center [73, 186] width 5 height 4
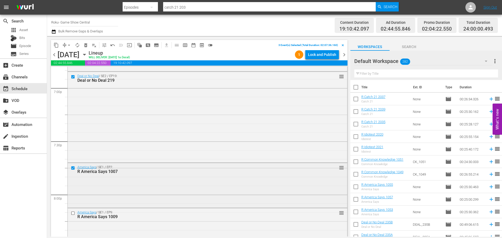
scroll to position [2015, 0]
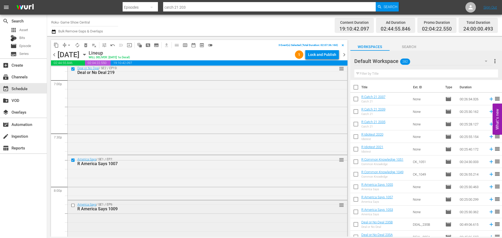
click at [75, 206] on input "checkbox" at bounding box center [73, 206] width 5 height 4
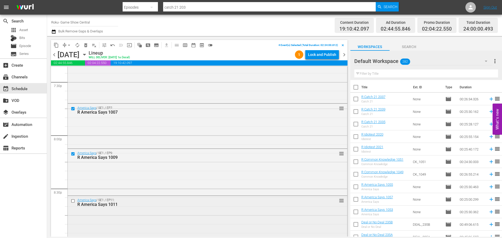
scroll to position [2068, 0]
click at [74, 201] on input "checkbox" at bounding box center [73, 200] width 5 height 4
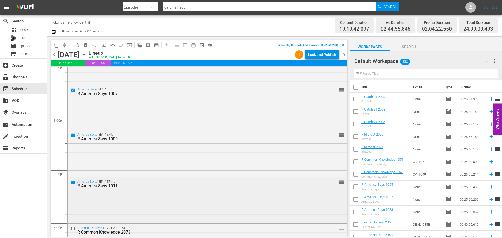
scroll to position [2094, 0]
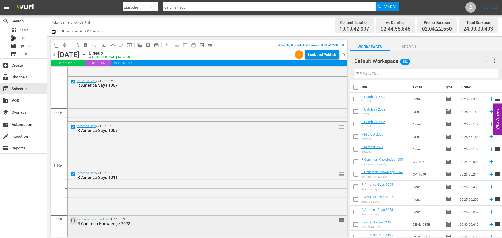
click at [71, 222] on input "checkbox" at bounding box center [73, 220] width 5 height 4
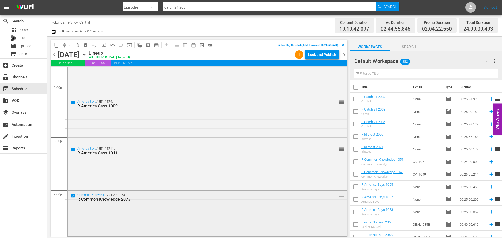
scroll to position [2146, 0]
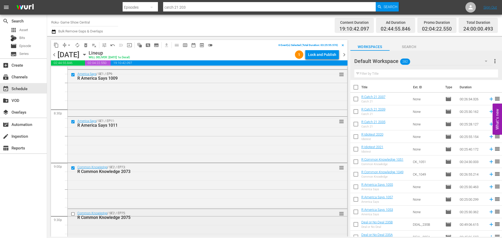
click at [72, 215] on input "checkbox" at bounding box center [73, 214] width 5 height 4
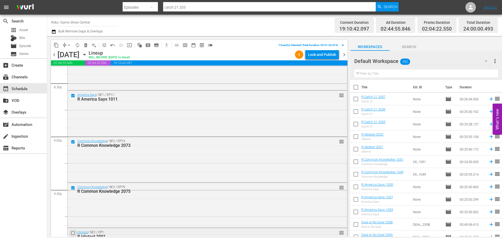
click at [71, 235] on input "checkbox" at bounding box center [73, 233] width 5 height 4
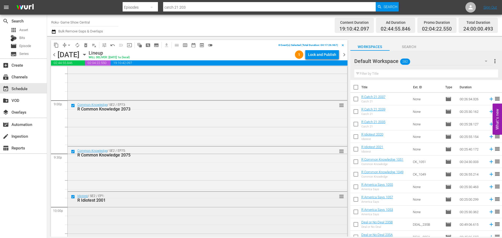
scroll to position [2225, 0]
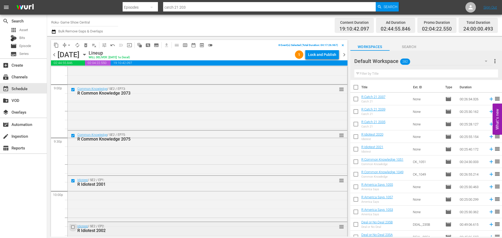
click at [72, 226] on input "checkbox" at bounding box center [73, 227] width 5 height 4
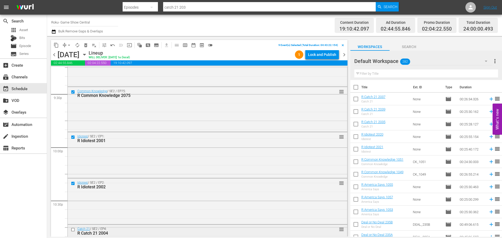
scroll to position [2277, 0]
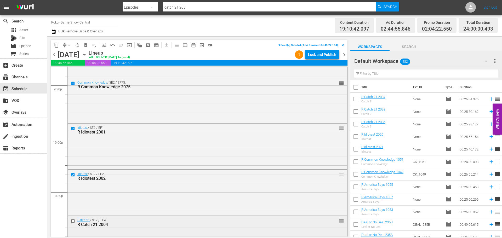
click at [74, 221] on input "checkbox" at bounding box center [73, 221] width 5 height 4
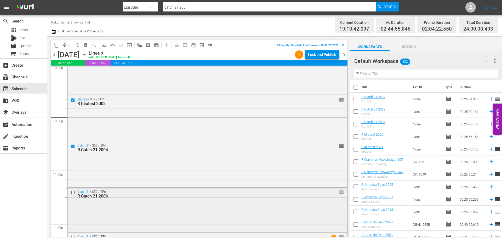
scroll to position [2355, 0]
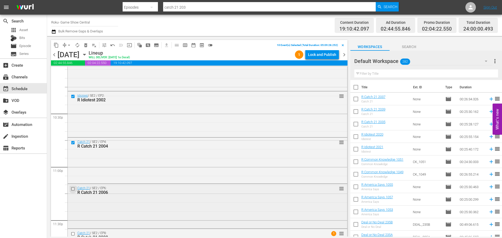
click at [71, 191] on input "checkbox" at bounding box center [73, 189] width 5 height 4
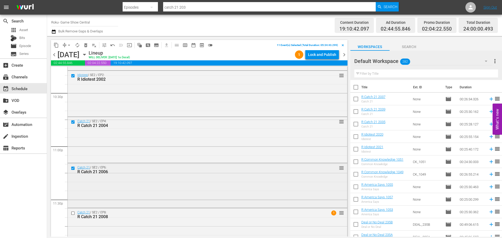
scroll to position [2382, 0]
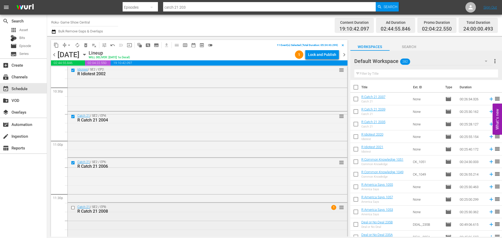
click at [70, 206] on div at bounding box center [74, 208] width 8 height 6
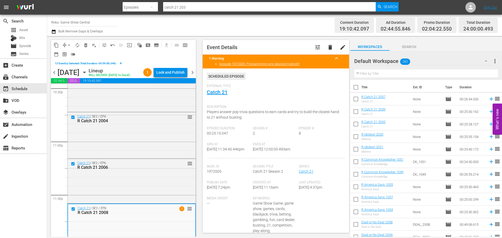
scroll to position [2419, 0]
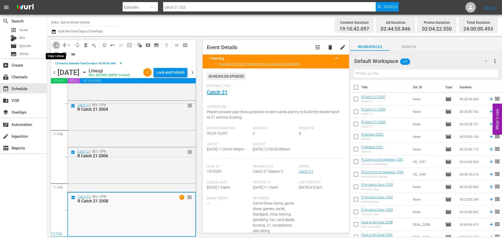
click at [57, 46] on span "content_copy" at bounding box center [56, 45] width 5 height 5
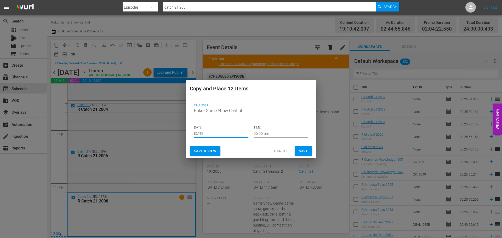
click at [232, 132] on input "Aug 27th 2025" at bounding box center [221, 134] width 54 height 8
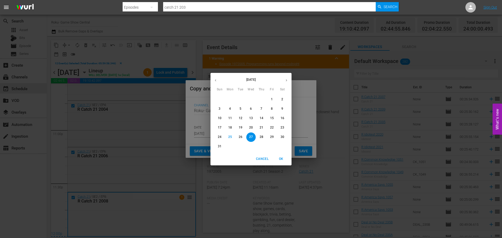
click at [255, 140] on button "27" at bounding box center [251, 137] width 9 height 9
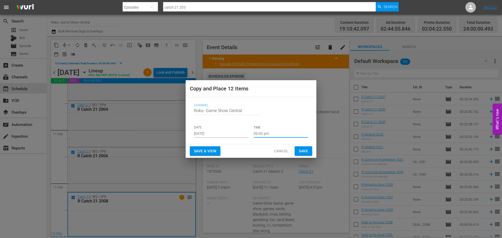
click at [262, 134] on input "06:00 pm" at bounding box center [281, 134] width 54 height 8
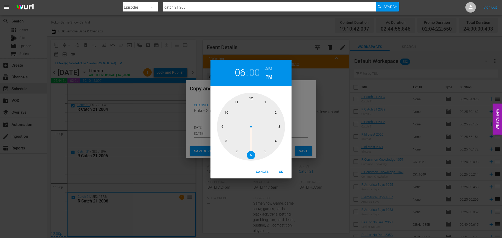
click at [256, 92] on div "1 2 3 4 5 6 7 8 9 10 11 12" at bounding box center [251, 126] width 81 height 80
click at [254, 97] on div at bounding box center [251, 127] width 68 height 68
click at [281, 172] on span "OK" at bounding box center [281, 172] width 13 height 5
type input "12:00 pm"
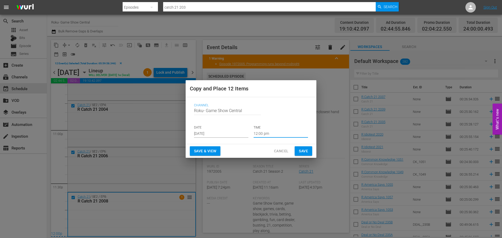
click at [297, 153] on button "Save" at bounding box center [304, 152] width 18 height 10
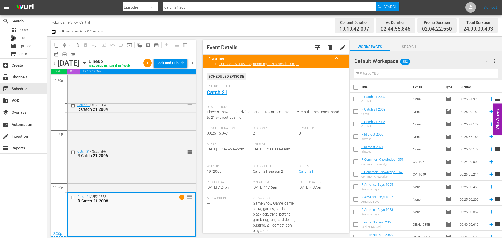
scroll to position [2409, 0]
click at [87, 66] on icon "button" at bounding box center [85, 63] width 6 height 6
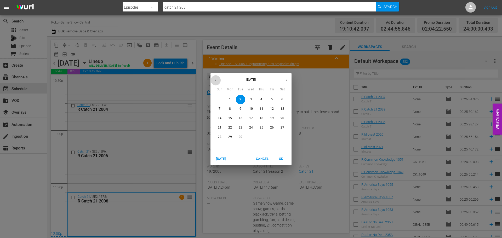
click at [217, 83] on button "button" at bounding box center [216, 80] width 10 height 10
click at [251, 137] on p "27" at bounding box center [251, 137] width 4 height 4
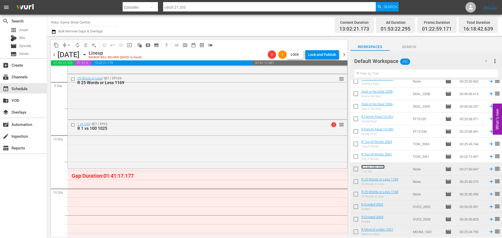
scroll to position [1047, 0]
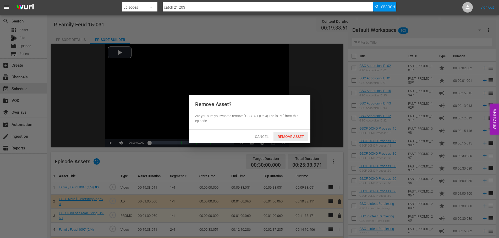
click at [303, 141] on div "Remove Asset" at bounding box center [290, 137] width 35 height 10
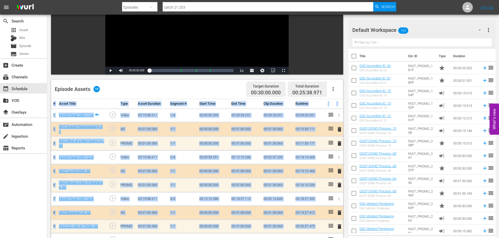
scroll to position [72, 0]
click at [340, 185] on span "delete" at bounding box center [339, 185] width 6 height 6
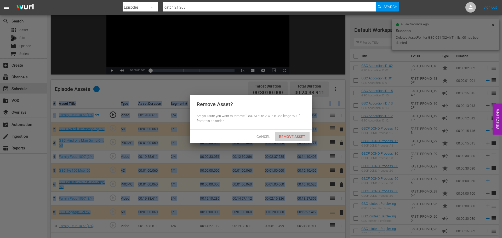
click at [287, 133] on div "Remove Asset" at bounding box center [292, 137] width 35 height 10
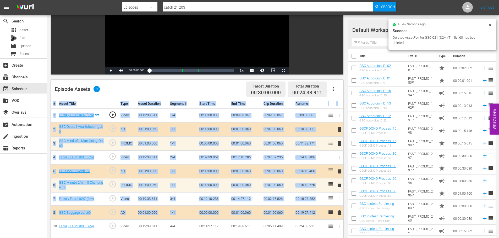
click at [339, 144] on span "delete" at bounding box center [339, 144] width 6 height 6
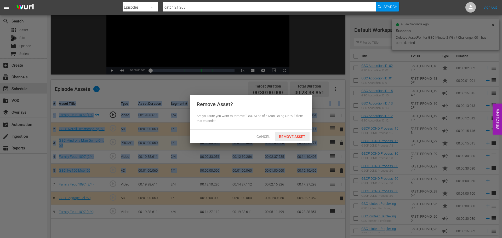
click at [287, 136] on span "Remove Asset" at bounding box center [292, 137] width 35 height 4
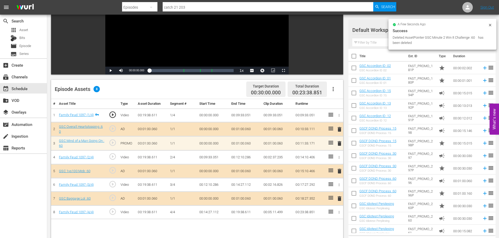
click at [1, 202] on div "search Search apps Asset Bits movie Episode subtitles Series add_box Create sub…" at bounding box center [23, 134] width 47 height 238
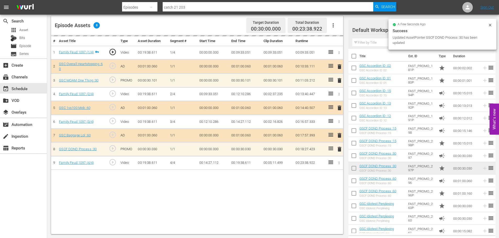
scroll to position [79, 0]
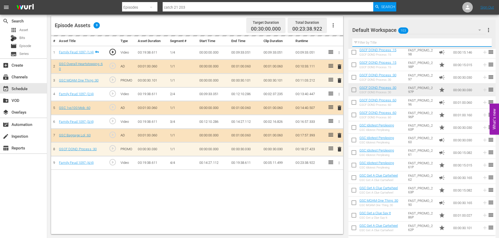
drag, startPoint x: 397, startPoint y: 40, endPoint x: 399, endPoint y: 43, distance: 3.2
click at [397, 40] on input "text" at bounding box center [421, 42] width 139 height 8
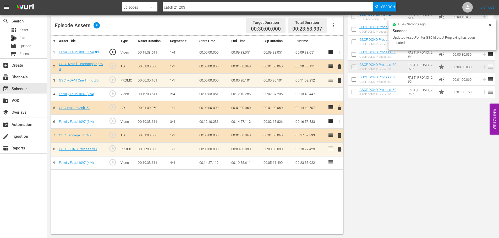
scroll to position [0, 0]
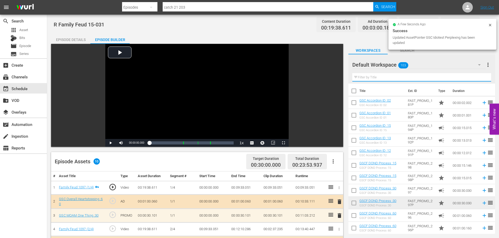
click at [365, 75] on input "text" at bounding box center [421, 77] width 139 height 8
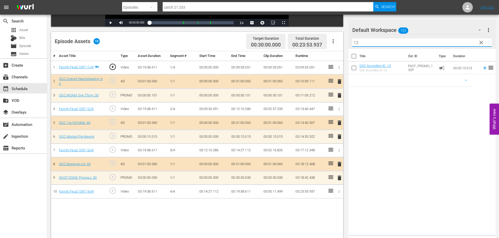
scroll to position [136, 0]
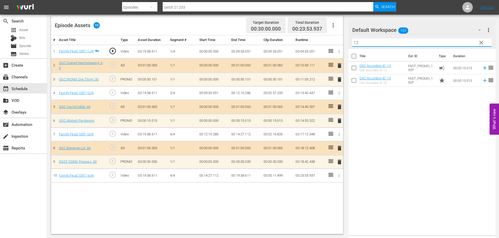
type input "13"
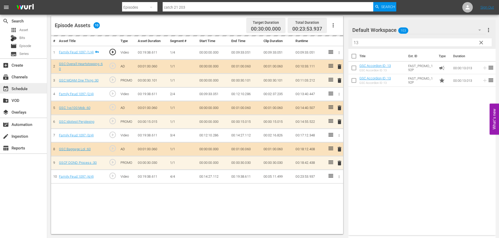
click at [31, 89] on div "event_available Schedule" at bounding box center [23, 88] width 47 height 10
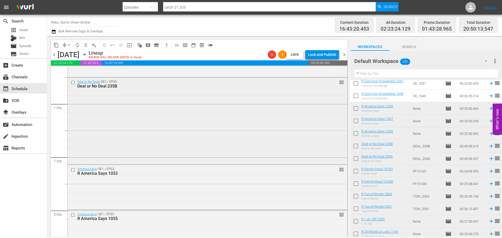
scroll to position [1913, 0]
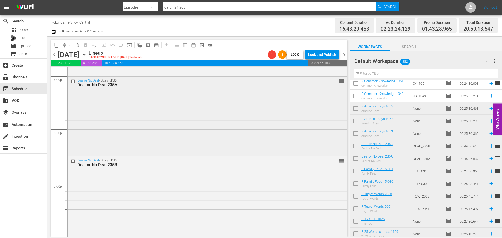
click at [122, 128] on div "Deal or No Deal / SE2 / EP35: Deal or No Deal 235A reorder" at bounding box center [208, 115] width 280 height 79
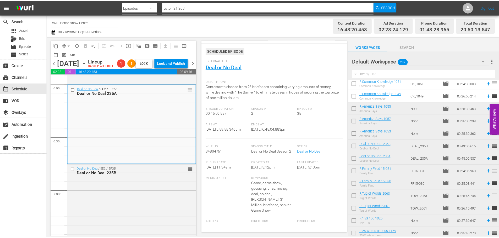
scroll to position [0, 0]
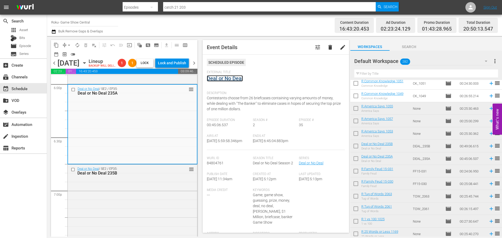
click at [219, 78] on link "Deal or No Deal" at bounding box center [225, 78] width 36 height 6
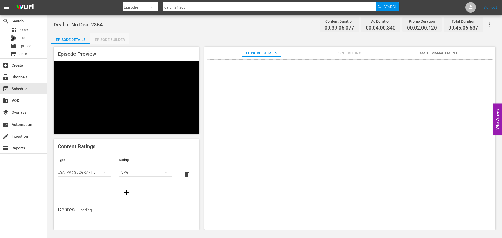
click at [115, 38] on div "Episode Builder" at bounding box center [109, 39] width 39 height 13
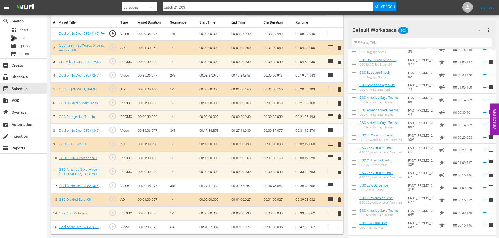
scroll to position [752, 0]
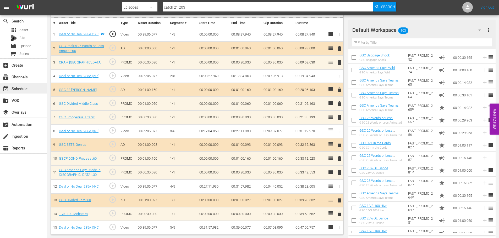
click at [29, 91] on div "event_available Schedule" at bounding box center [23, 88] width 47 height 10
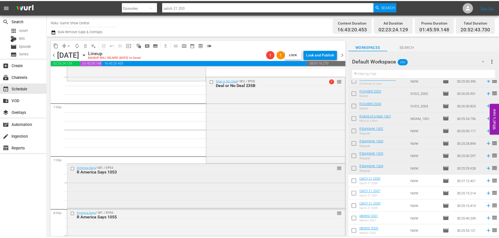
scroll to position [1996, 0]
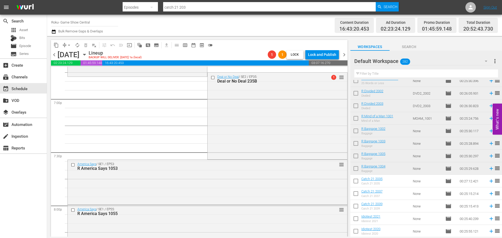
drag, startPoint x: 230, startPoint y: 137, endPoint x: 254, endPoint y: 130, distance: 25.2
click at [231, 137] on div "Deal or No Deal / SE2 / EP35: Deal or No Deal 235B 1 reorder" at bounding box center [277, 116] width 139 height 86
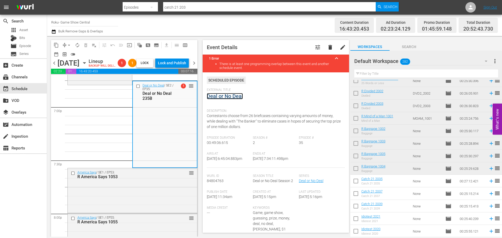
click at [221, 95] on link "Deal or No Deal" at bounding box center [225, 96] width 36 height 6
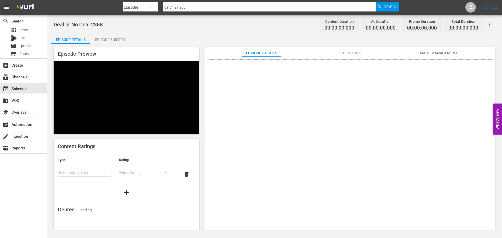
click at [107, 46] on div "Episode Preview Content Ratings Type Rating Select Rating Type Select Rating de…" at bounding box center [275, 139] width 448 height 190
click at [109, 43] on div "Episode Builder" at bounding box center [109, 39] width 39 height 13
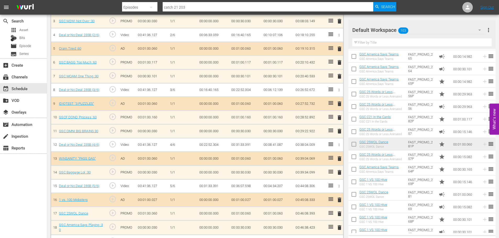
scroll to position [196, 0]
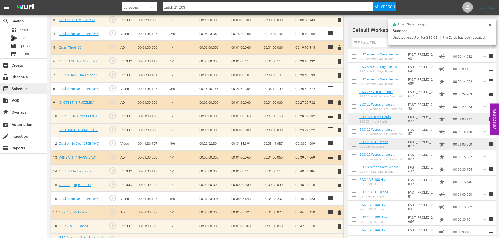
click at [32, 89] on div "event_available Schedule" at bounding box center [23, 88] width 47 height 10
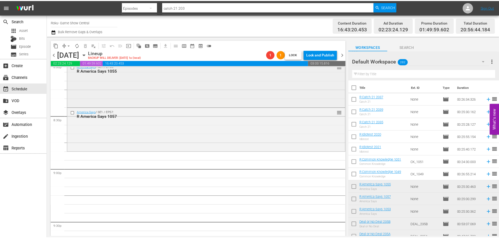
scroll to position [2078, 0]
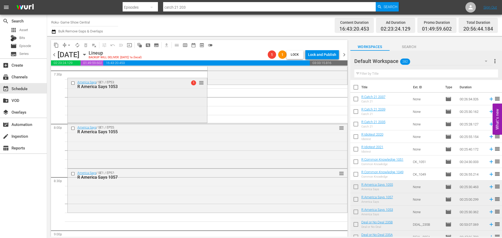
click at [101, 93] on div "America Says / SE1 / EP53: R America Says 1053 1 reorder" at bounding box center [137, 100] width 139 height 44
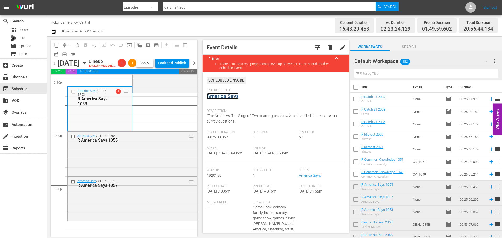
click at [229, 95] on link "America Says" at bounding box center [223, 96] width 32 height 6
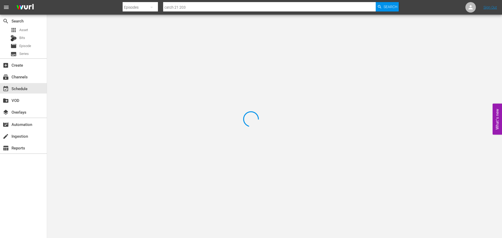
click at [113, 45] on div at bounding box center [251, 119] width 502 height 238
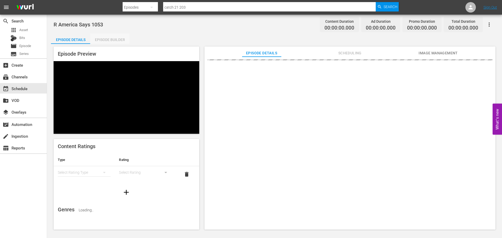
click at [102, 37] on div "Episode Builder" at bounding box center [109, 39] width 39 height 13
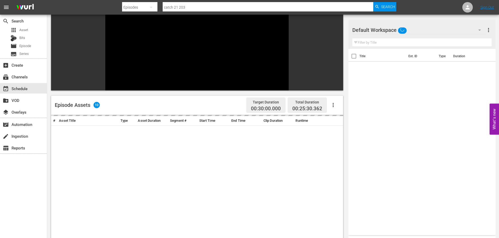
drag, startPoint x: 245, startPoint y: 131, endPoint x: 235, endPoint y: 110, distance: 22.9
click at [266, 135] on div "# Asset Title Type Asset Duration Segment # Start Time End Time Clip Duration R…" at bounding box center [197, 214] width 292 height 199
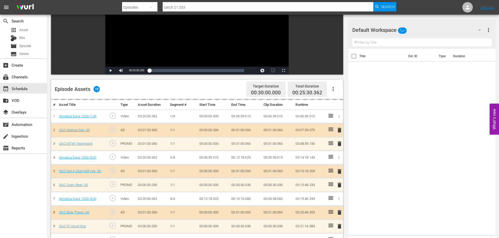
click at [3, 212] on div "search Search apps Asset Bits movie Episode subtitles Series add_box Create sub…" at bounding box center [23, 134] width 47 height 238
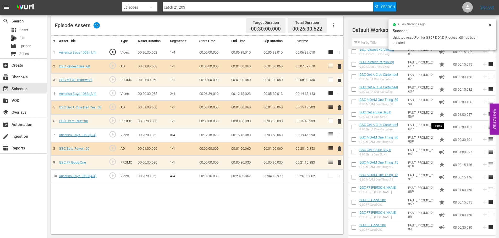
scroll to position [183, 0]
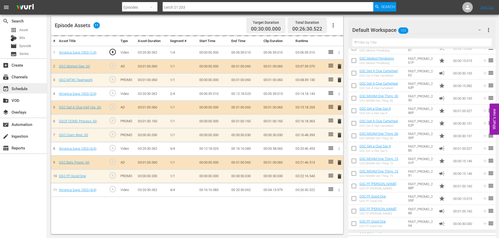
click at [22, 89] on div "event_available Schedule" at bounding box center [14, 88] width 29 height 5
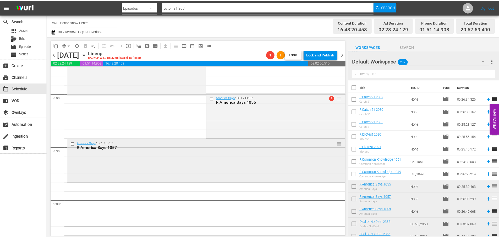
scroll to position [2126, 0]
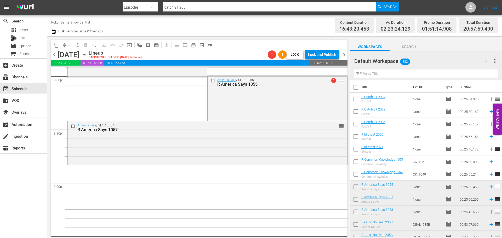
click at [267, 91] on div "America Says / SE1 / EP55: R America Says 1055 1 reorder" at bounding box center [277, 98] width 139 height 44
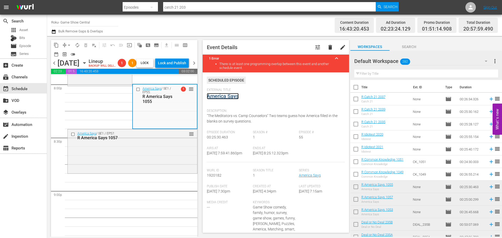
click at [227, 96] on link "America Says" at bounding box center [223, 96] width 32 height 6
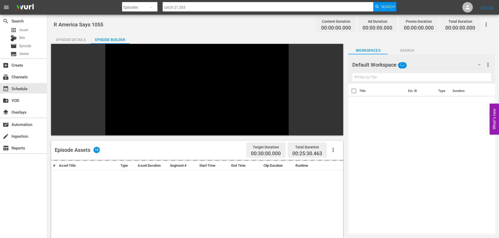
click at [110, 41] on div "Episode Builder" at bounding box center [109, 39] width 39 height 13
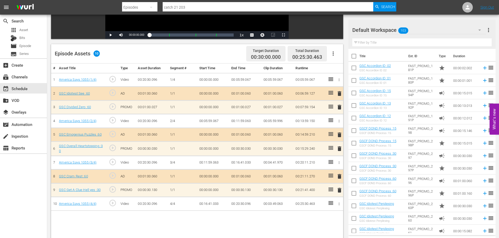
scroll to position [136, 0]
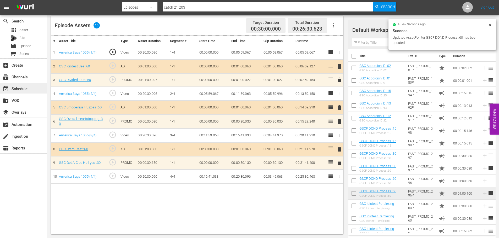
click at [28, 88] on div "event_available Schedule" at bounding box center [14, 88] width 29 height 5
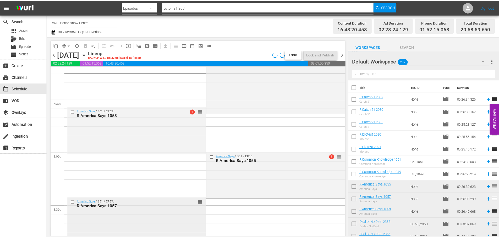
scroll to position [2042, 0]
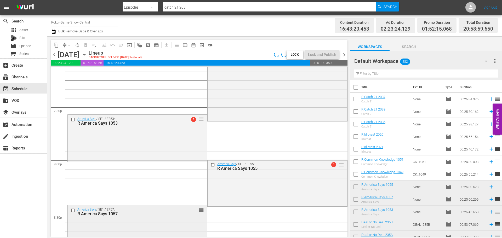
click at [188, 230] on div "America Says / SE1 / EP57: R America Says 1057 reorder" at bounding box center [137, 227] width 139 height 43
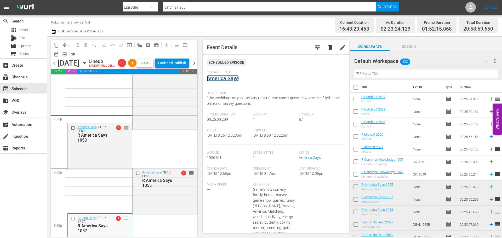
click at [224, 77] on link "America Says" at bounding box center [223, 78] width 32 height 6
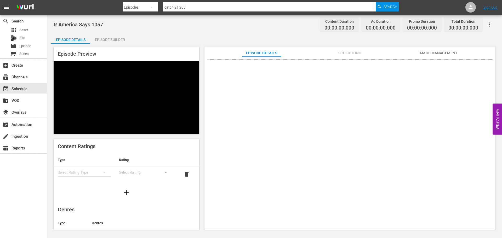
click at [105, 44] on div "Episode Preview Content Ratings Type Rating Select Rating Type Select Rating de…" at bounding box center [275, 139] width 448 height 190
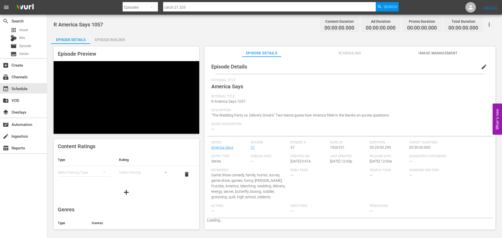
click at [107, 34] on div "Episode Builder" at bounding box center [109, 39] width 39 height 13
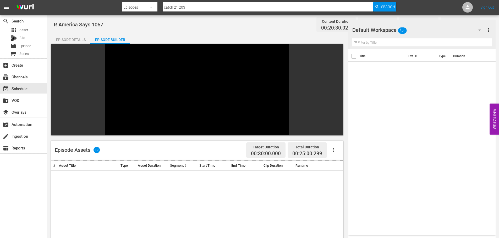
scroll to position [72, 0]
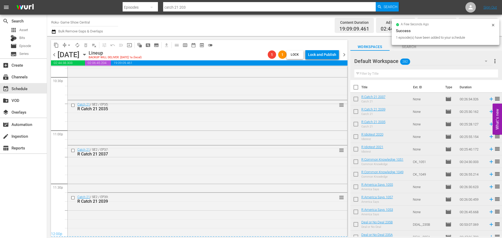
scroll to position [2392, 0]
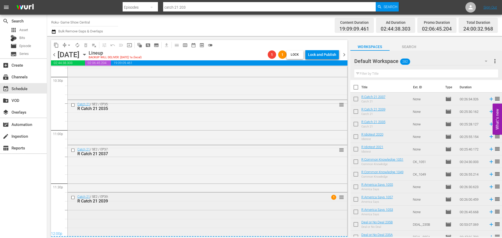
click at [180, 213] on div "Catch 21 / SE2 / EP39: R Catch 21 2039 1 reorder" at bounding box center [208, 215] width 280 height 44
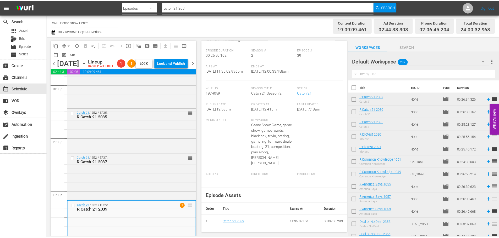
scroll to position [196, 0]
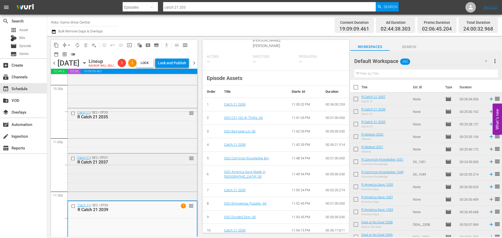
click at [166, 165] on div "R Catch 21 2037" at bounding box center [123, 162] width 93 height 5
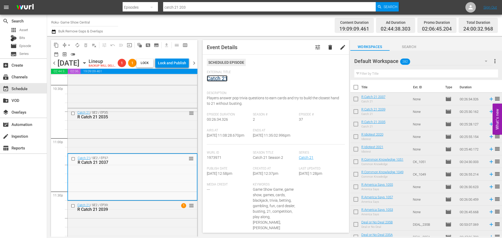
click at [210, 80] on link "Catch 21" at bounding box center [217, 78] width 21 height 6
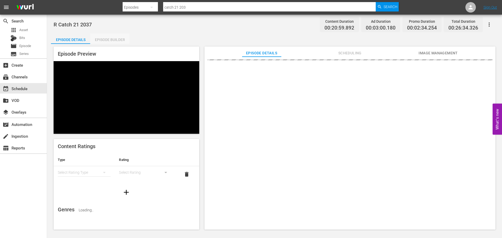
click at [103, 39] on div "Episode Builder" at bounding box center [109, 39] width 39 height 13
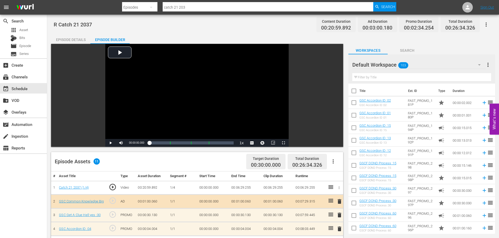
scroll to position [136, 0]
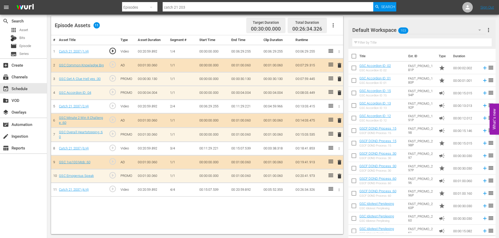
click at [339, 78] on span "delete" at bounding box center [339, 79] width 6 height 6
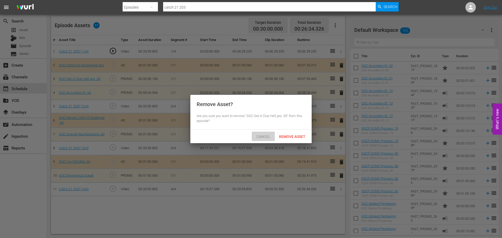
click at [260, 137] on span "Cancel" at bounding box center [264, 137] width 22 height 4
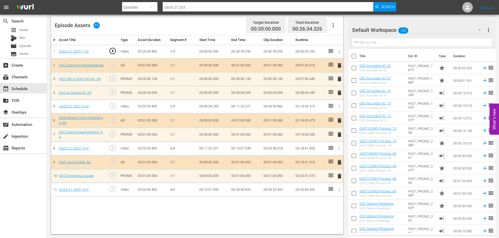
click at [338, 133] on span "delete" at bounding box center [339, 135] width 6 height 6
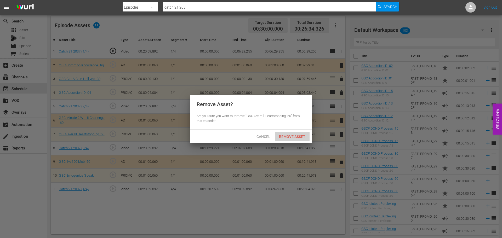
click at [296, 135] on span "Remove Asset" at bounding box center [292, 137] width 35 height 4
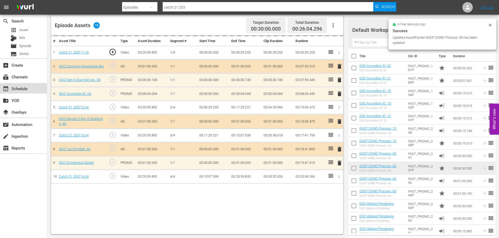
click at [28, 91] on div "event_available Schedule" at bounding box center [23, 88] width 47 height 10
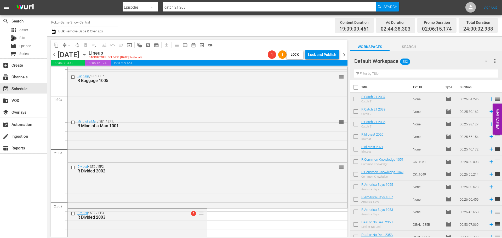
scroll to position [2393, 0]
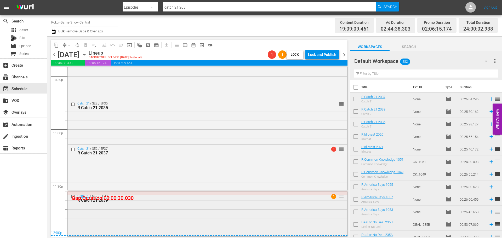
click at [201, 210] on div "Catch 21 / SE2 / EP39: R Catch 21 2039 1 reorder" at bounding box center [208, 214] width 280 height 44
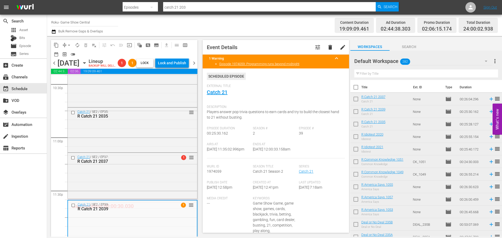
scroll to position [196, 0]
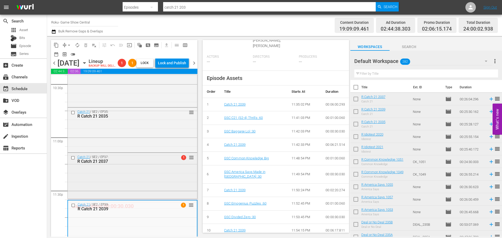
click at [113, 184] on div "Catch 21 / SE2 / EP37: R Catch 21 2037 1 reorder" at bounding box center [133, 175] width 130 height 45
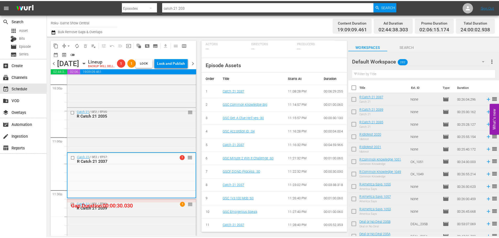
scroll to position [0, 0]
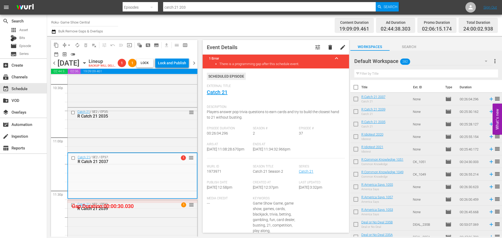
click at [225, 96] on div "External Title Catch 21" at bounding box center [276, 93] width 138 height 18
click at [223, 94] on link "Catch 21" at bounding box center [217, 92] width 21 height 6
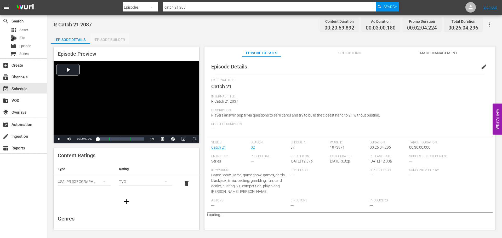
click at [107, 39] on div "Episode Builder" at bounding box center [109, 39] width 39 height 13
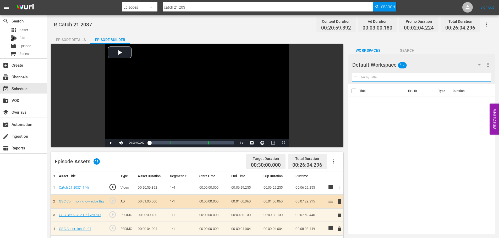
click at [413, 74] on input "text" at bounding box center [421, 77] width 139 height 8
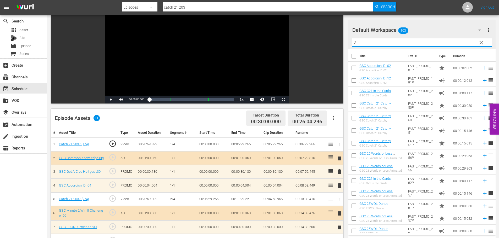
scroll to position [131, 0]
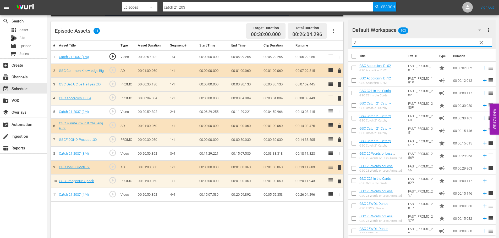
type input "2"
click at [340, 98] on span "delete" at bounding box center [339, 98] width 6 height 6
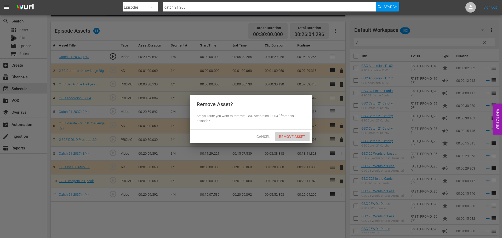
click at [298, 141] on div "Remove Asset" at bounding box center [292, 137] width 35 height 10
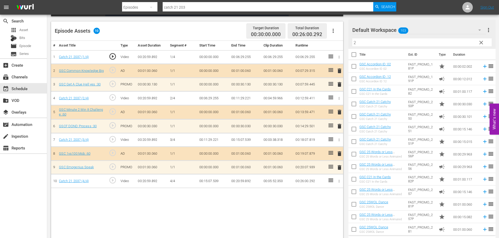
scroll to position [0, 0]
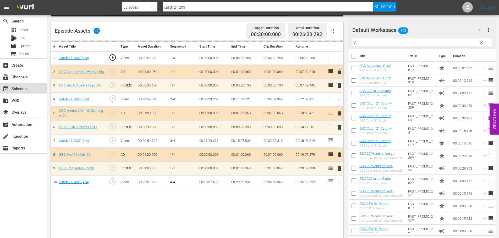
click at [45, 86] on div "event_available Schedule" at bounding box center [23, 88] width 47 height 10
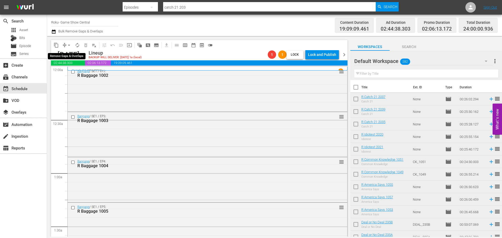
click at [65, 44] on span "compress arrow_drop_down" at bounding box center [66, 45] width 13 height 8
click at [71, 43] on span "arrow_drop_down" at bounding box center [68, 45] width 5 height 5
click at [70, 55] on li "Align to Midnight" at bounding box center [69, 56] width 55 height 9
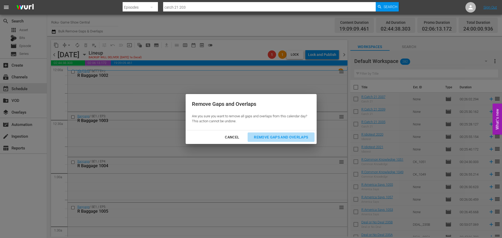
click at [282, 140] on div "Remove Gaps and Overlaps" at bounding box center [281, 137] width 63 height 7
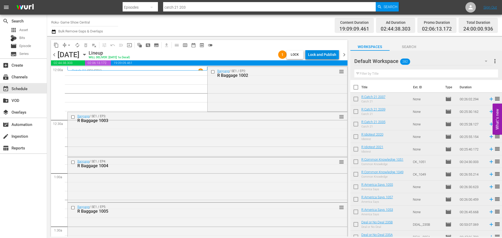
click at [316, 53] on div "Lock and Publish" at bounding box center [322, 54] width 28 height 9
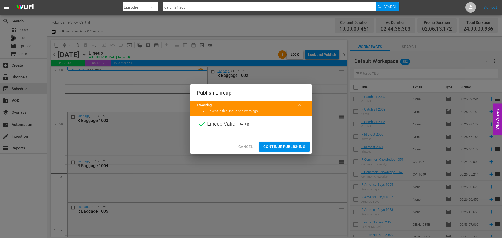
click at [295, 139] on div at bounding box center [251, 136] width 121 height 8
click at [290, 145] on span "Continue Publishing" at bounding box center [285, 147] width 42 height 7
